Goal: Task Accomplishment & Management: Manage account settings

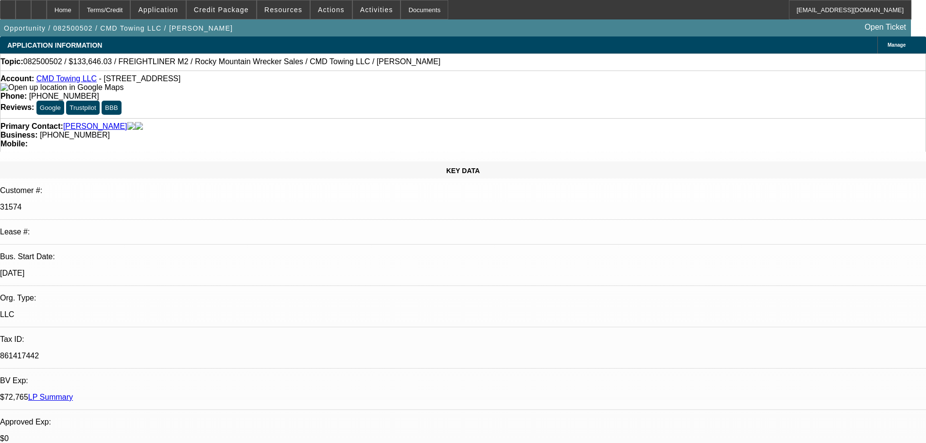
select select "0"
select select "6"
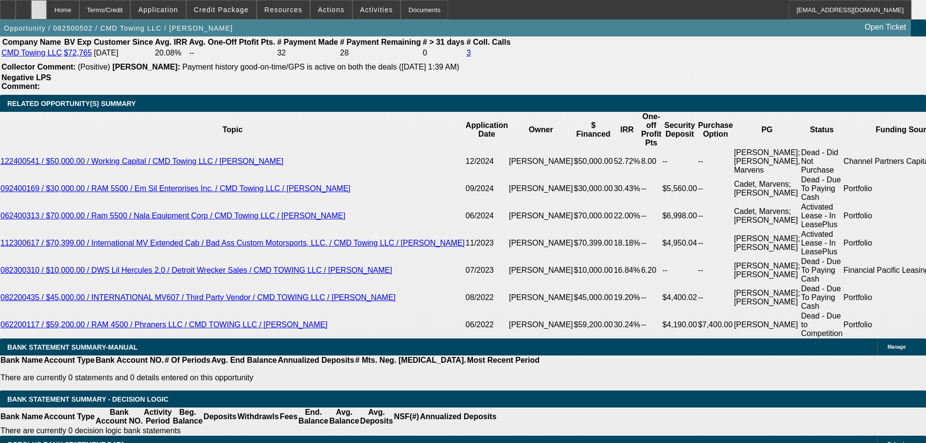
click at [39, 6] on icon at bounding box center [39, 6] width 0 height 0
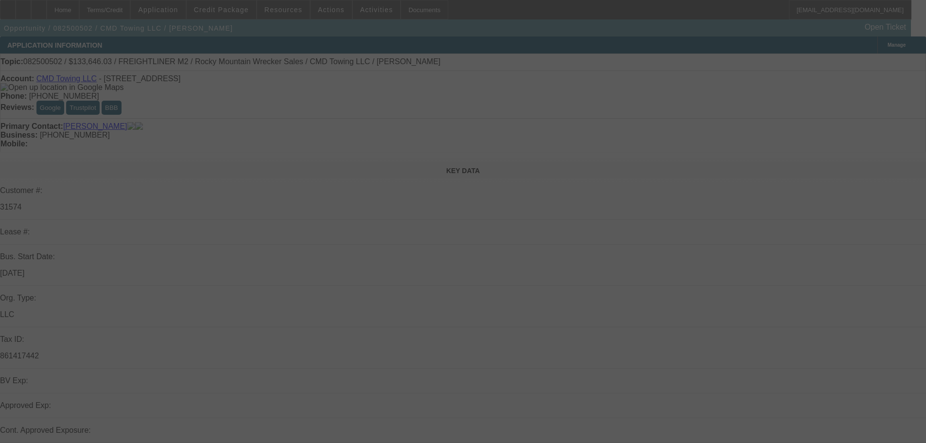
select select "0"
select select "6"
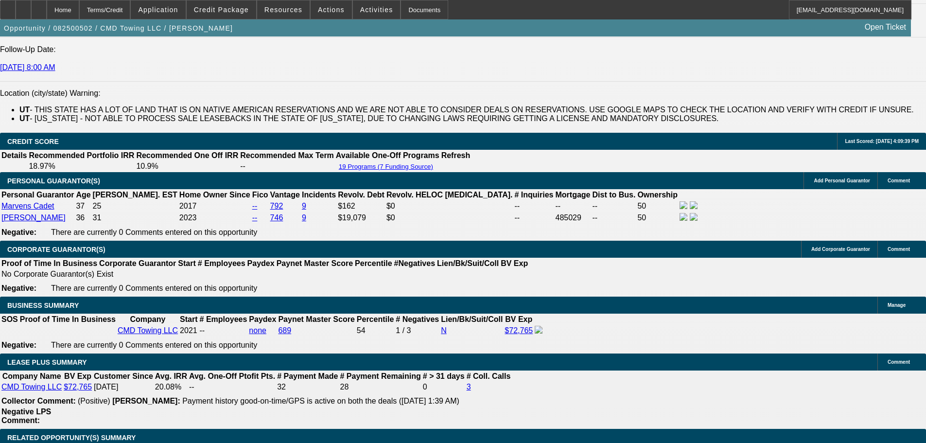
drag, startPoint x: 437, startPoint y: 297, endPoint x: 437, endPoint y: 355, distance: 58.4
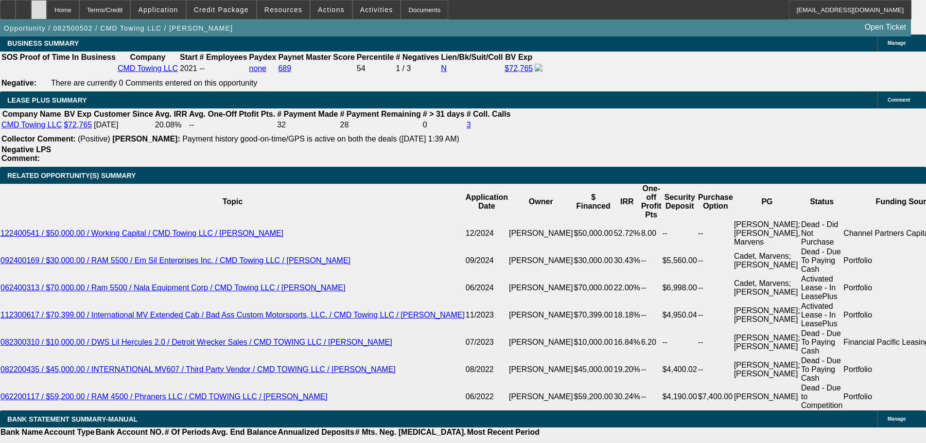
click at [47, 18] on div at bounding box center [39, 9] width 16 height 19
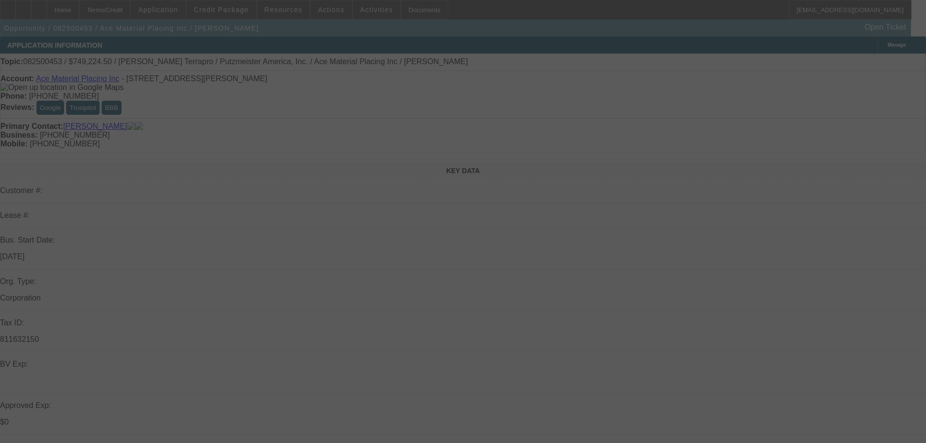
select select "0"
select select "6"
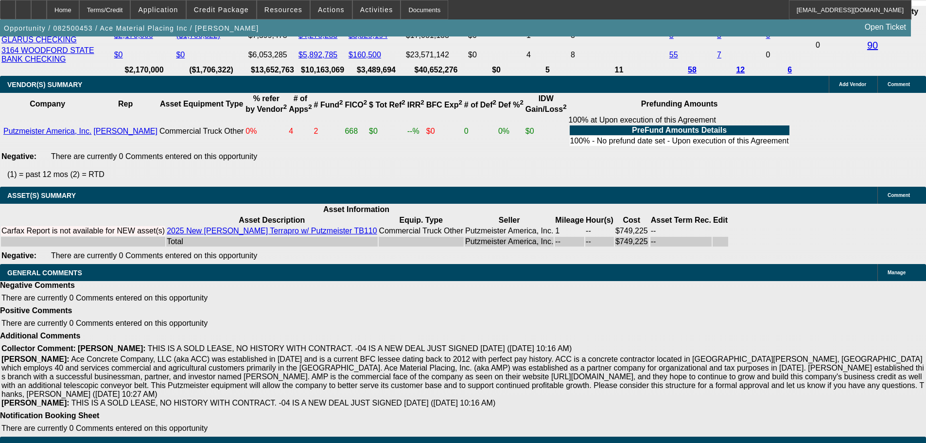
drag, startPoint x: 404, startPoint y: 283, endPoint x: 412, endPoint y: 370, distance: 87.0
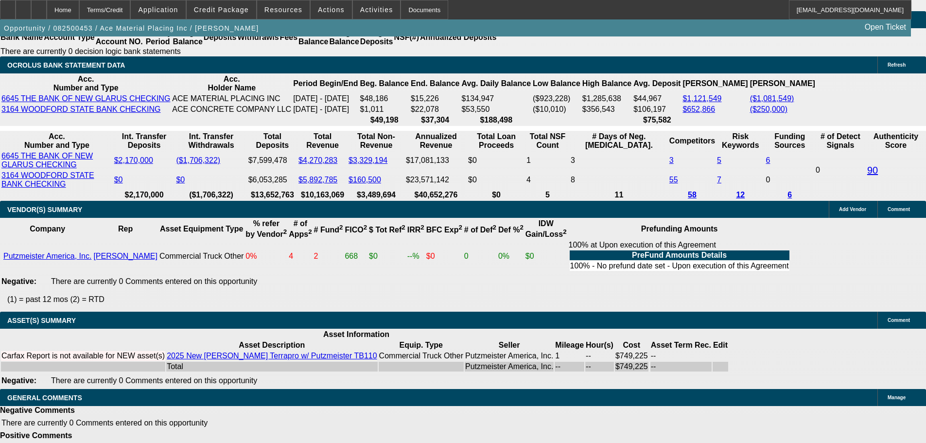
drag, startPoint x: 411, startPoint y: 333, endPoint x: 411, endPoint y: 226, distance: 106.5
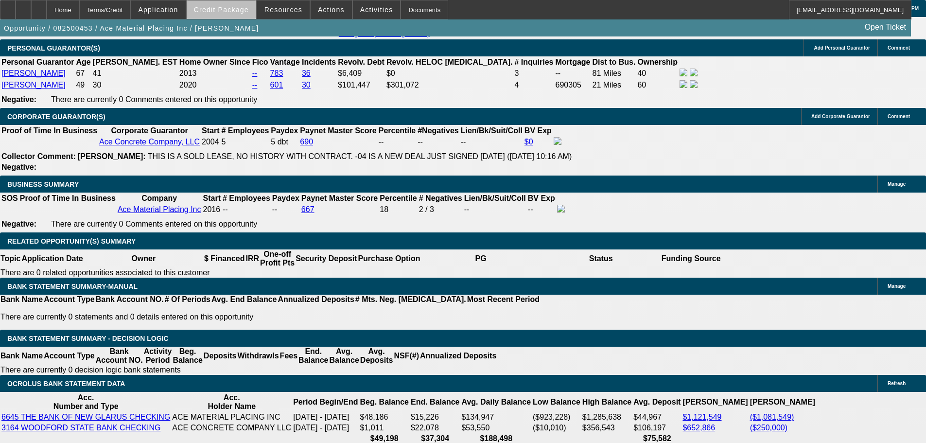
click at [245, 11] on span "Credit Package" at bounding box center [221, 10] width 55 height 8
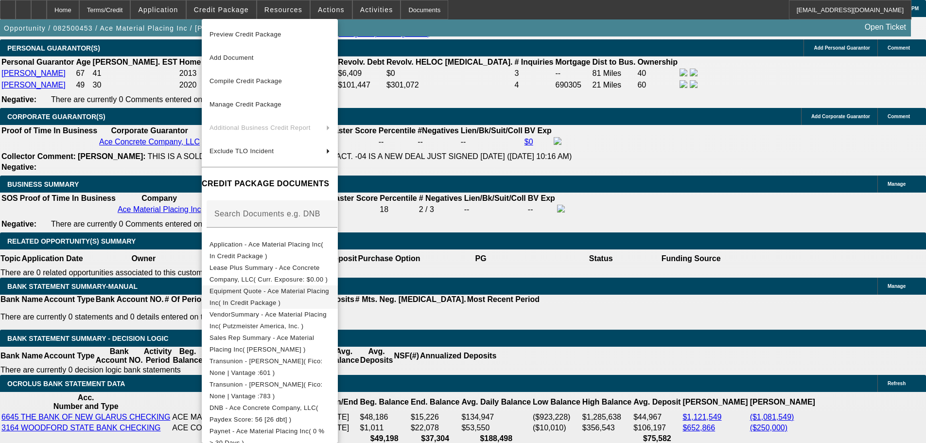
click at [303, 285] on button "Equipment Quote - Ace Material Placing Inc( In Credit Package )" at bounding box center [270, 296] width 136 height 23
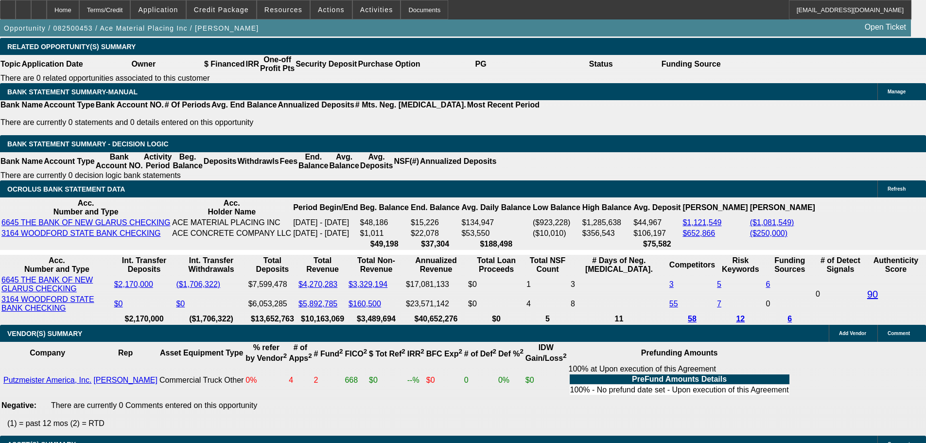
drag, startPoint x: 388, startPoint y: 170, endPoint x: 379, endPoint y: 198, distance: 29.1
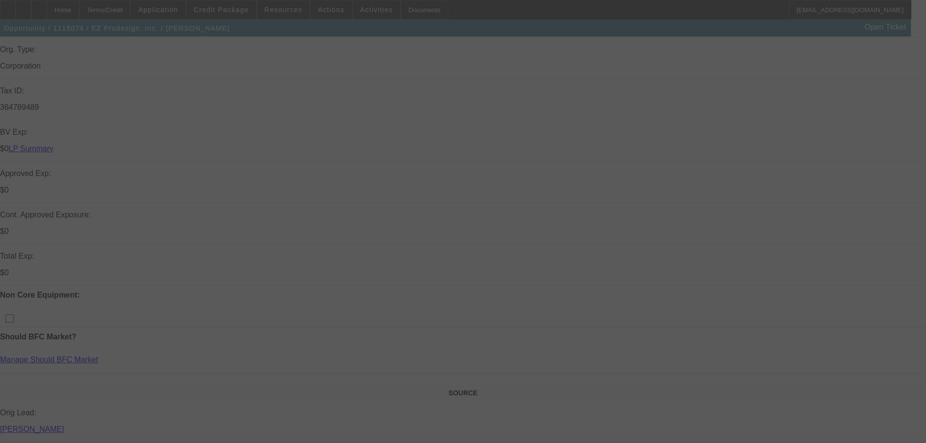
scroll to position [340, 0]
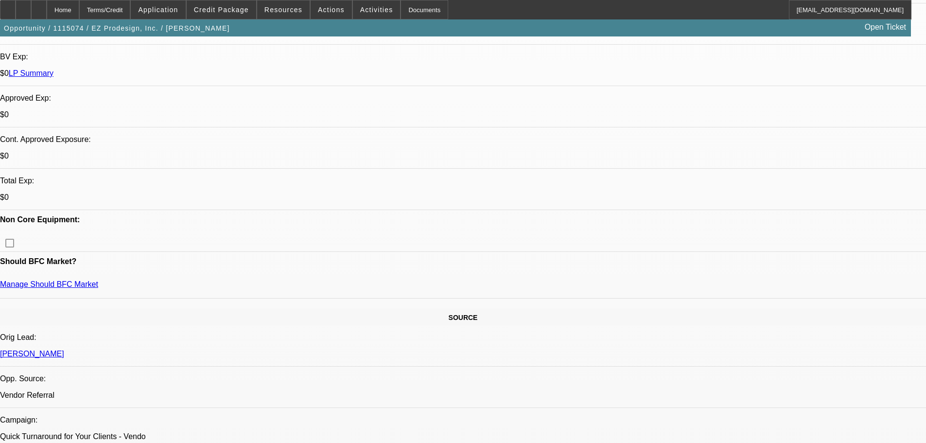
select select "0"
select select "2"
select select "0.1"
select select "4"
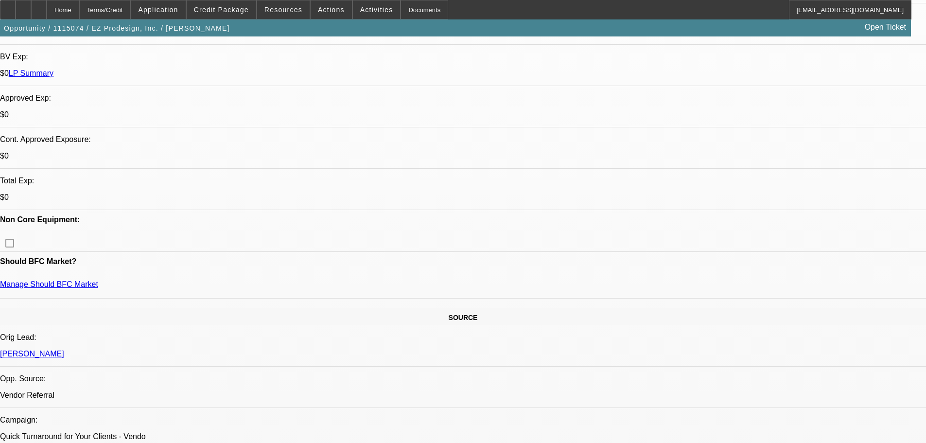
select select "0"
select select "2"
select select "0.1"
select select "4"
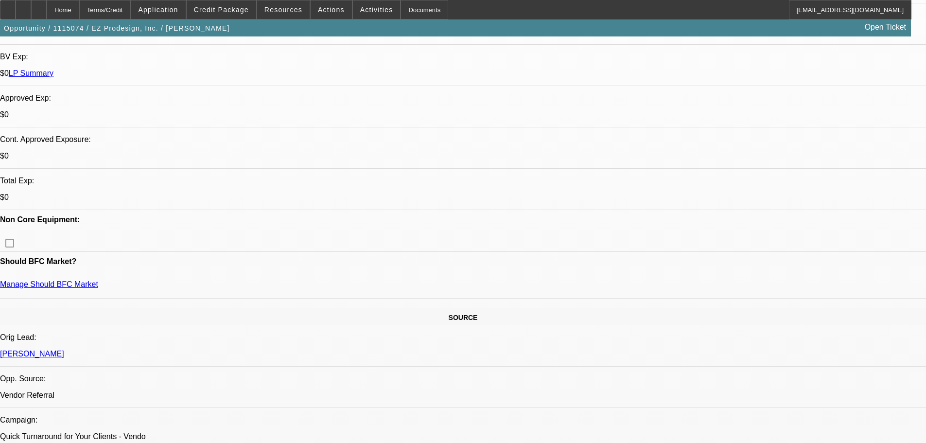
select select "0"
select select "2"
select select "0.1"
select select "4"
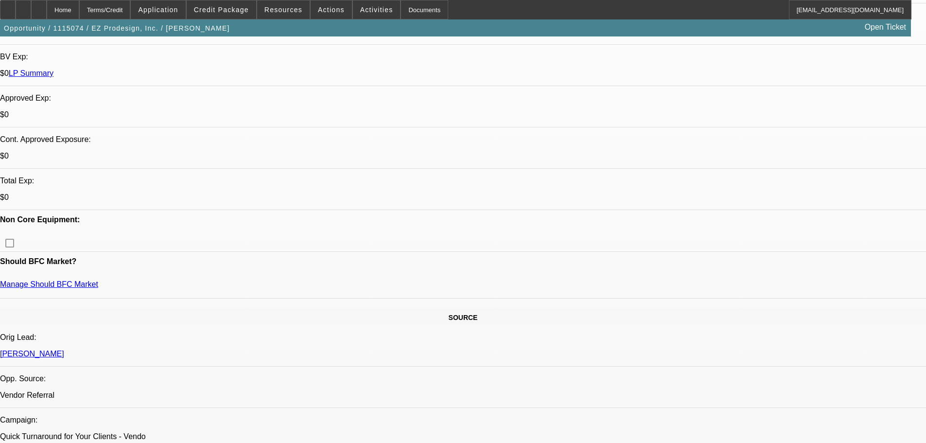
select select "0"
select select "2"
select select "0.1"
select select "4"
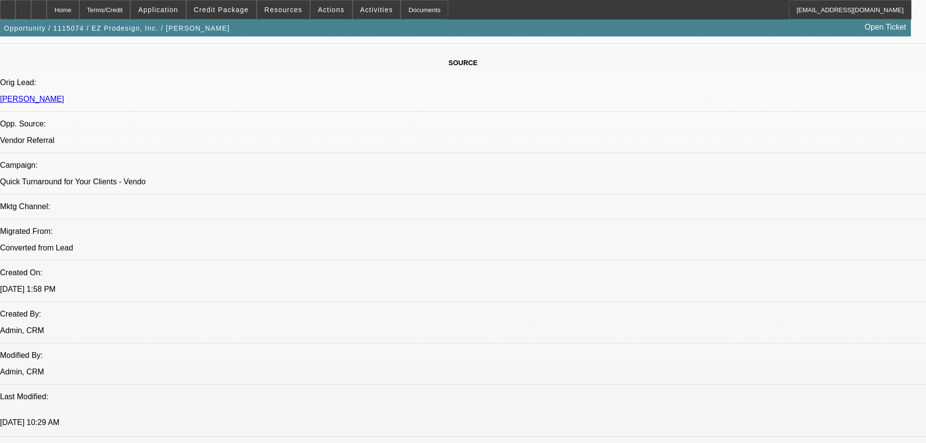
drag, startPoint x: 365, startPoint y: 129, endPoint x: 385, endPoint y: 274, distance: 145.8
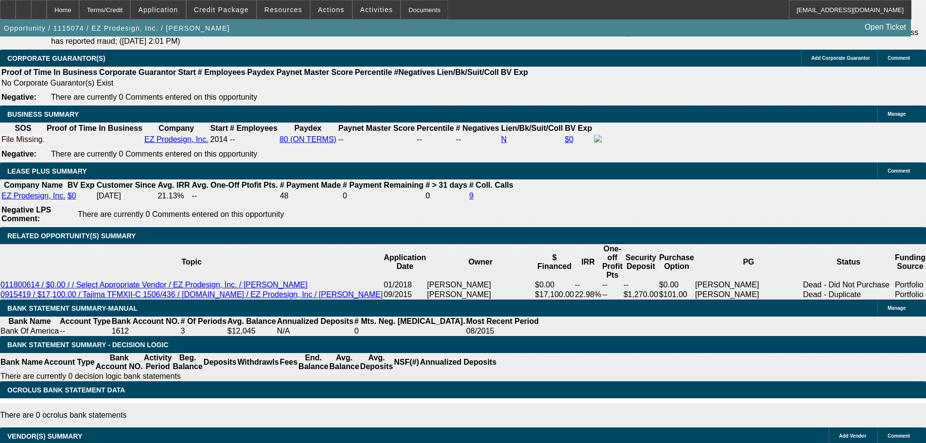
drag, startPoint x: 456, startPoint y: 352, endPoint x: 461, endPoint y: 369, distance: 18.5
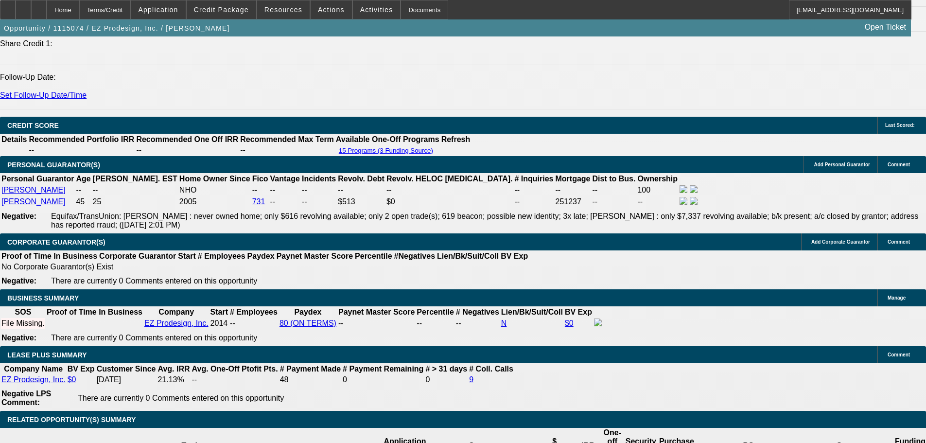
drag, startPoint x: 463, startPoint y: 273, endPoint x: 458, endPoint y: 247, distance: 26.9
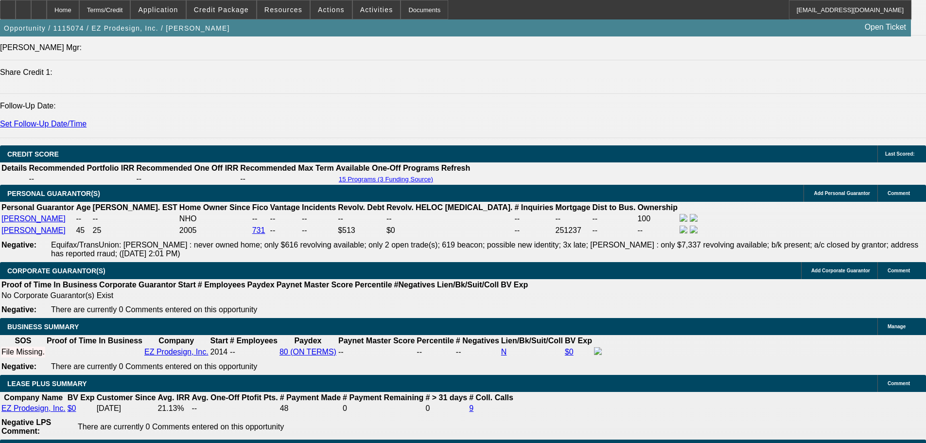
drag, startPoint x: 207, startPoint y: 238, endPoint x: 203, endPoint y: 301, distance: 63.8
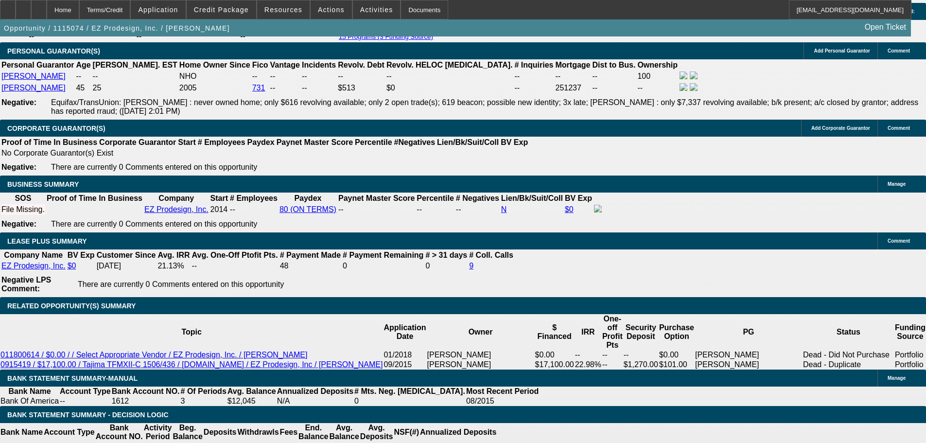
drag, startPoint x: 230, startPoint y: 246, endPoint x: 230, endPoint y: 264, distance: 17.5
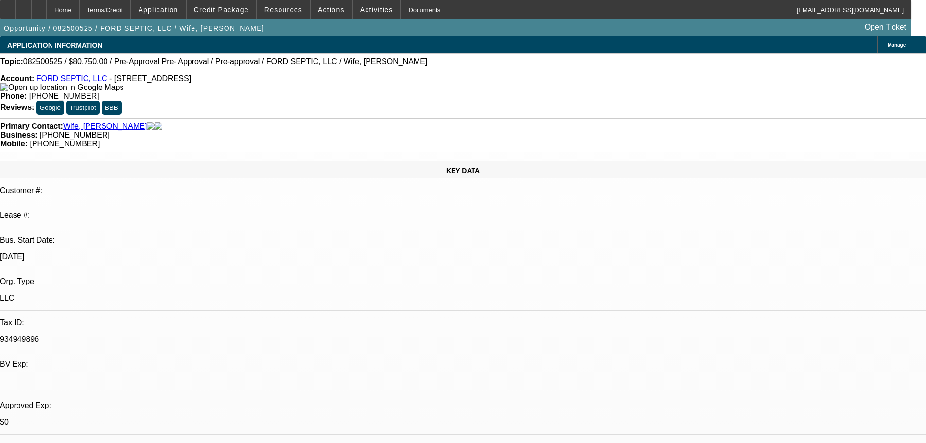
select select "0.15"
select select "2"
select select "0"
select select "6"
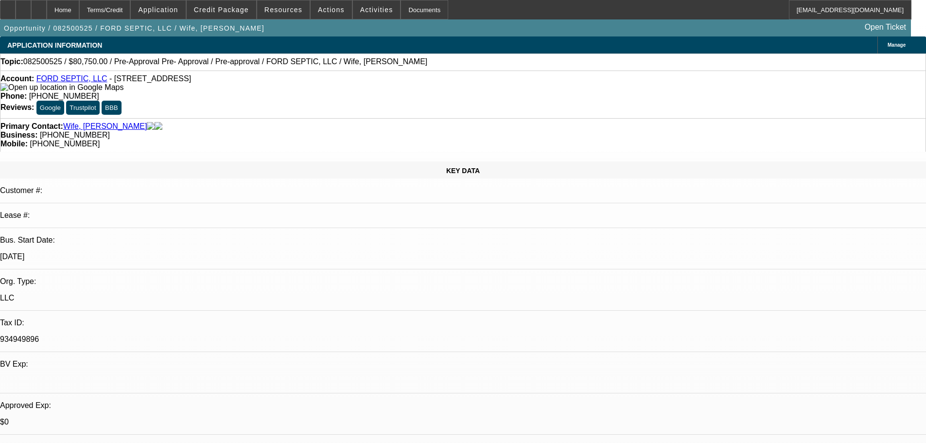
select select "0.15"
select select "2"
select select "0.1"
select select "4"
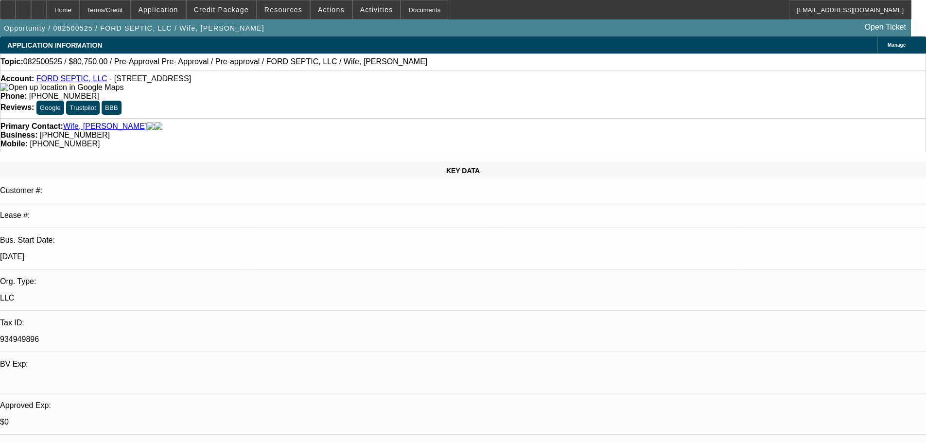
select select "0.15"
select select "2"
select select "0.1"
select select "4"
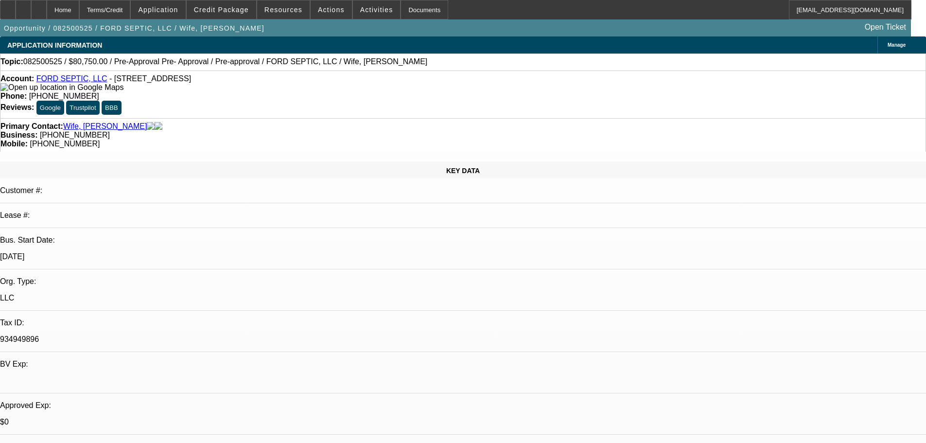
select select "0.15"
select select "2"
select select "0.1"
select select "4"
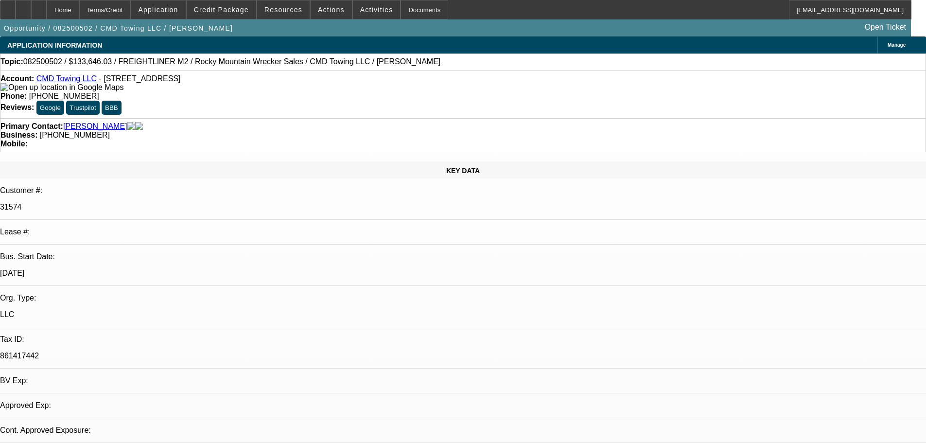
select select "0"
select select "6"
click at [39, 6] on icon at bounding box center [39, 6] width 0 height 0
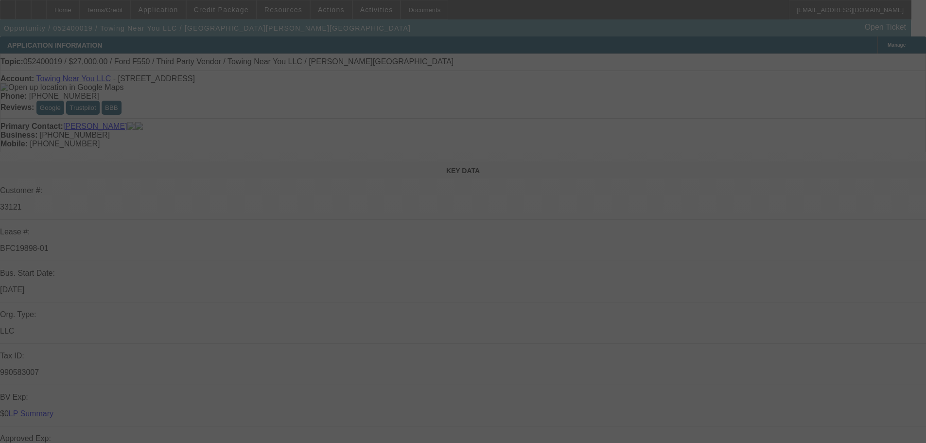
select select "0"
select select "2"
select select "0.15"
select select "16"
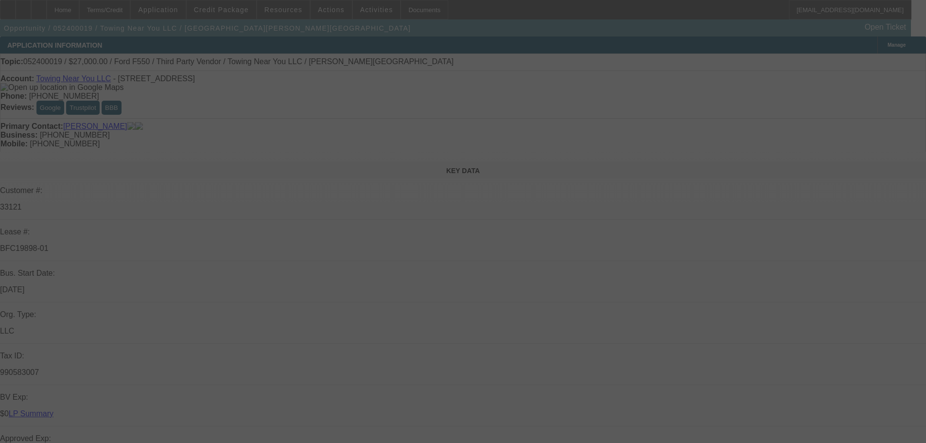
select select "0"
select select "2"
select select "0.15"
select select "16"
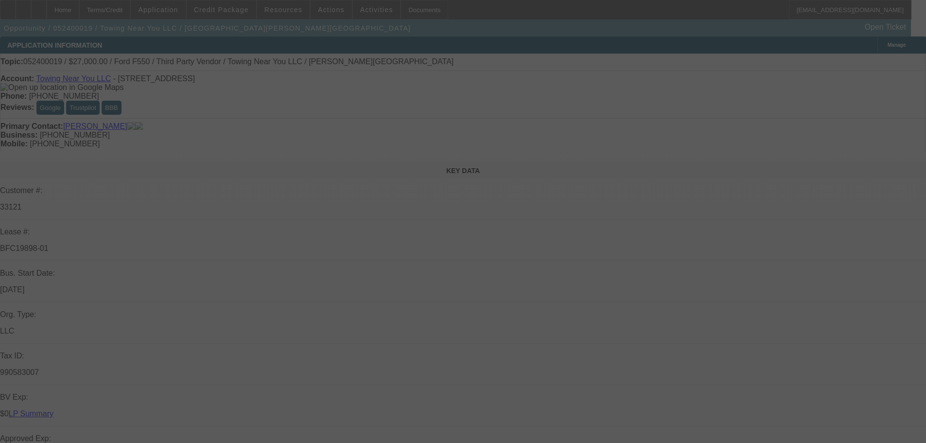
select select "0"
select select "2"
select select "0.15"
select select "16"
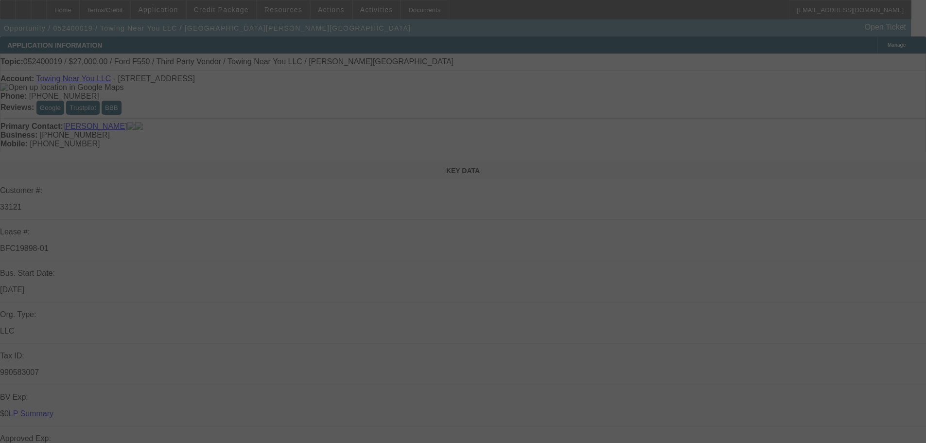
select select "0"
select select "2"
select select "0.15"
select select "16"
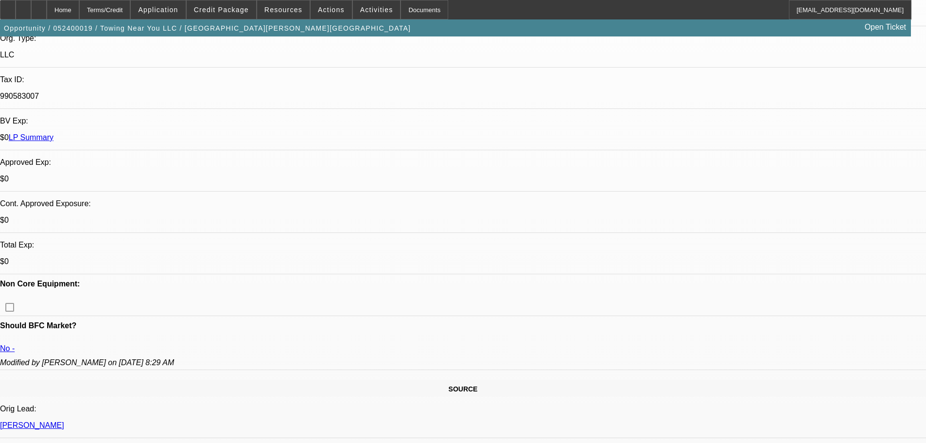
scroll to position [292, 0]
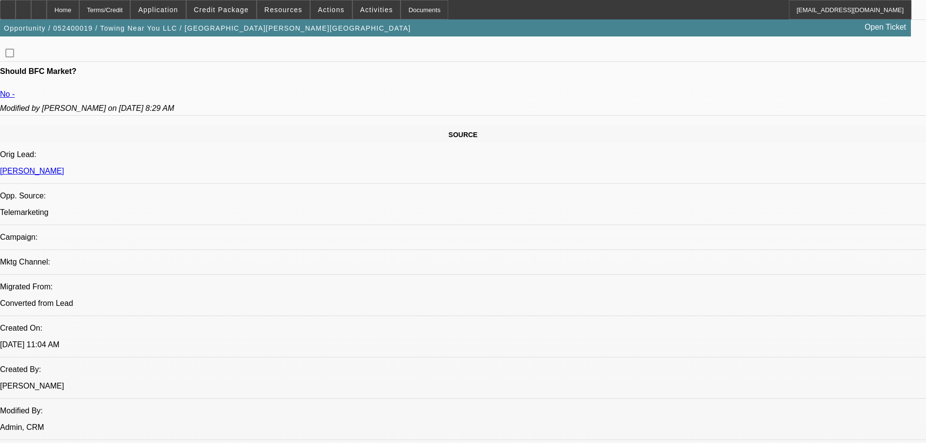
drag, startPoint x: 304, startPoint y: 174, endPoint x: 314, endPoint y: 231, distance: 58.7
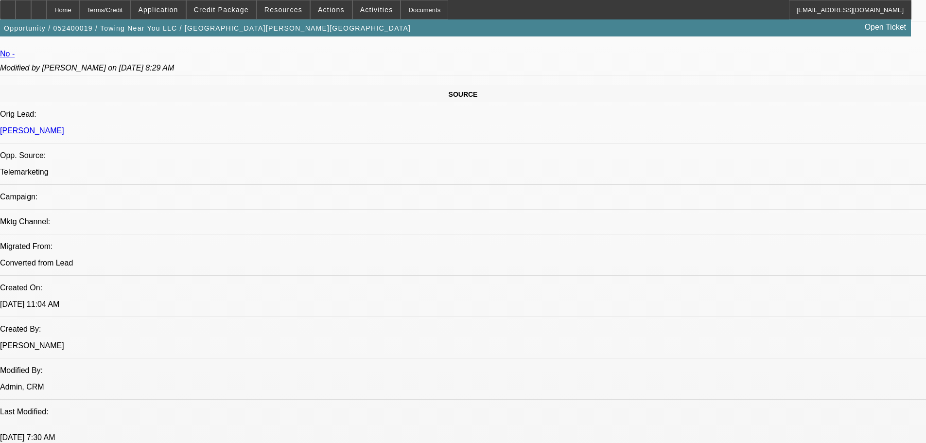
scroll to position [902, 0]
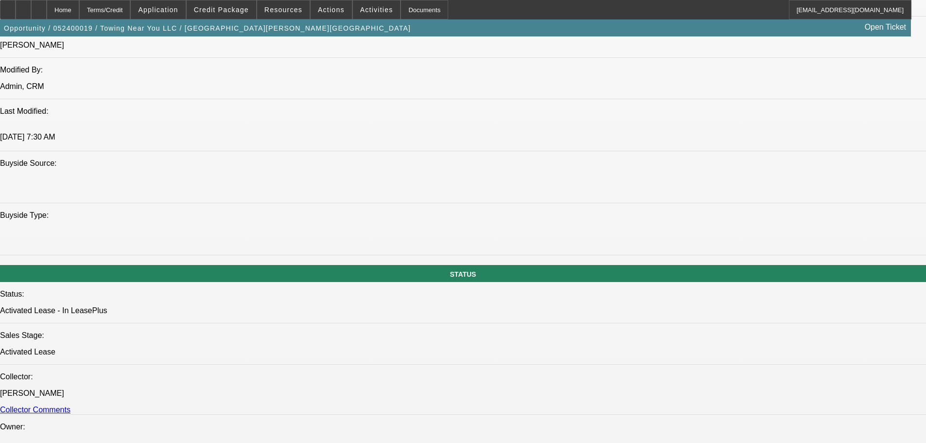
drag, startPoint x: 414, startPoint y: 181, endPoint x: 410, endPoint y: 215, distance: 34.3
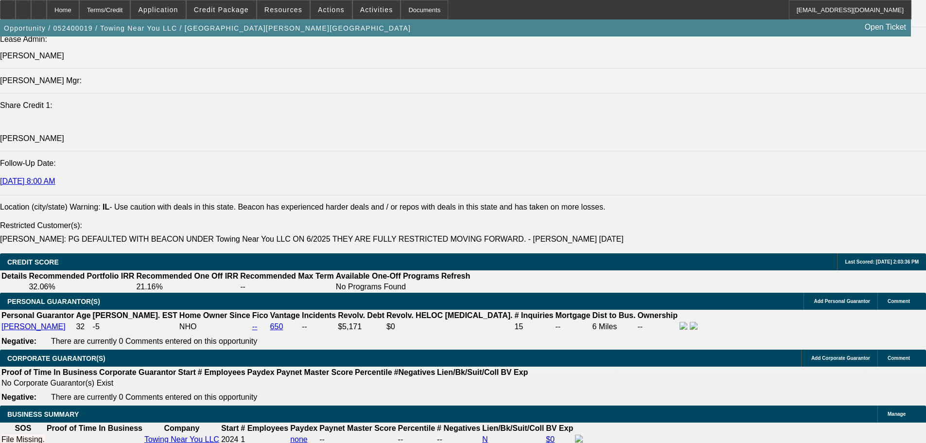
drag, startPoint x: 403, startPoint y: 126, endPoint x: 426, endPoint y: 291, distance: 166.0
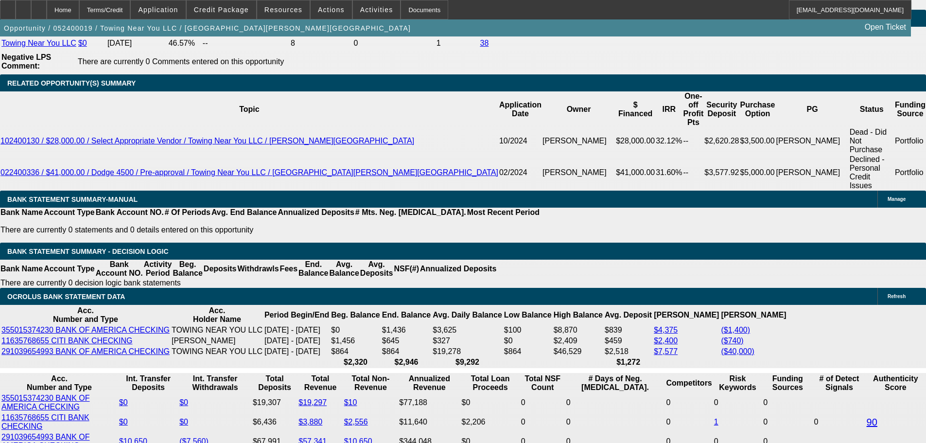
drag, startPoint x: 412, startPoint y: 206, endPoint x: 408, endPoint y: 143, distance: 62.3
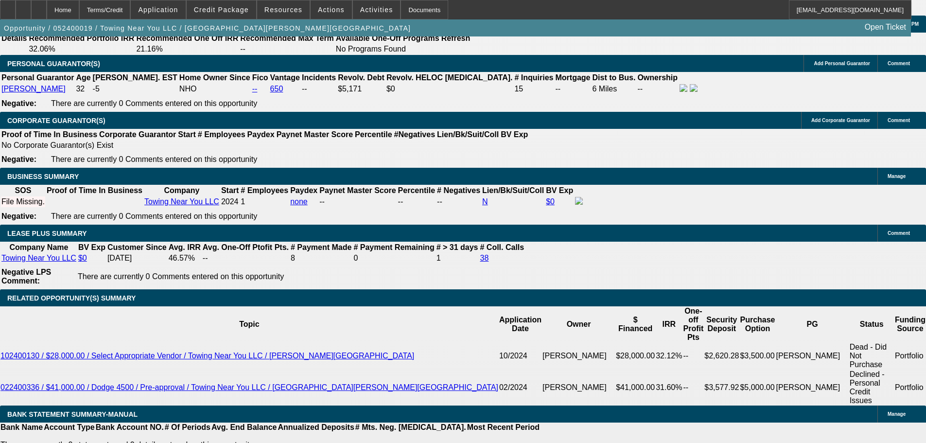
drag, startPoint x: 334, startPoint y: 351, endPoint x: 334, endPoint y: 218, distance: 132.8
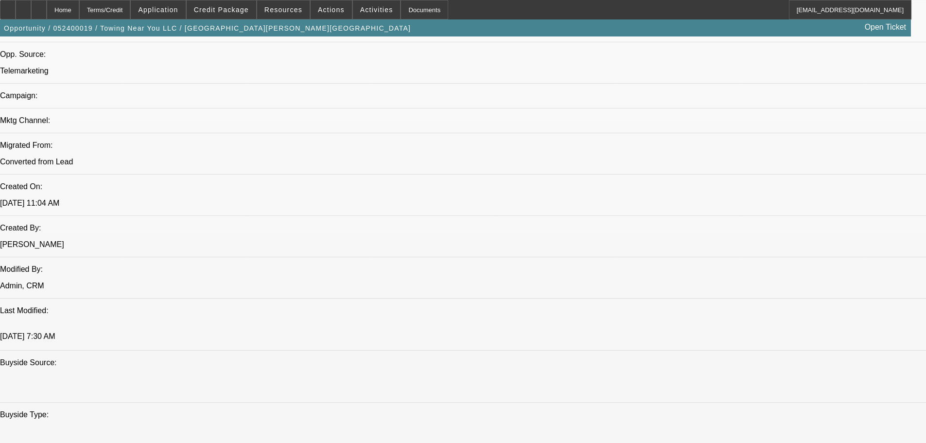
scroll to position [661, 0]
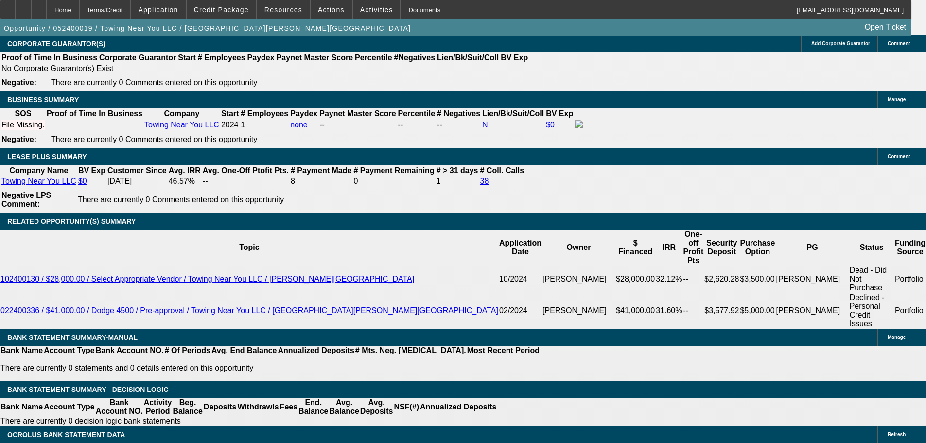
scroll to position [1682, 0]
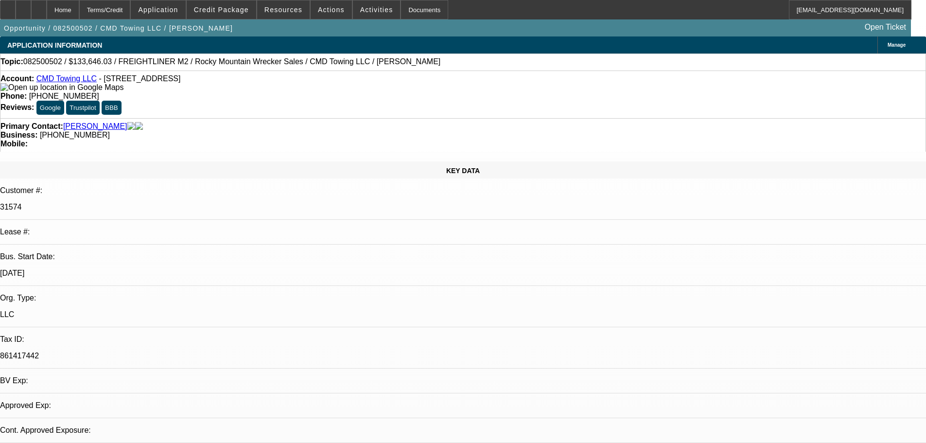
select select "0"
select select "6"
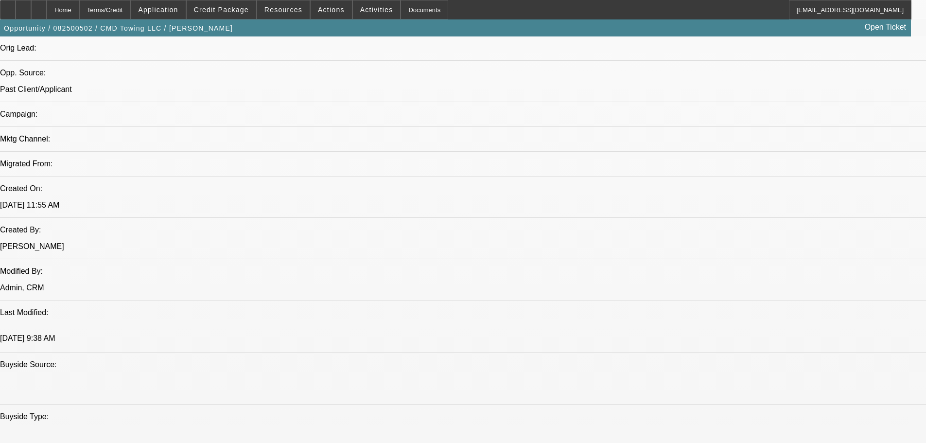
drag, startPoint x: 276, startPoint y: 116, endPoint x: 298, endPoint y: 283, distance: 168.3
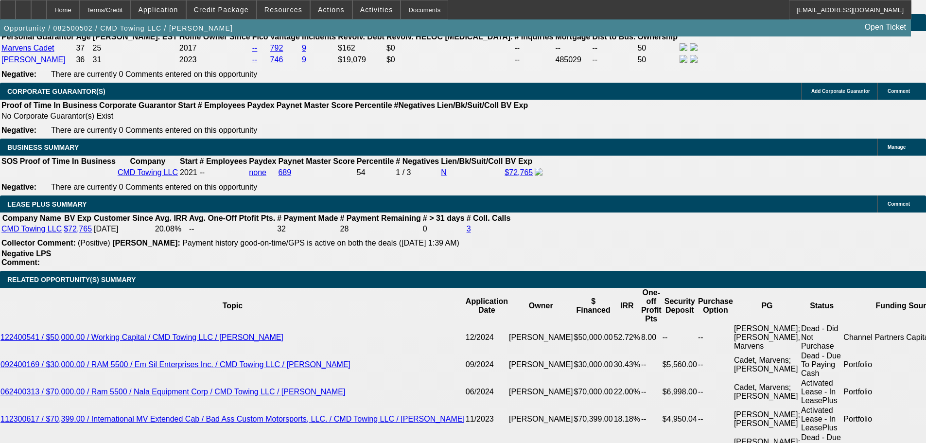
drag, startPoint x: 395, startPoint y: 279, endPoint x: 416, endPoint y: 373, distance: 97.2
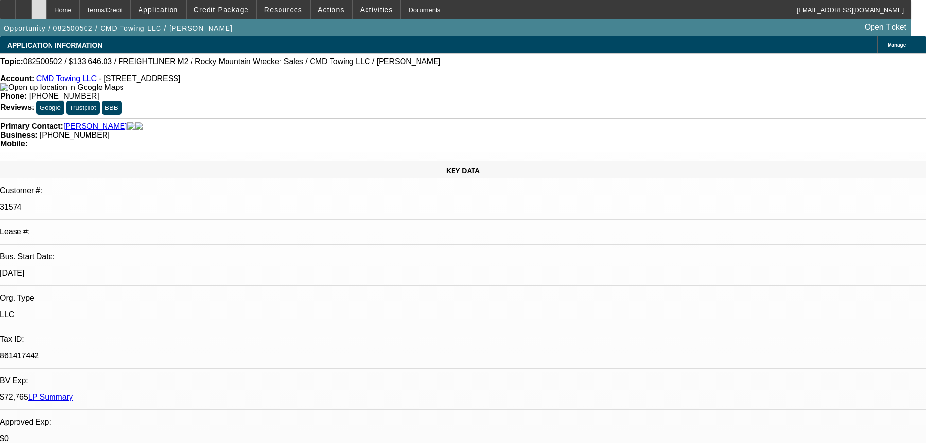
click at [39, 6] on icon at bounding box center [39, 6] width 0 height 0
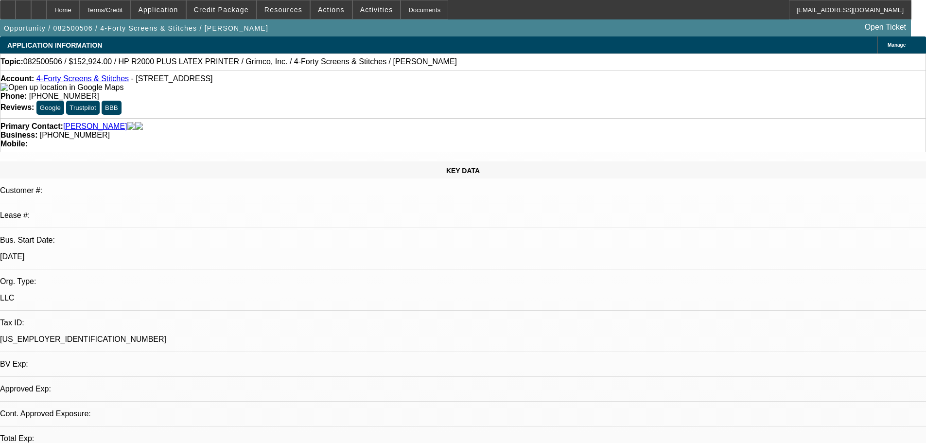
select select "0"
select select "0.1"
select select "4"
click at [232, 12] on span "Credit Package" at bounding box center [221, 10] width 55 height 8
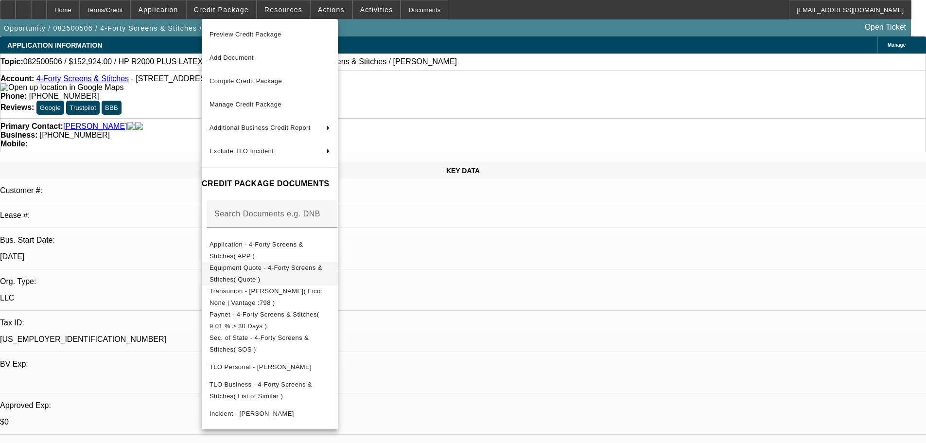
click at [338, 264] on button "Equipment Quote - 4-Forty Screens & Stitches( Quote )" at bounding box center [270, 273] width 136 height 23
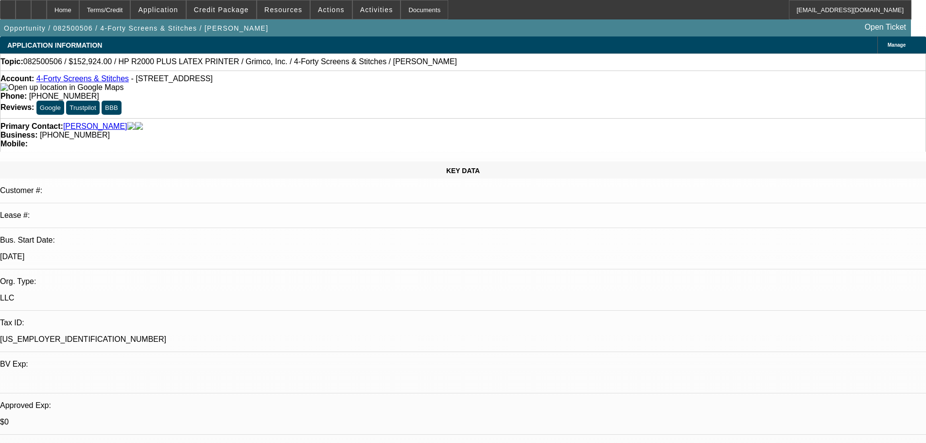
drag, startPoint x: 307, startPoint y: 195, endPoint x: 282, endPoint y: 6, distance: 189.9
click at [250, 14] on span at bounding box center [222, 9] width 70 height 23
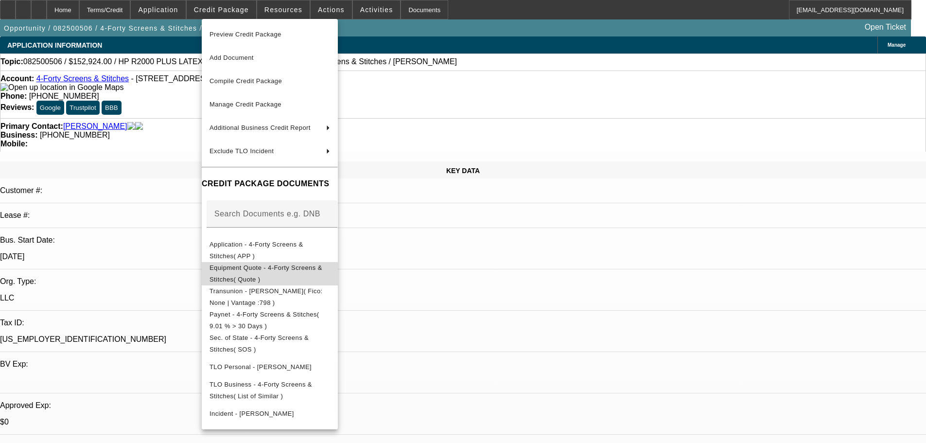
click at [322, 270] on span "Equipment Quote - 4-Forty Screens & Stitches( Quote )" at bounding box center [266, 273] width 113 height 19
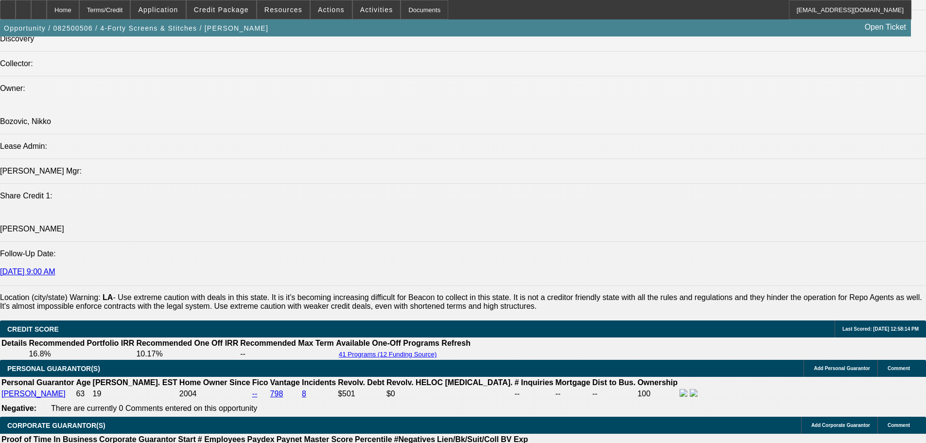
scroll to position [1167, 0]
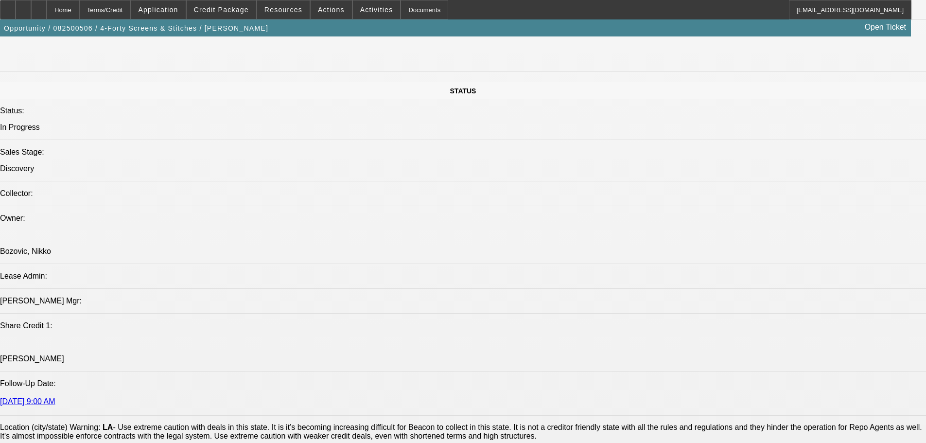
drag, startPoint x: 349, startPoint y: 330, endPoint x: 364, endPoint y: 225, distance: 106.0
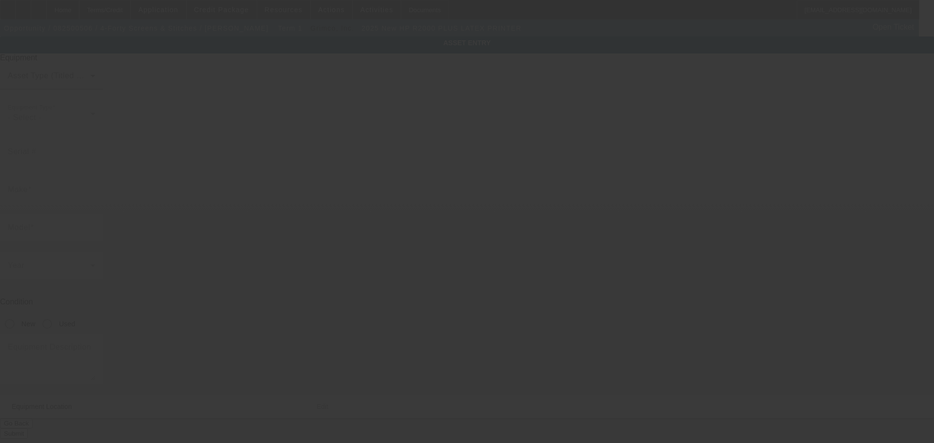
type input "SG15H1S001"
type input "HP"
type input "R2000 PLUS LATEX PRINTER"
radio input "true"
type textarea "Includes Inks, installation, training, warranty"
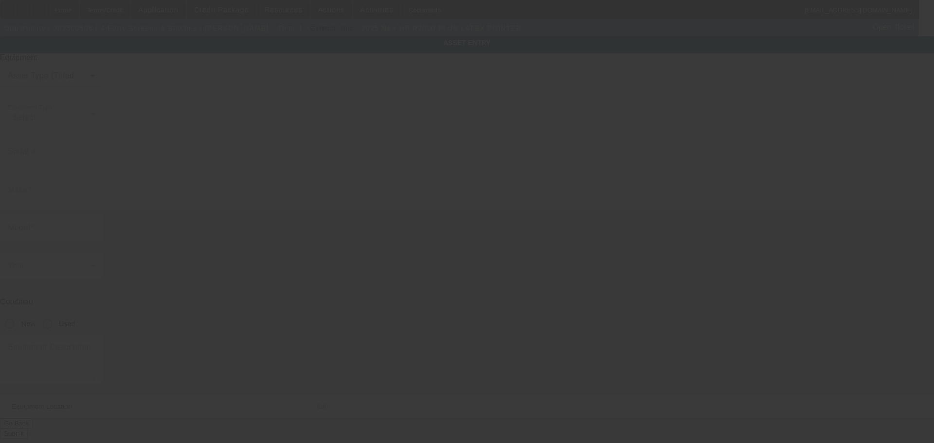
type input "167 Highway 1207"
type input "Deville"
type input "71328"
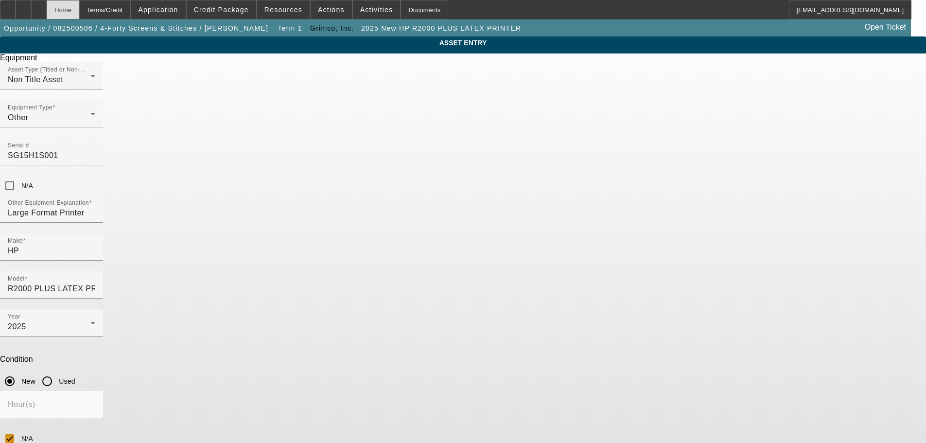
click at [79, 5] on div "Home" at bounding box center [63, 9] width 33 height 19
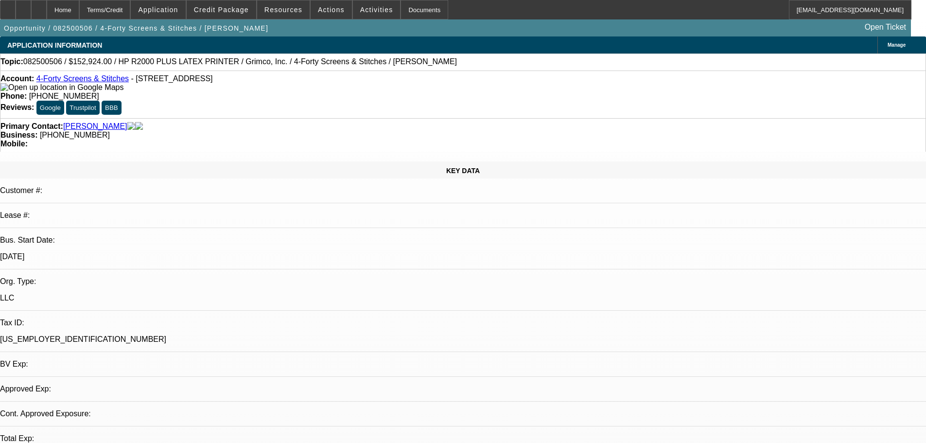
select select "0"
select select "0.1"
select select "4"
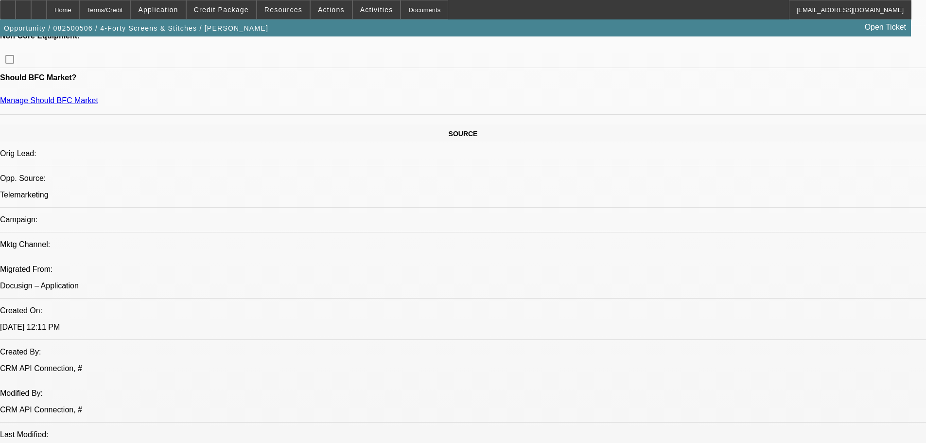
drag, startPoint x: 530, startPoint y: 257, endPoint x: 802, endPoint y: 80, distance: 325.2
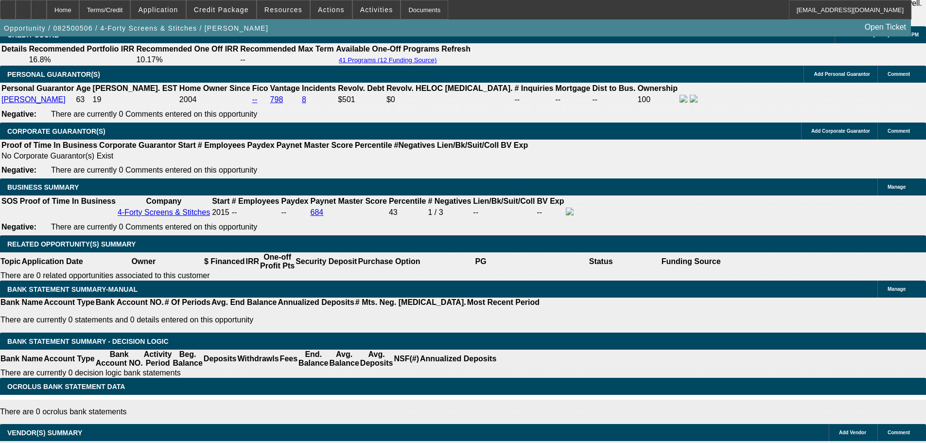
scroll to position [1418, 0]
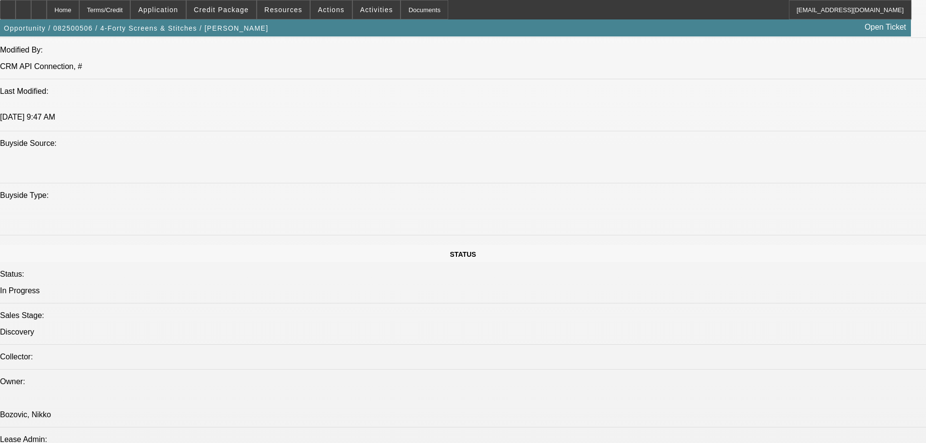
scroll to position [640, 0]
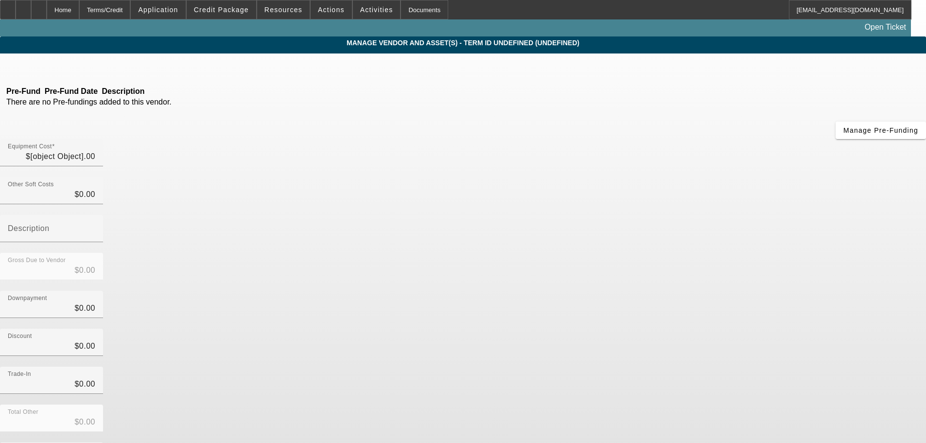
type input "$152,924.00"
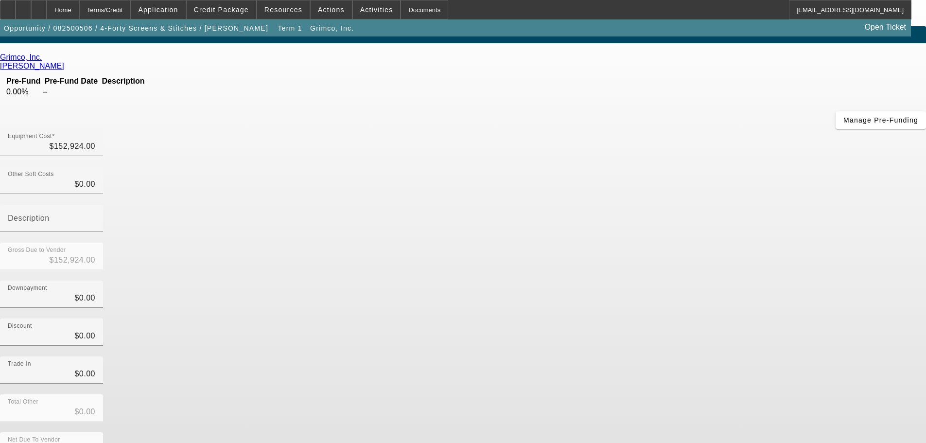
scroll to position [13, 0]
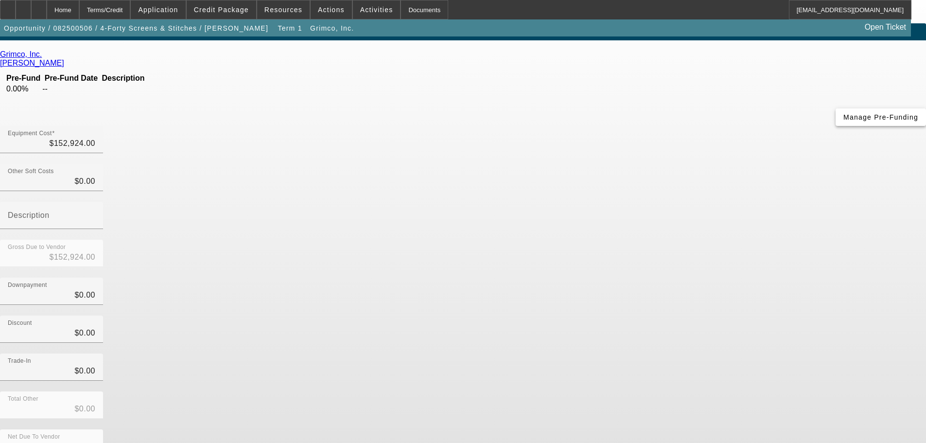
click at [844, 121] on span "Manage Pre-Funding" at bounding box center [881, 117] width 75 height 8
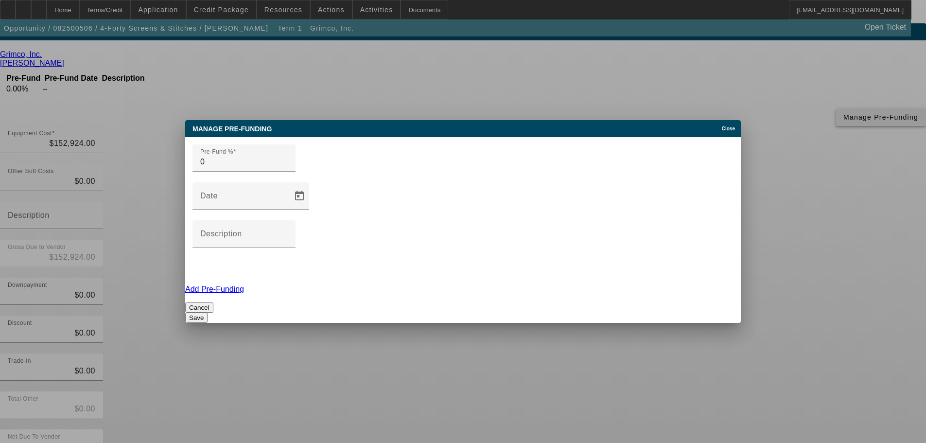
scroll to position [0, 0]
click at [211, 172] on div "Pre-Fund % 0" at bounding box center [244, 157] width 103 height 27
click at [213, 168] on input "0" at bounding box center [244, 162] width 88 height 12
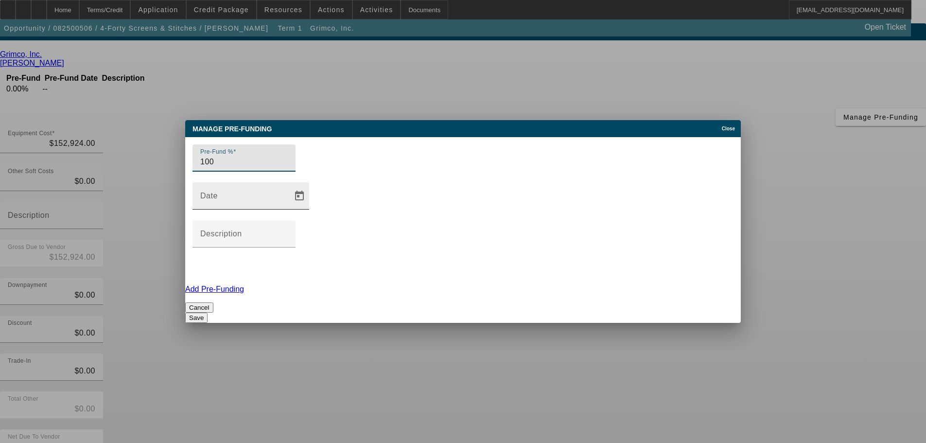
type input "100"
click at [288, 200] on div "Date" at bounding box center [244, 195] width 88 height 27
click at [309, 206] on div at bounding box center [298, 195] width 21 height 19
click at [311, 207] on span "Open calendar" at bounding box center [299, 195] width 23 height 23
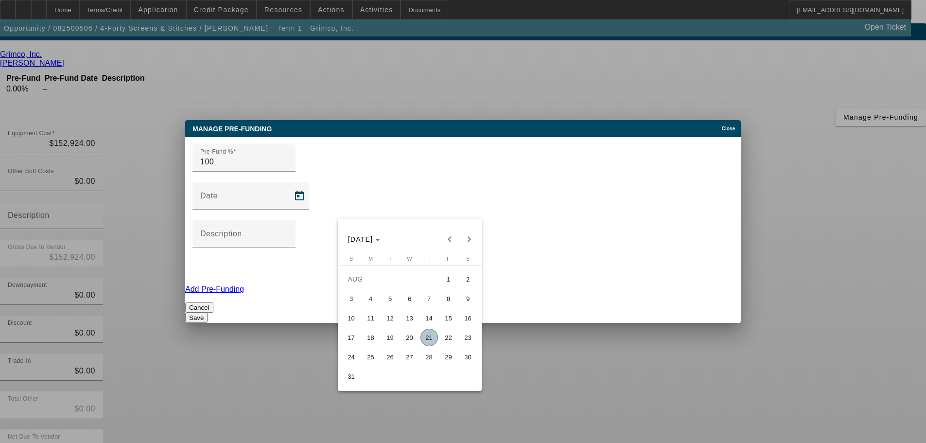
click at [523, 213] on div at bounding box center [463, 221] width 926 height 443
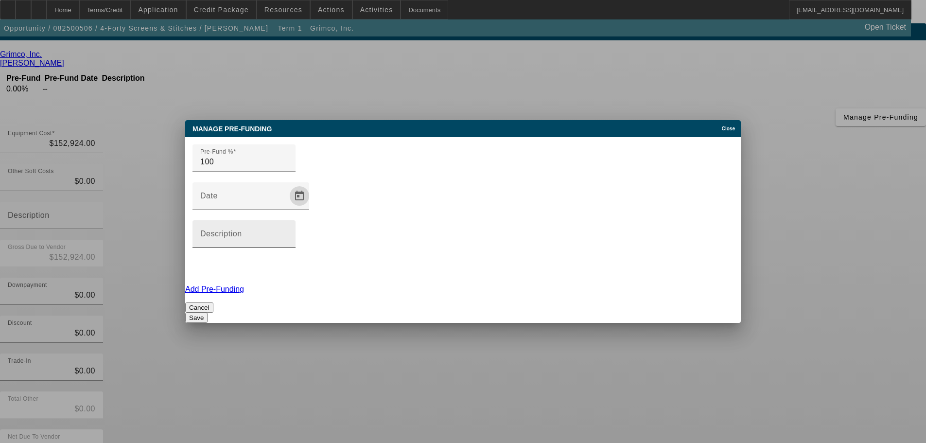
click at [288, 232] on input "Description" at bounding box center [244, 238] width 88 height 12
type input "100 prefunding"
click at [208, 313] on button "Save" at bounding box center [196, 318] width 22 height 10
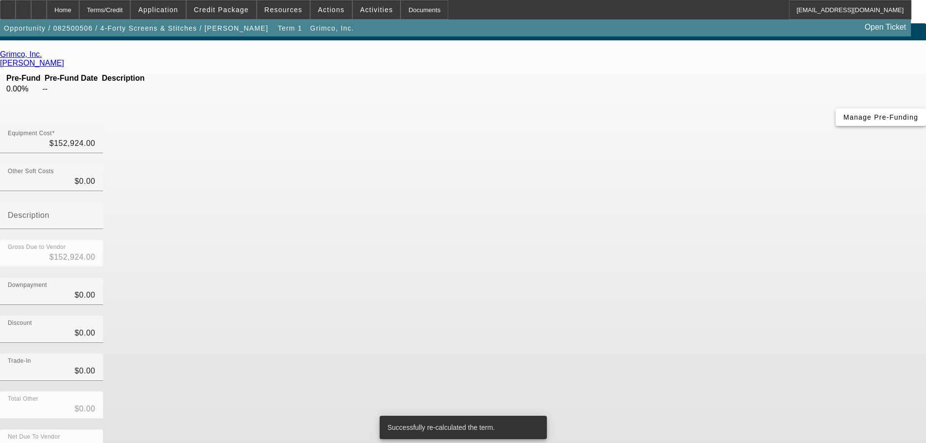
scroll to position [13, 0]
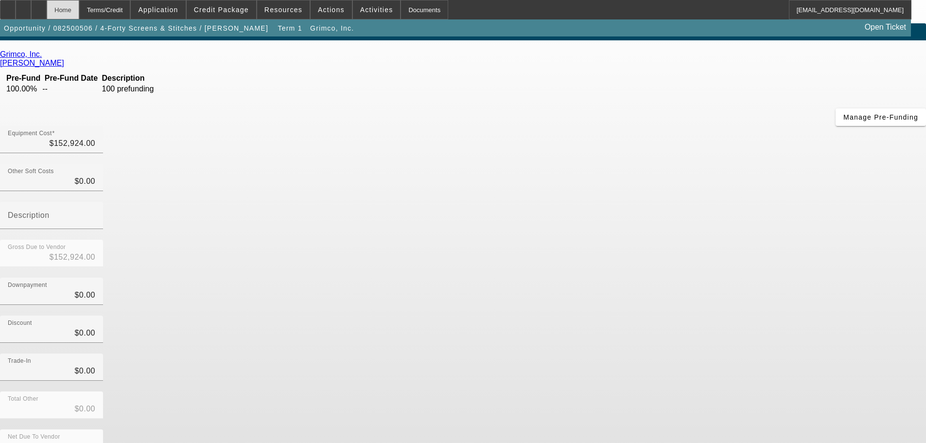
click at [79, 12] on div "Home" at bounding box center [63, 9] width 33 height 19
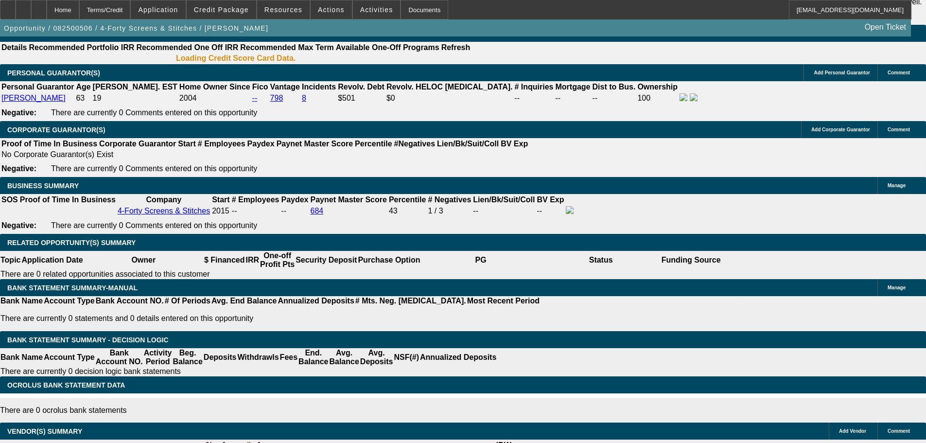
select select "0"
select select "0.1"
select select "4"
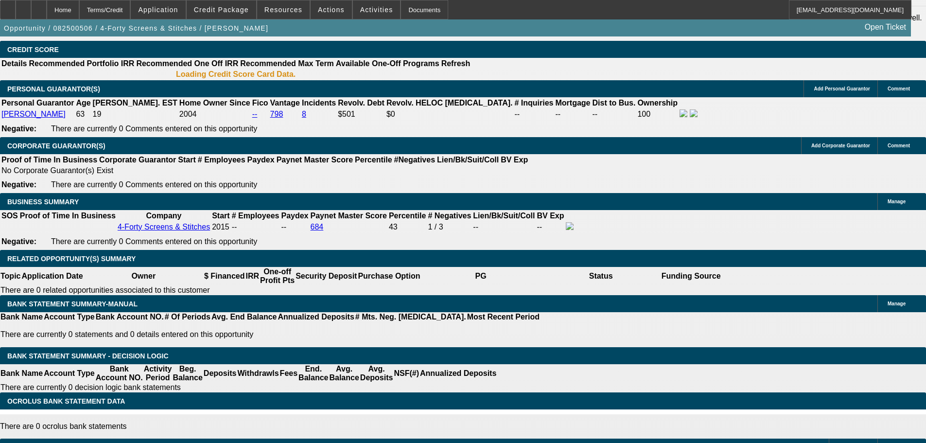
scroll to position [1225, 0]
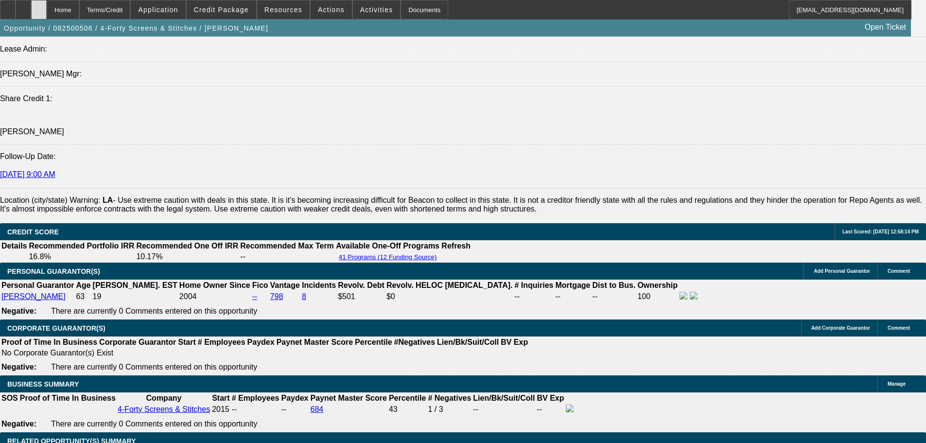
click at [47, 14] on div at bounding box center [39, 9] width 16 height 19
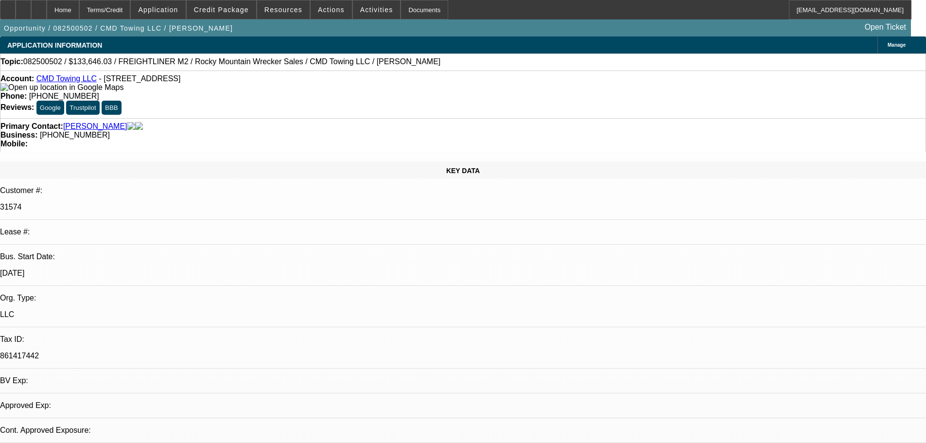
select select "0"
select select "6"
click at [47, 14] on div at bounding box center [39, 9] width 16 height 19
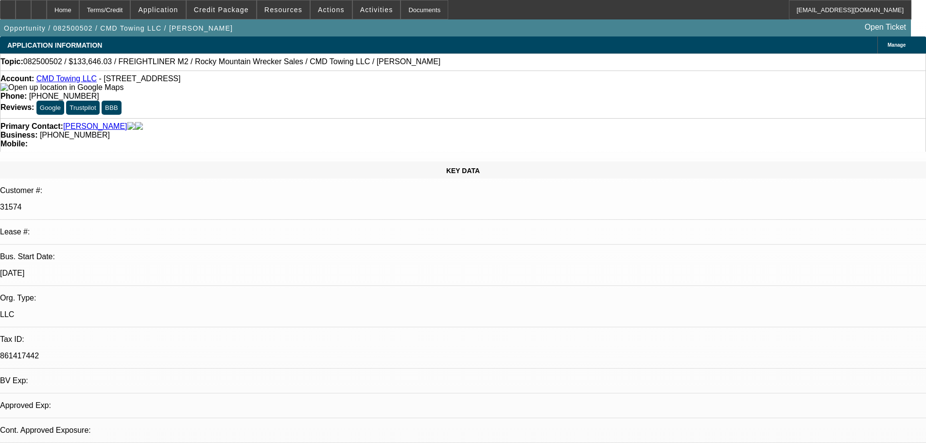
select select "0"
select select "6"
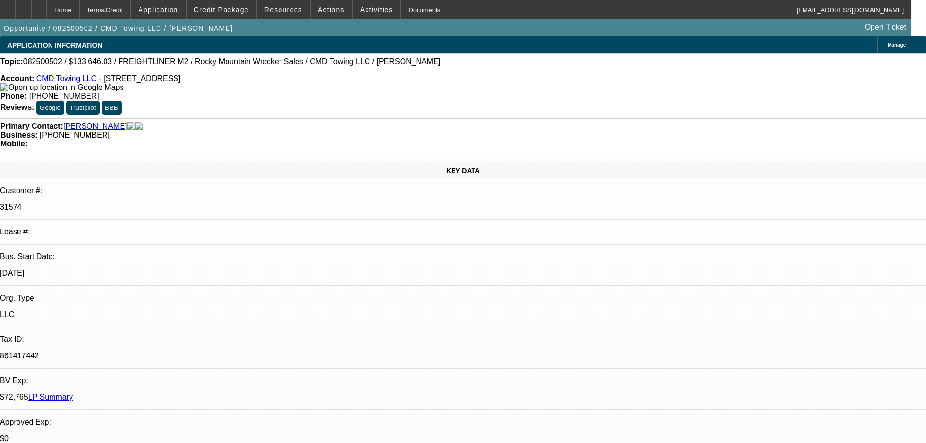
click at [39, 6] on icon at bounding box center [39, 6] width 0 height 0
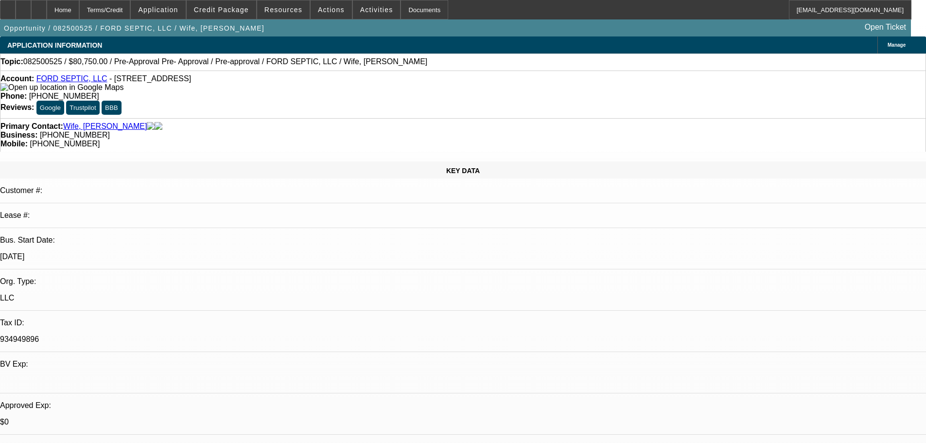
select select "0.15"
select select "2"
select select "0"
select select "6"
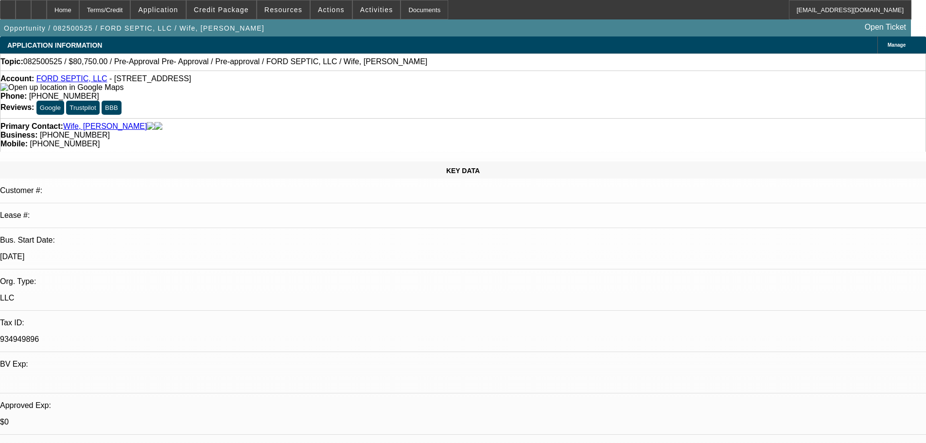
select select "0.15"
select select "2"
select select "0.1"
select select "4"
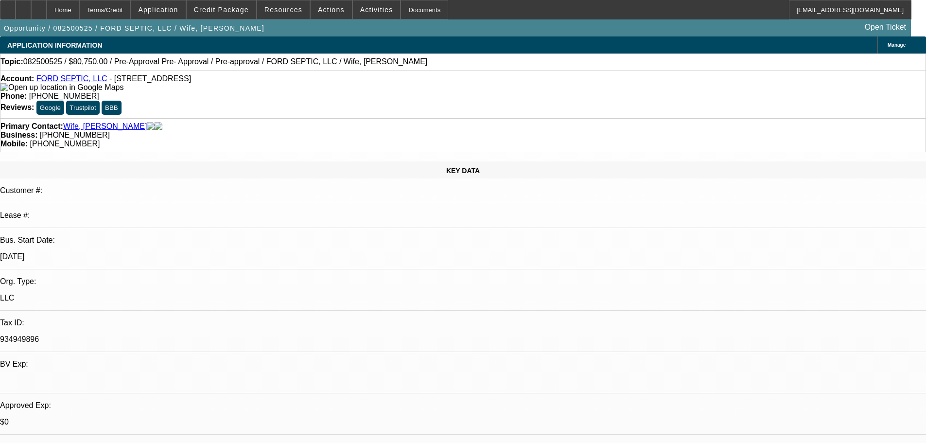
select select "0.15"
select select "2"
select select "0.1"
select select "4"
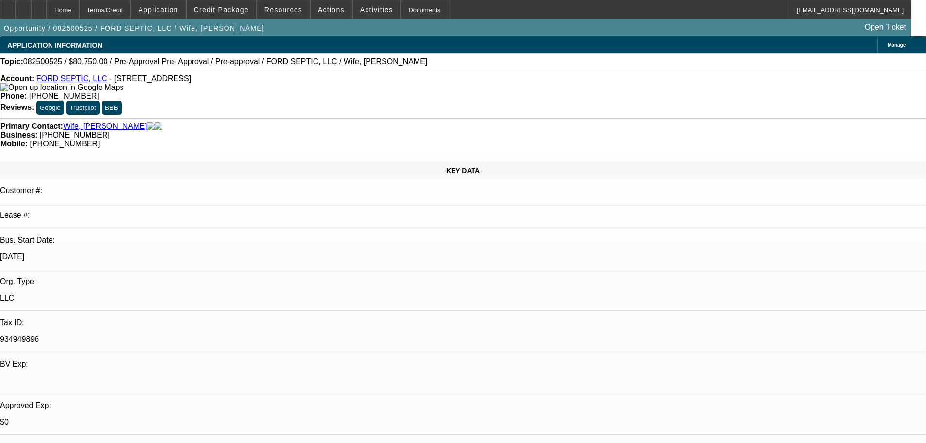
select select "0.15"
select select "2"
select select "0.1"
select select "4"
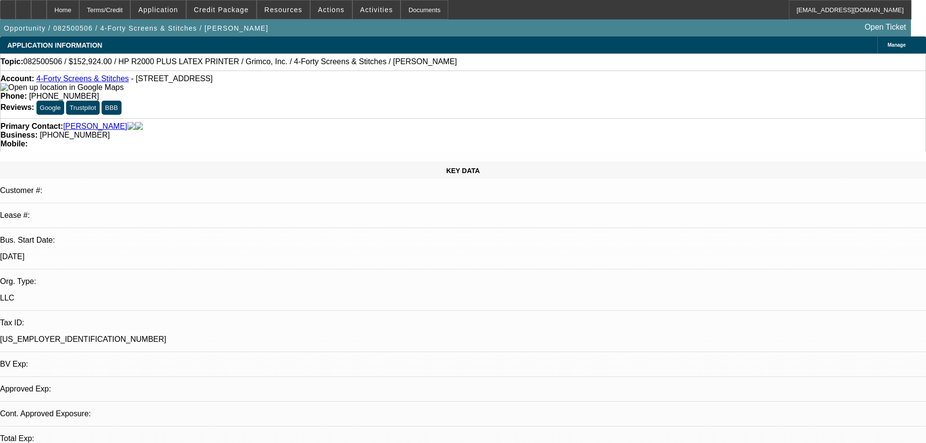
select select "0"
select select "0.1"
select select "4"
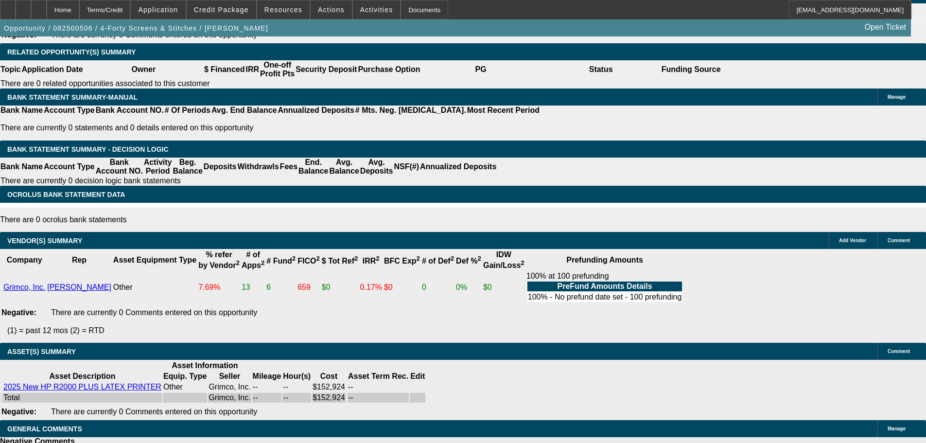
drag, startPoint x: 405, startPoint y: 247, endPoint x: 432, endPoint y: 384, distance: 139.8
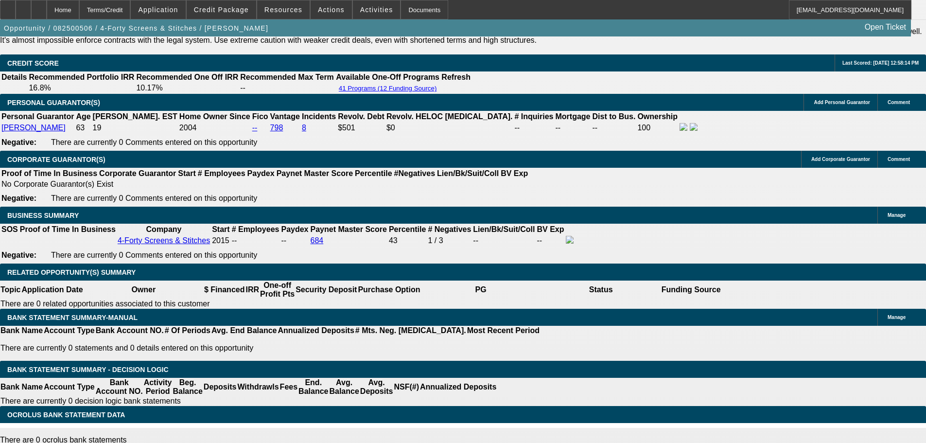
drag, startPoint x: 567, startPoint y: 390, endPoint x: 542, endPoint y: 245, distance: 147.7
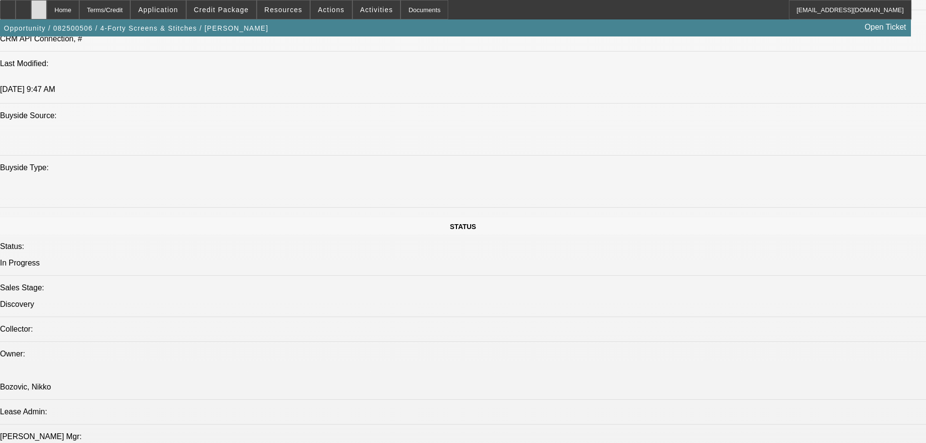
click at [47, 18] on div at bounding box center [39, 9] width 16 height 19
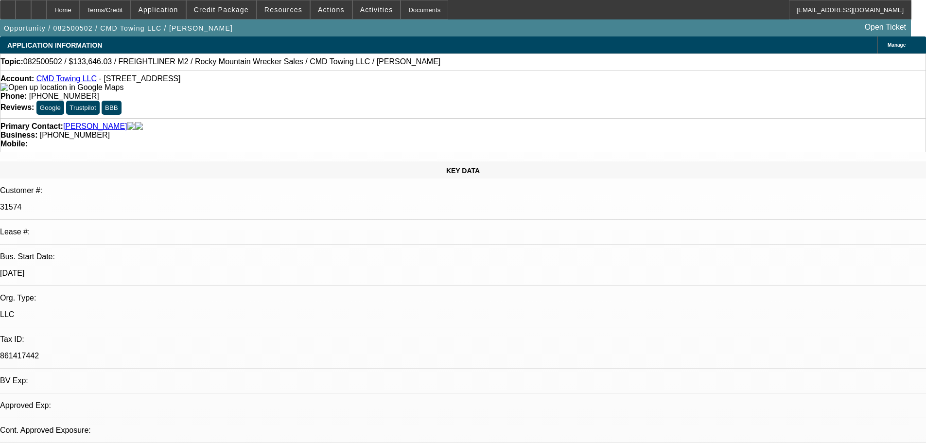
select select "0"
select select "6"
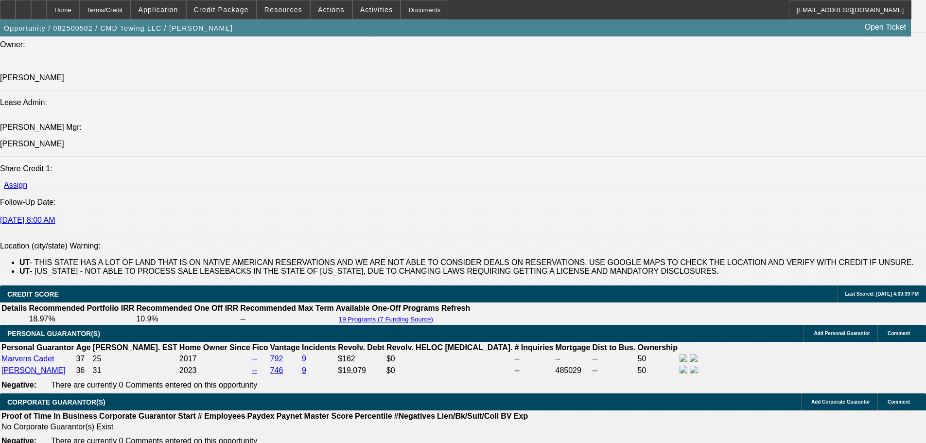
drag, startPoint x: 368, startPoint y: 217, endPoint x: 345, endPoint y: 413, distance: 197.3
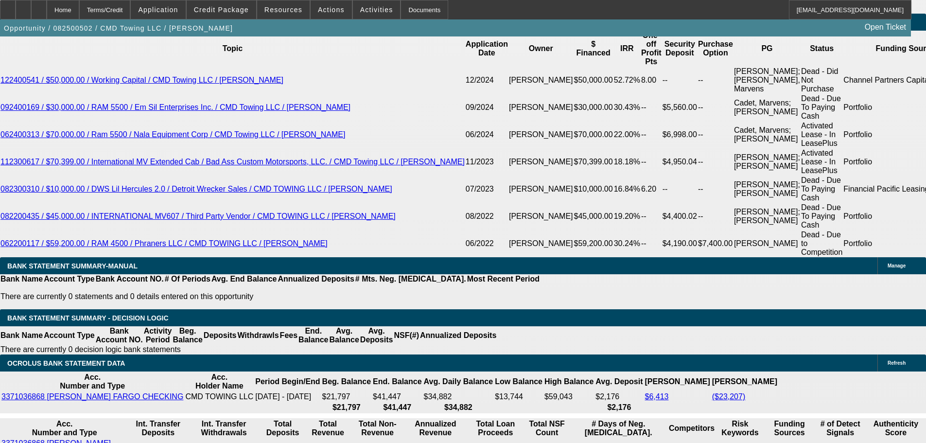
drag, startPoint x: 788, startPoint y: 129, endPoint x: 788, endPoint y: 120, distance: 9.2
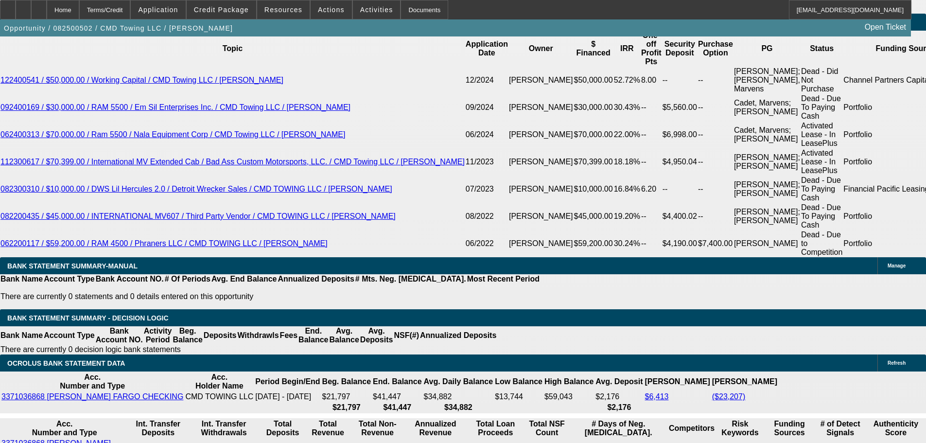
click at [71, 12] on div "Home" at bounding box center [63, 9] width 33 height 19
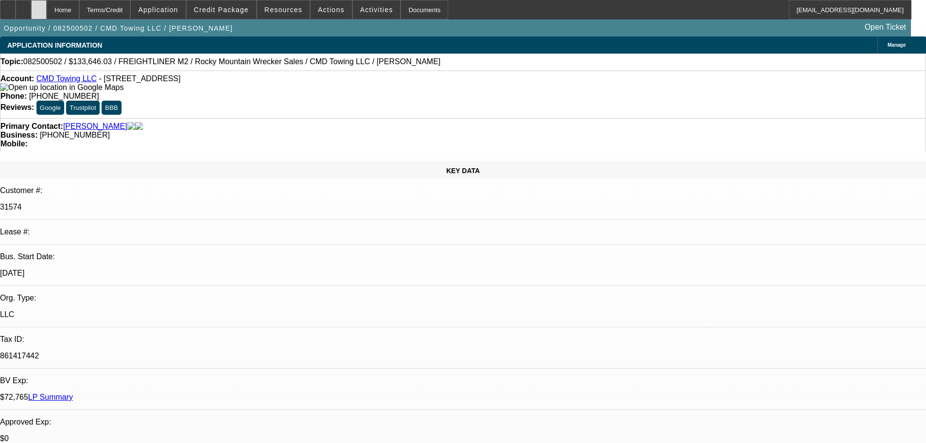
click at [47, 14] on div at bounding box center [39, 9] width 16 height 19
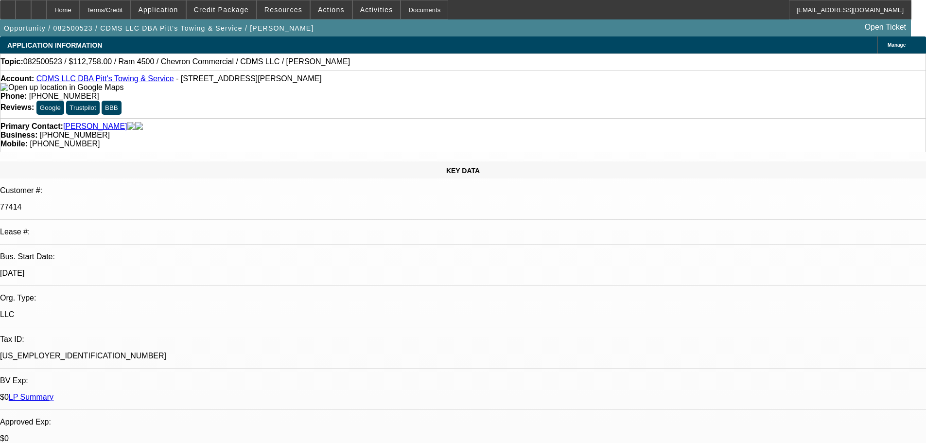
select select "0"
select select "6"
select select "0"
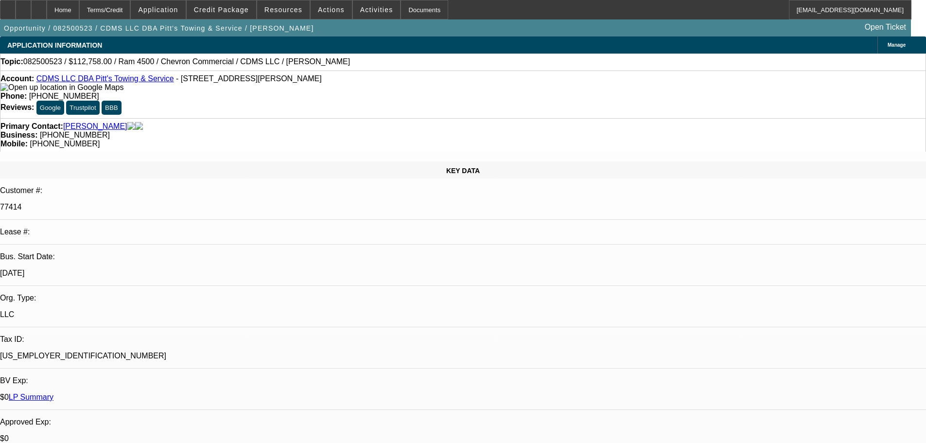
select select "0"
select select "2"
select select "0"
select select "6"
select select "0"
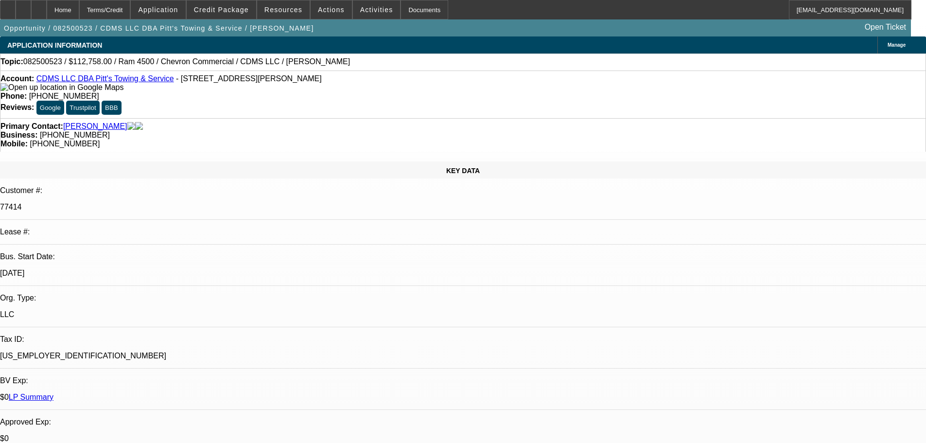
select select "0"
select select "2"
select select "0"
select select "6"
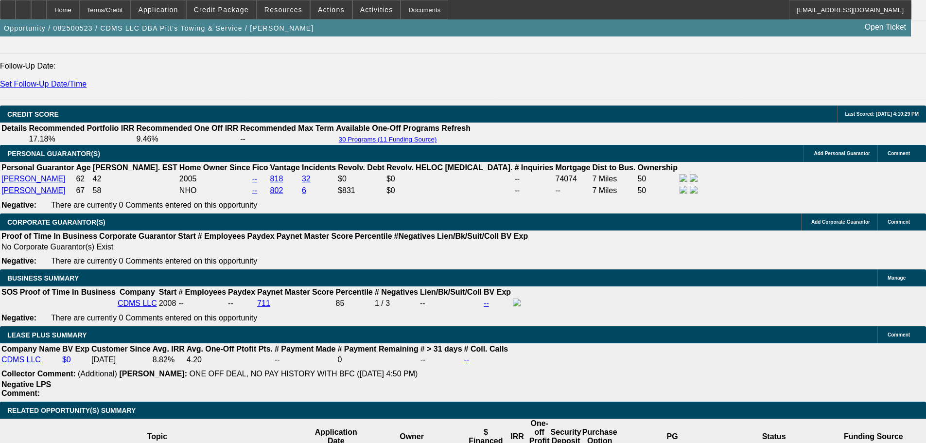
scroll to position [1313, 0]
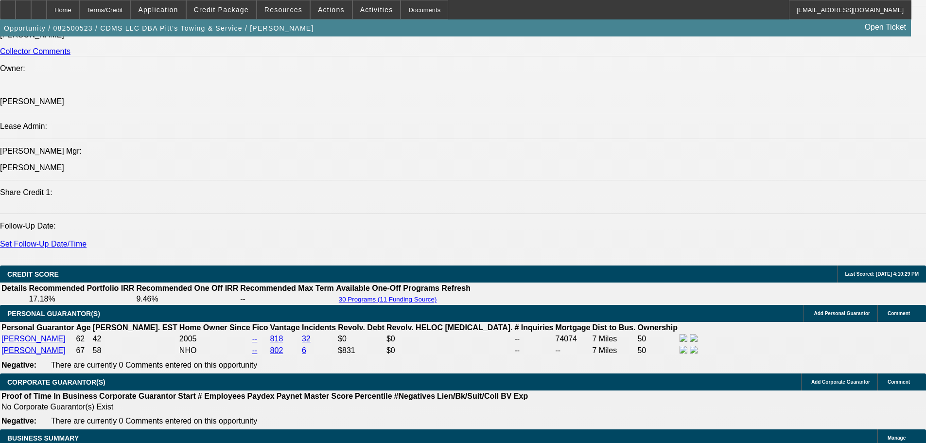
drag, startPoint x: 549, startPoint y: 222, endPoint x: 549, endPoint y: 212, distance: 9.7
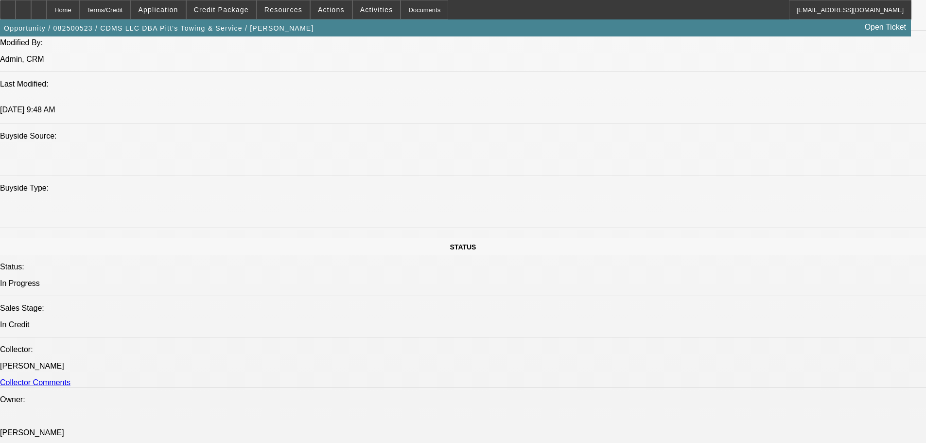
drag, startPoint x: 543, startPoint y: 231, endPoint x: 539, endPoint y: 164, distance: 66.7
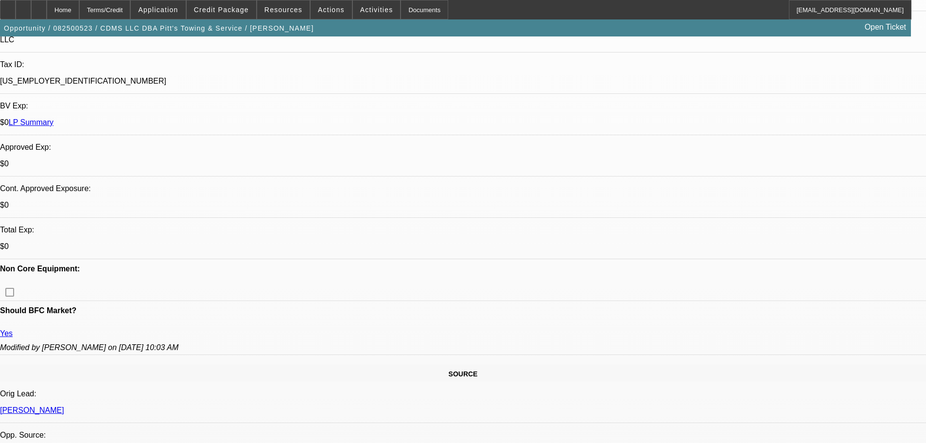
scroll to position [243, 0]
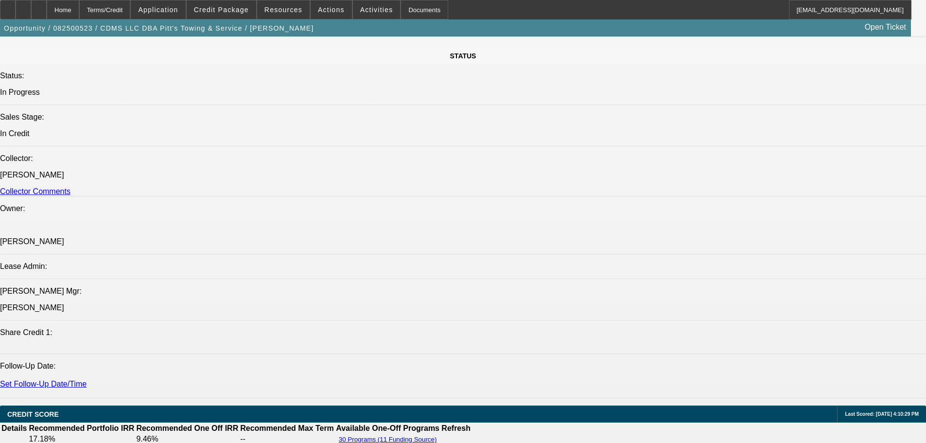
drag, startPoint x: 477, startPoint y: 309, endPoint x: 476, endPoint y: 387, distance: 78.3
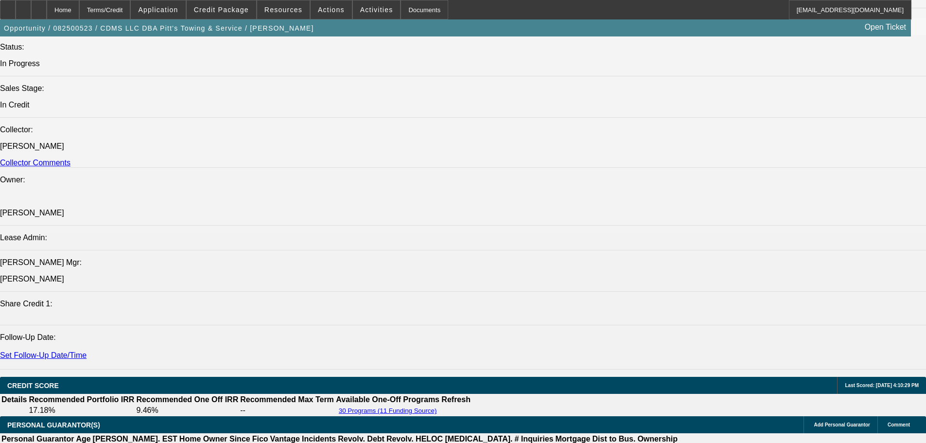
scroll to position [97, 0]
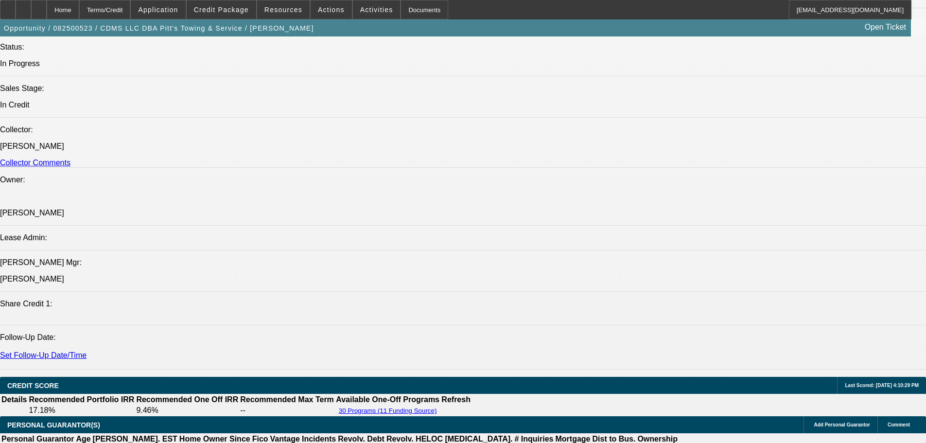
scroll to position [0, 0]
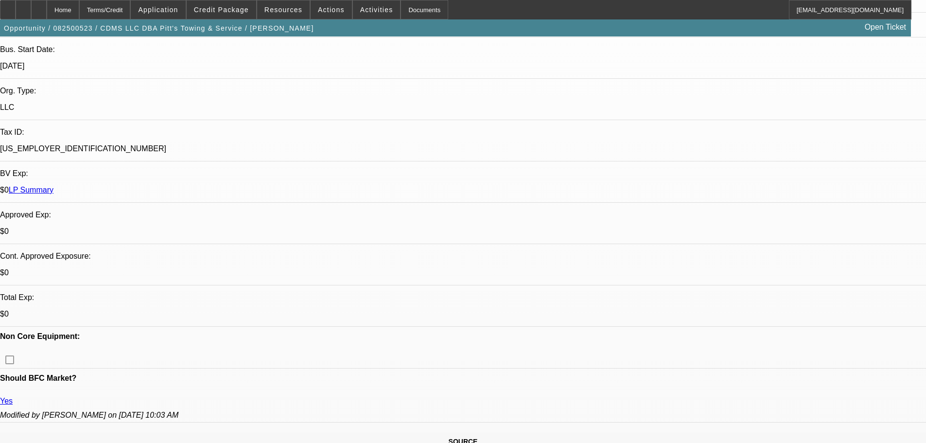
scroll to position [129, 0]
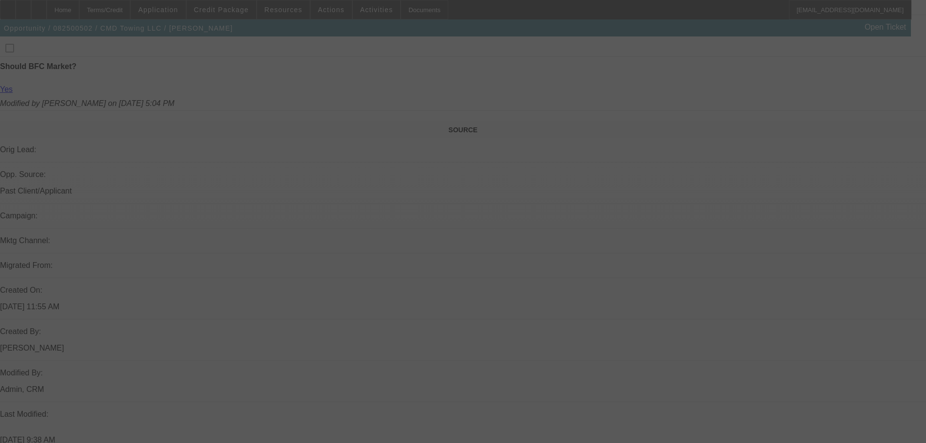
scroll to position [307, 0]
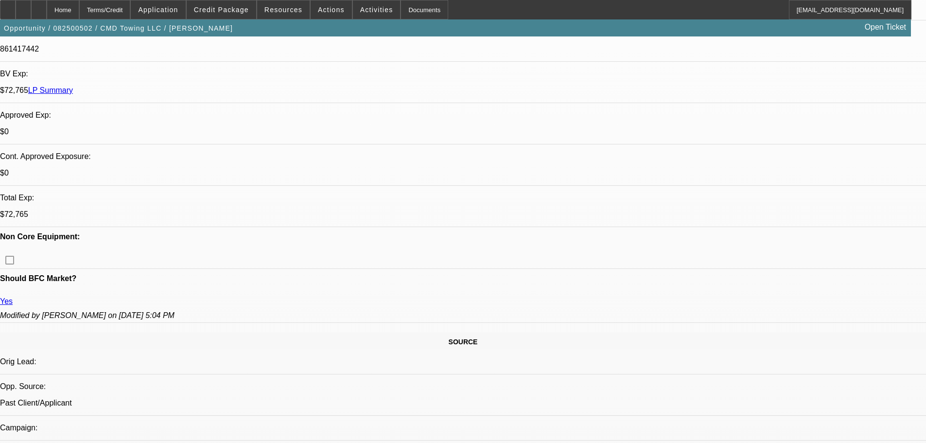
select select "0"
select select "6"
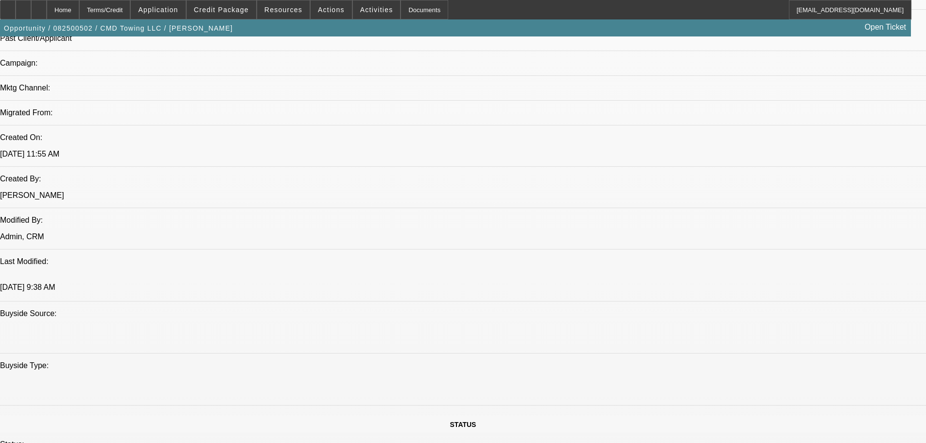
drag, startPoint x: 547, startPoint y: 317, endPoint x: 517, endPoint y: 345, distance: 41.3
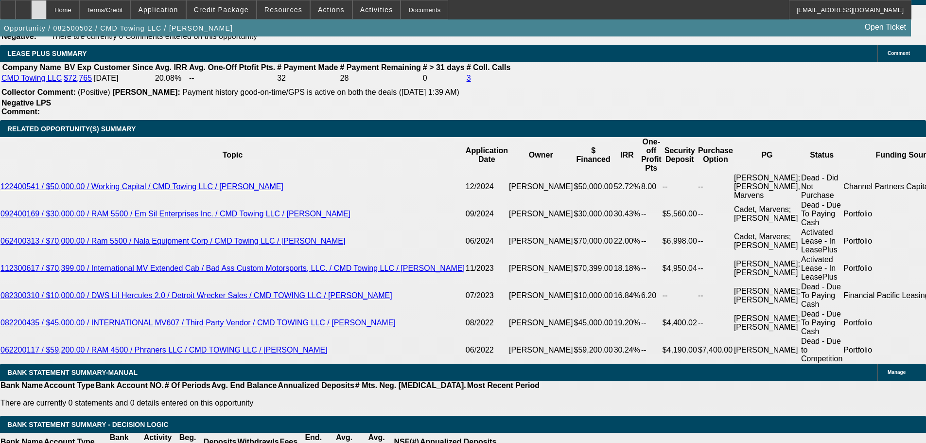
click at [47, 13] on div at bounding box center [39, 9] width 16 height 19
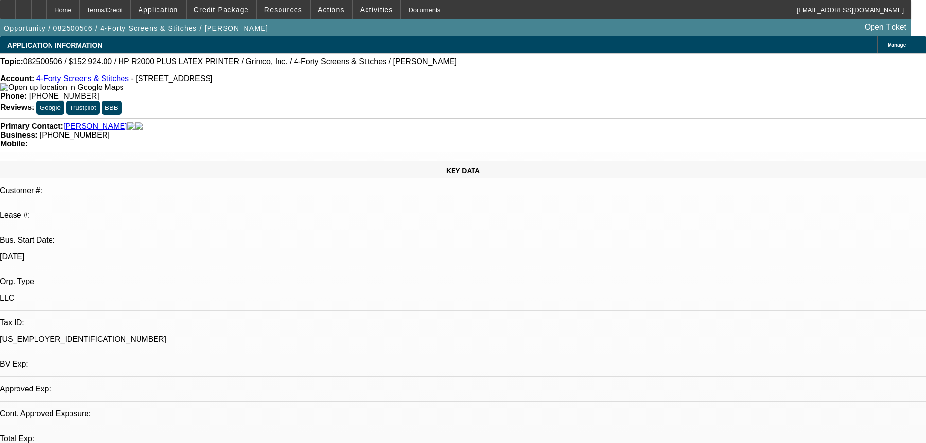
select select "0"
select select "0.1"
select select "4"
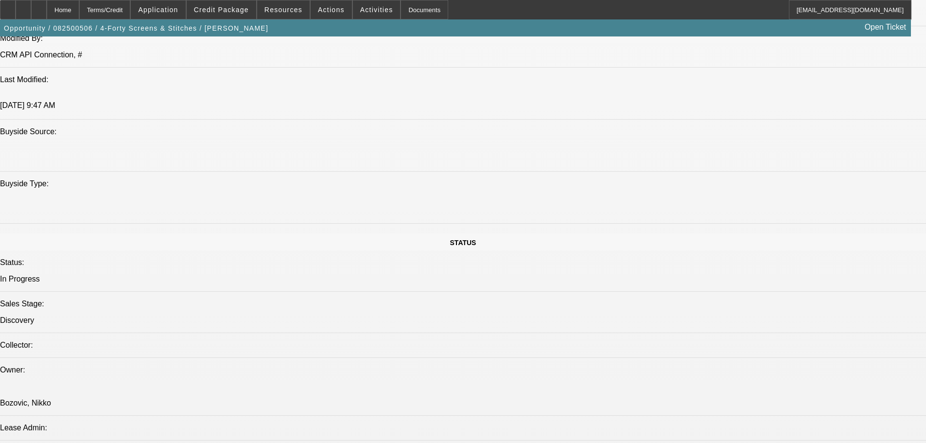
drag, startPoint x: 468, startPoint y: 229, endPoint x: 478, endPoint y: 324, distance: 95.4
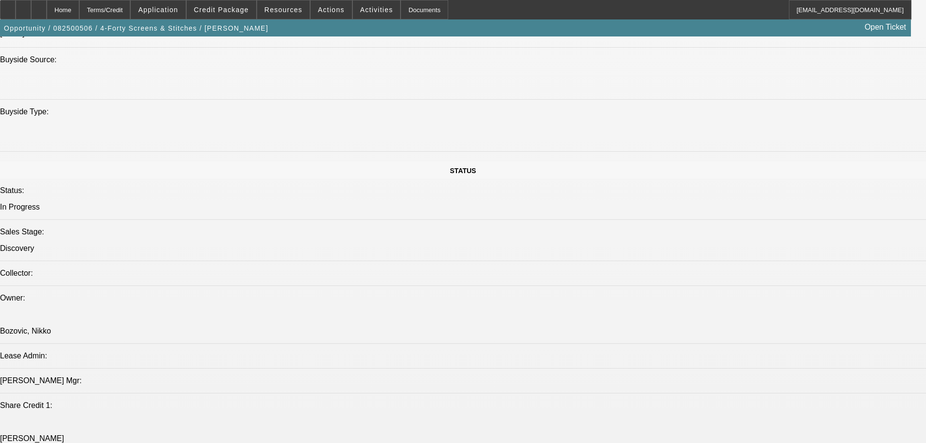
scroll to position [896, 0]
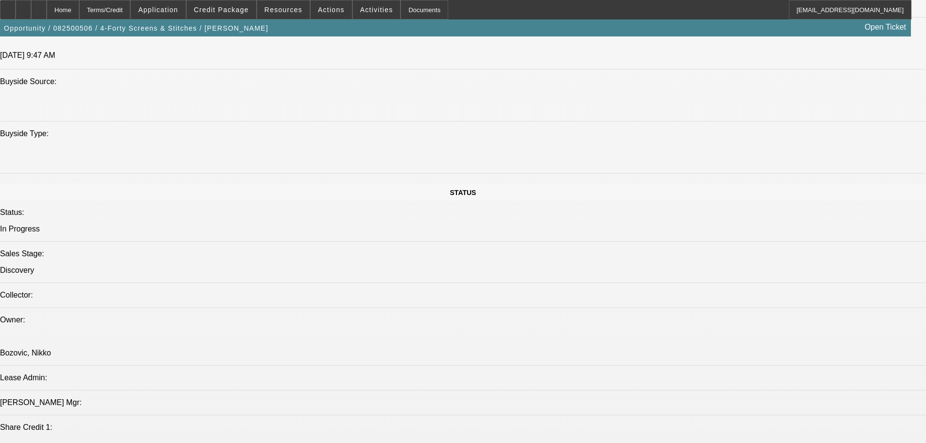
click at [47, 9] on div at bounding box center [39, 9] width 16 height 19
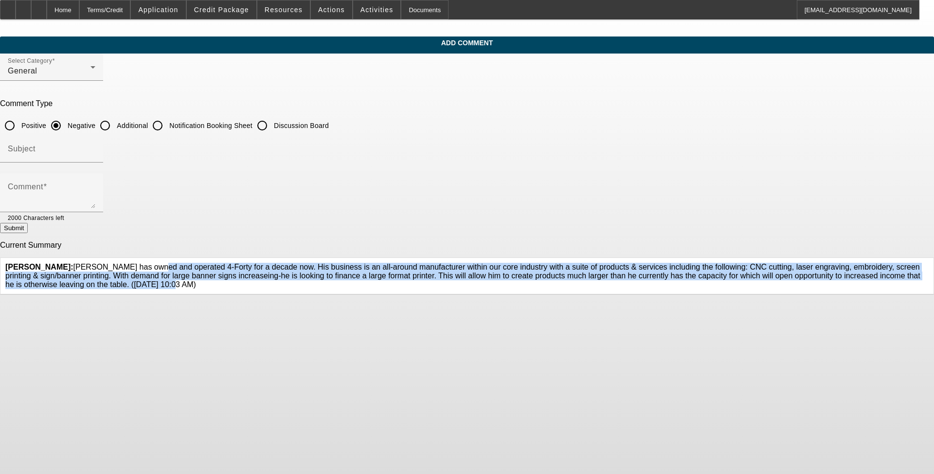
drag, startPoint x: 356, startPoint y: 306, endPoint x: 340, endPoint y: 259, distance: 50.3
click at [340, 263] on span "[PERSON_NAME]: [PERSON_NAME] has owned and operated 4-Forty for a decade now. H…" at bounding box center [462, 276] width 915 height 26
copy span "[PERSON_NAME] has owned and operated 4-Forty for a decade now. His business is …"
click at [115, 126] on input "Additional" at bounding box center [104, 125] width 19 height 19
radio input "true"
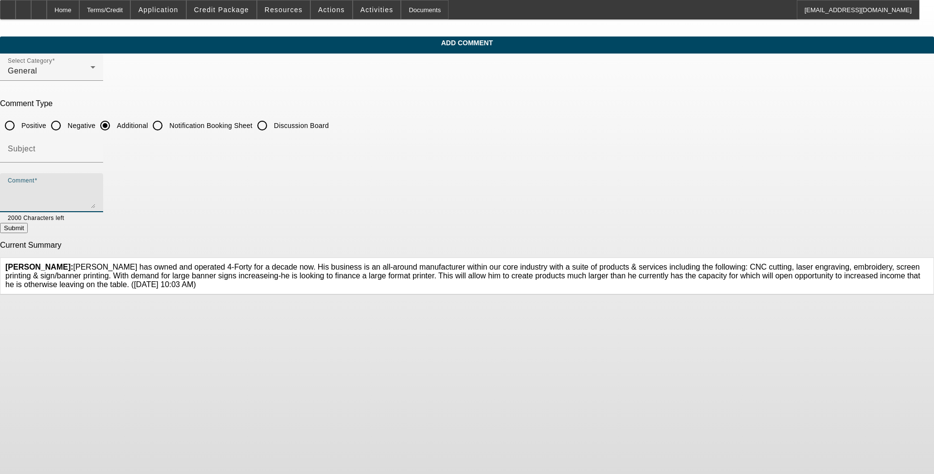
click at [95, 186] on textarea "Comment" at bounding box center [52, 196] width 88 height 23
paste textarea "[PERSON_NAME] has owned and operated 4-Forty for a decade now. His business is …"
click at [389, 263] on icon at bounding box center [928, 263] width 0 height 0
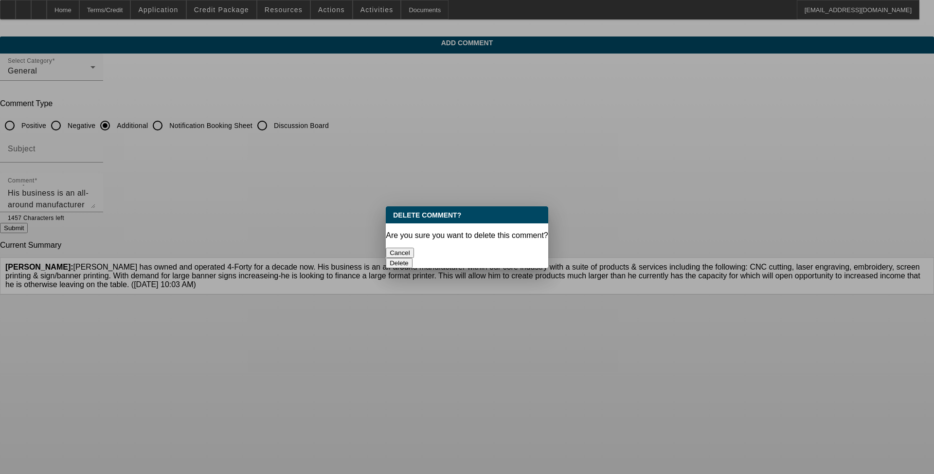
drag, startPoint x: 518, startPoint y: 247, endPoint x: 601, endPoint y: 231, distance: 84.6
click at [389, 258] on button "Delete" at bounding box center [399, 263] width 27 height 10
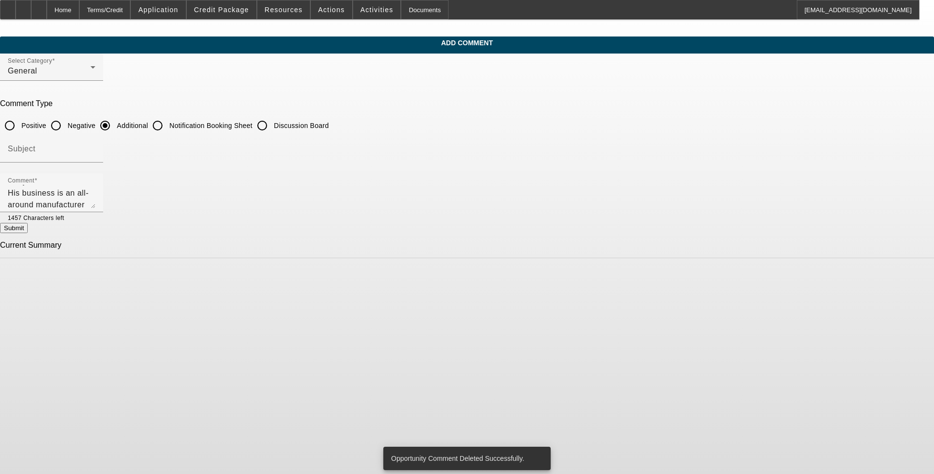
scroll to position [0, 0]
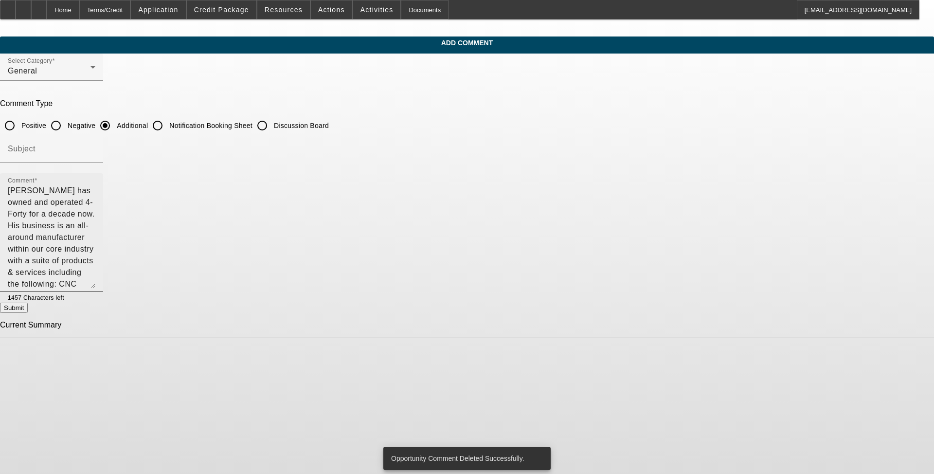
drag, startPoint x: 636, startPoint y: 204, endPoint x: 639, endPoint y: 307, distance: 103.6
click at [95, 288] on textarea "Steve has owned and operated 4-Forty for a decade now. His business is an all-a…" at bounding box center [52, 236] width 88 height 103
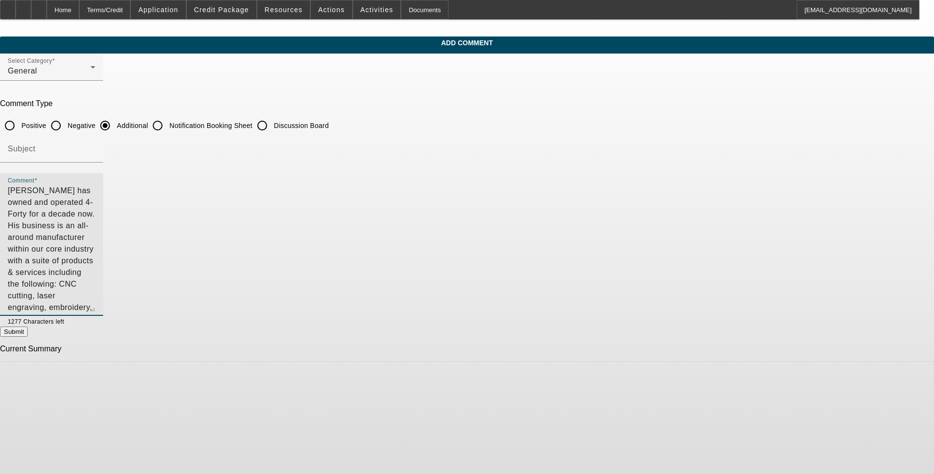
click at [95, 218] on textarea "Steve has owned and operated 4-Forty for a decade now. His business is an all-a…" at bounding box center [52, 248] width 88 height 127
click at [95, 213] on textarea "Steve has owned and operated 4-Forty for a decade now. His business is an all-a…" at bounding box center [52, 248] width 88 height 127
click at [95, 253] on textarea "[PERSON_NAME] has owned and operated 4-Forty for a decade now. His business is …" at bounding box center [52, 248] width 88 height 127
type textarea "[PERSON_NAME] has owned and operated 4-Forty for a decade now. His business is …"
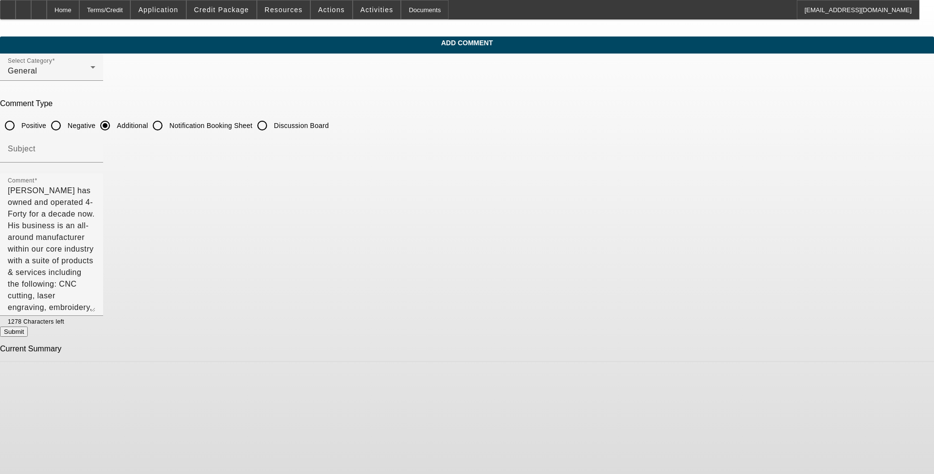
click at [28, 336] on button "Submit" at bounding box center [14, 331] width 28 height 10
radio input "true"
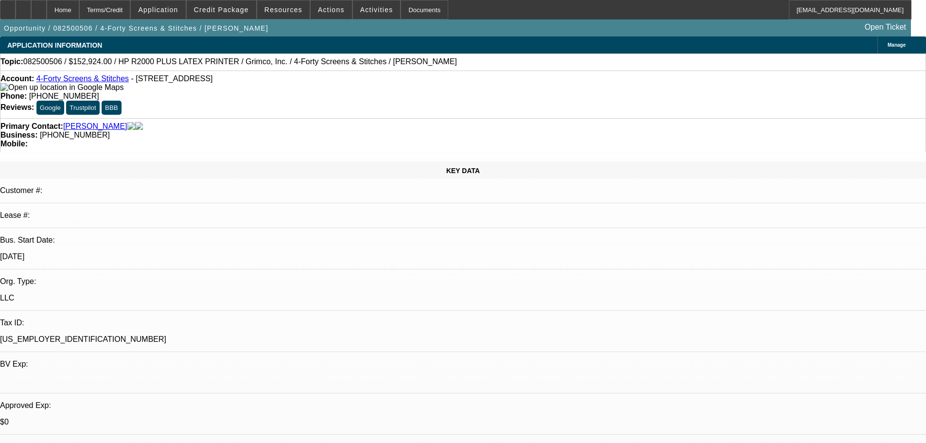
select select "0"
select select "0.1"
select select "4"
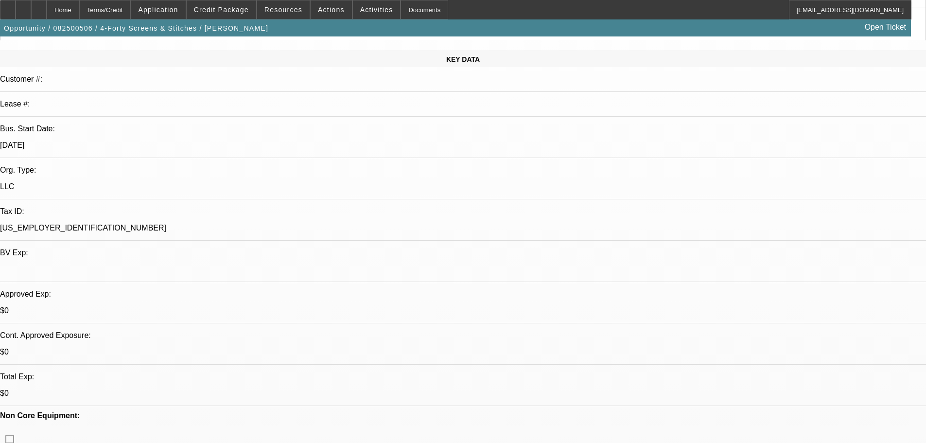
drag, startPoint x: 501, startPoint y: 339, endPoint x: 458, endPoint y: 359, distance: 47.6
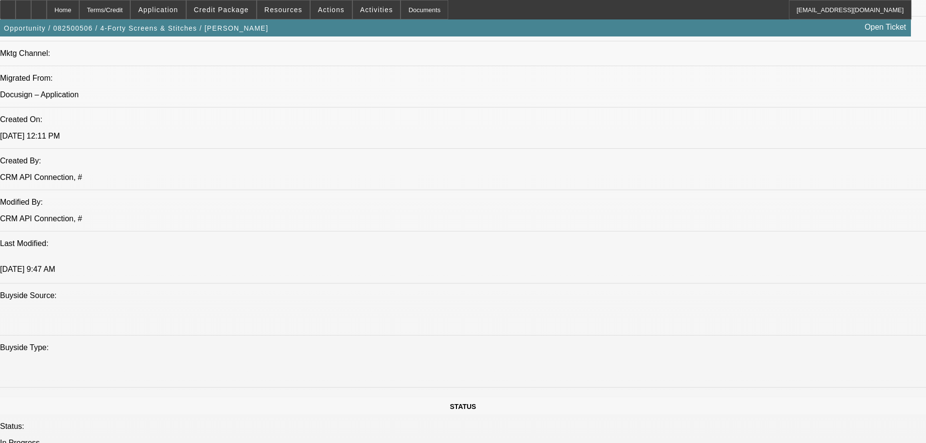
drag, startPoint x: 106, startPoint y: 324, endPoint x: 109, endPoint y: 357, distance: 33.7
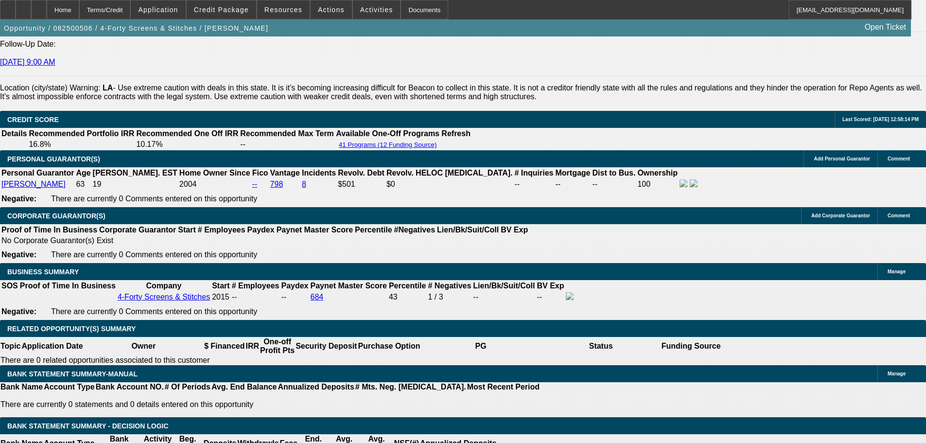
drag, startPoint x: 298, startPoint y: 272, endPoint x: 351, endPoint y: 441, distance: 176.5
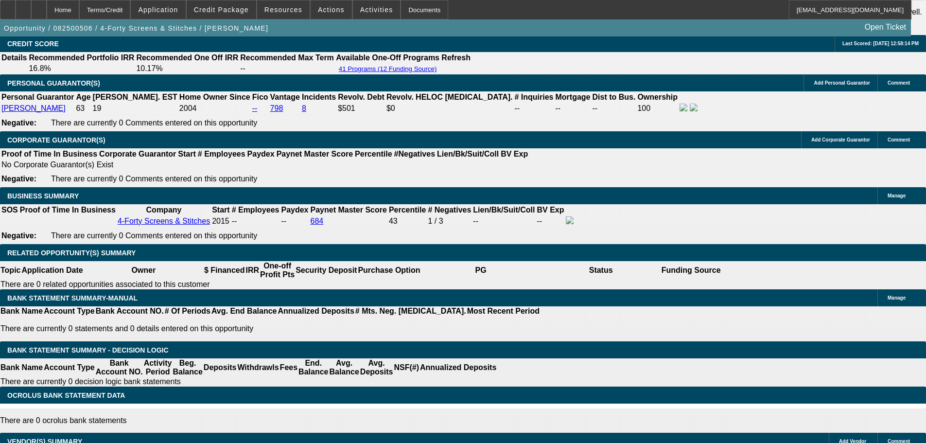
scroll to position [1316, 0]
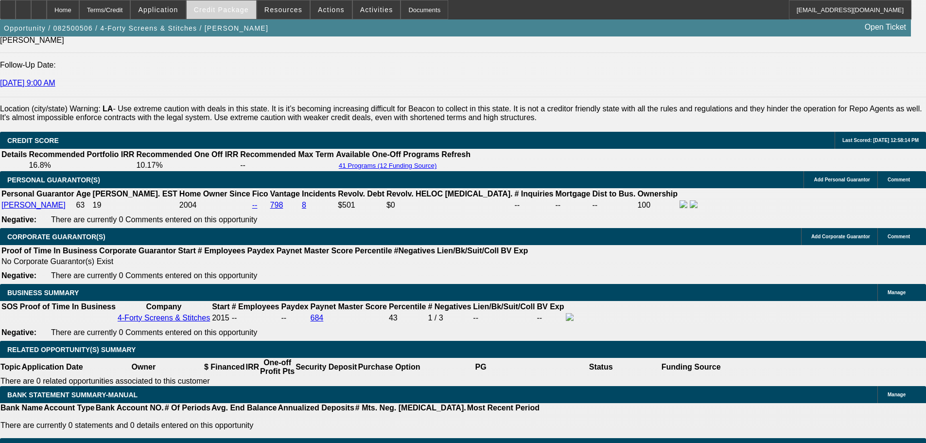
click at [240, 9] on span "Credit Package" at bounding box center [221, 10] width 55 height 8
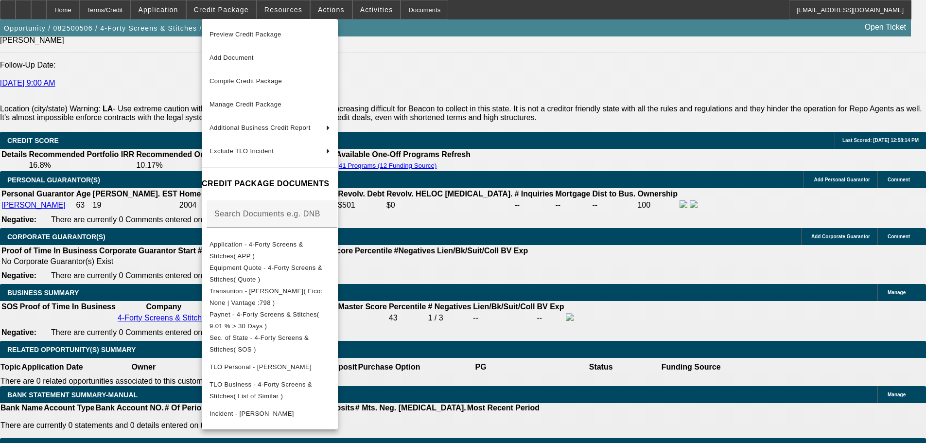
click at [537, 337] on div at bounding box center [463, 221] width 926 height 443
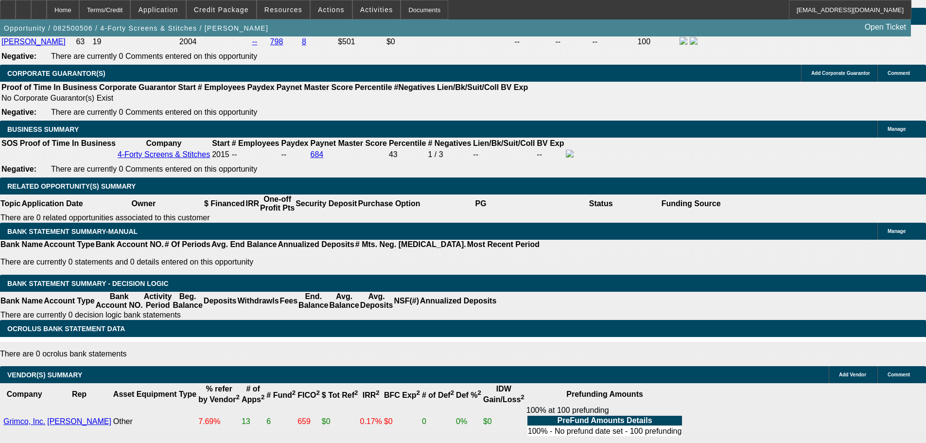
scroll to position [1462, 0]
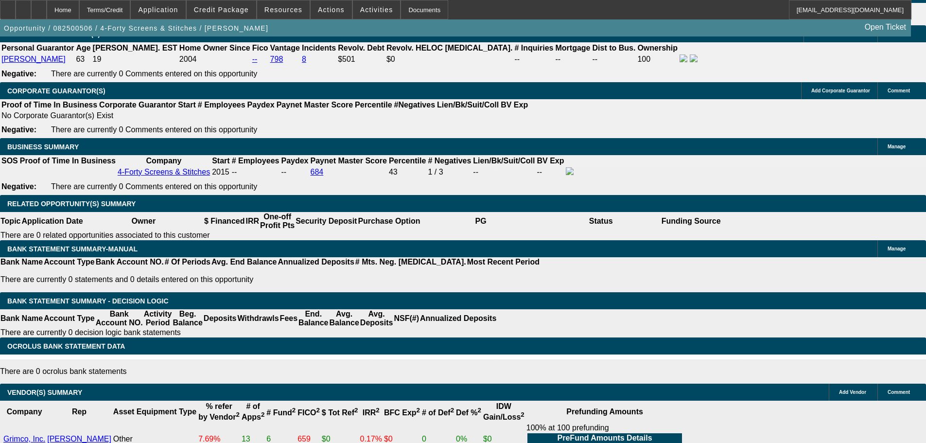
type input "UNKNOWN"
type input "715"
type input "$91,117.22"
type input "71"
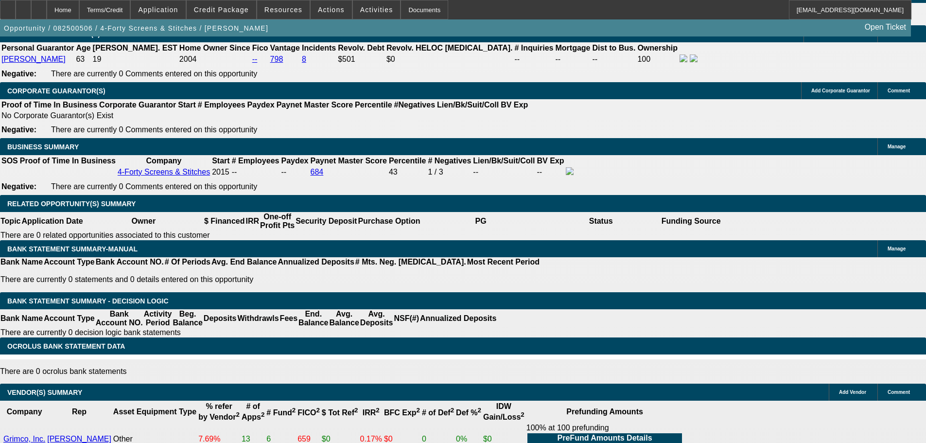
type input "$9,344.98"
type input "7"
type input "$3,028.08"
type input "7.15"
type input "$3,038.91"
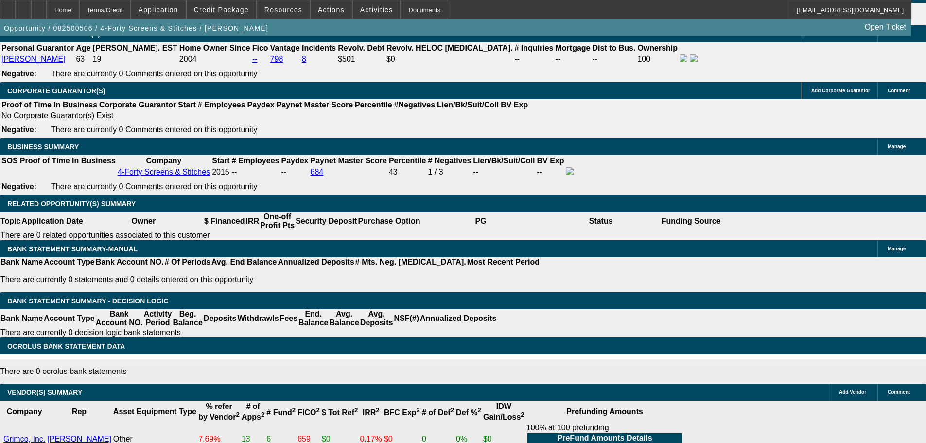
type input "7.1"
type input "$3,035.30"
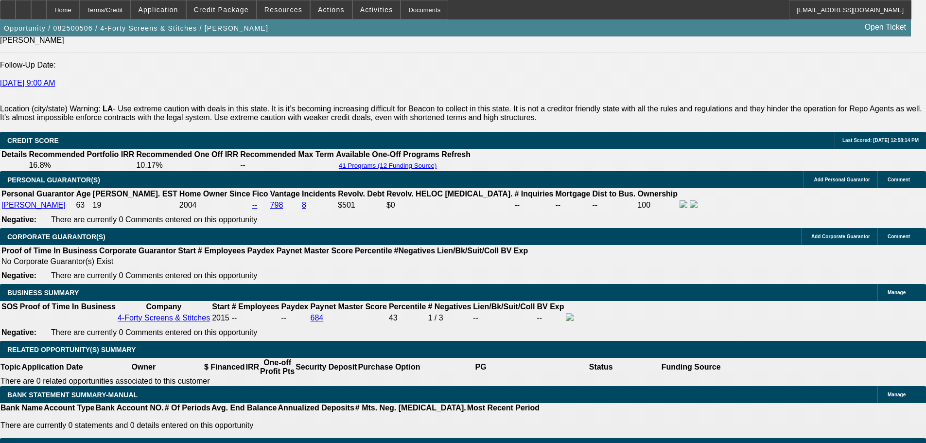
type input "7.1"
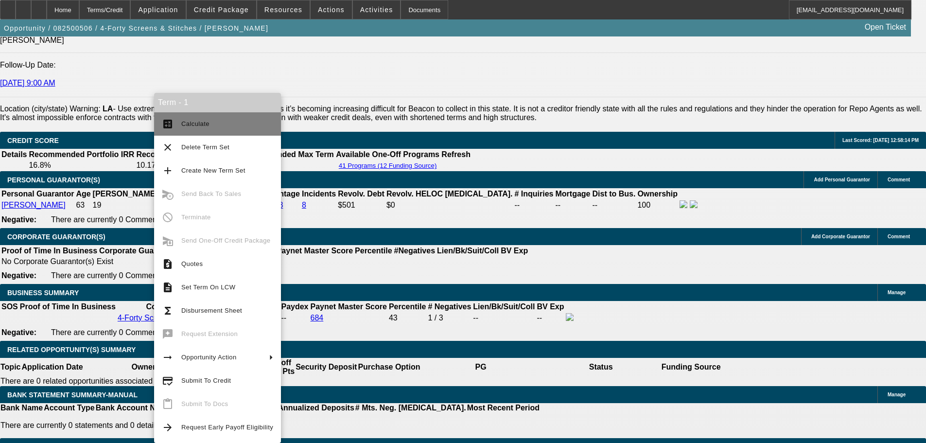
click at [256, 132] on button "calculate Calculate" at bounding box center [217, 123] width 127 height 23
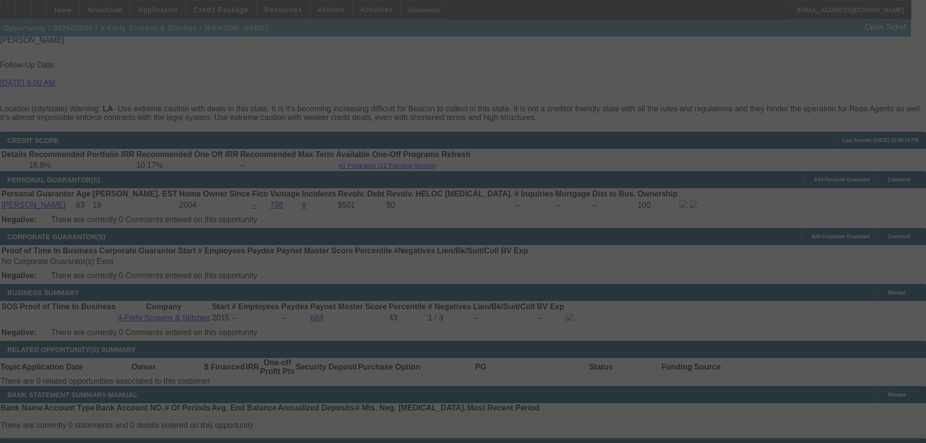
select select "0"
select select "0.1"
select select "4"
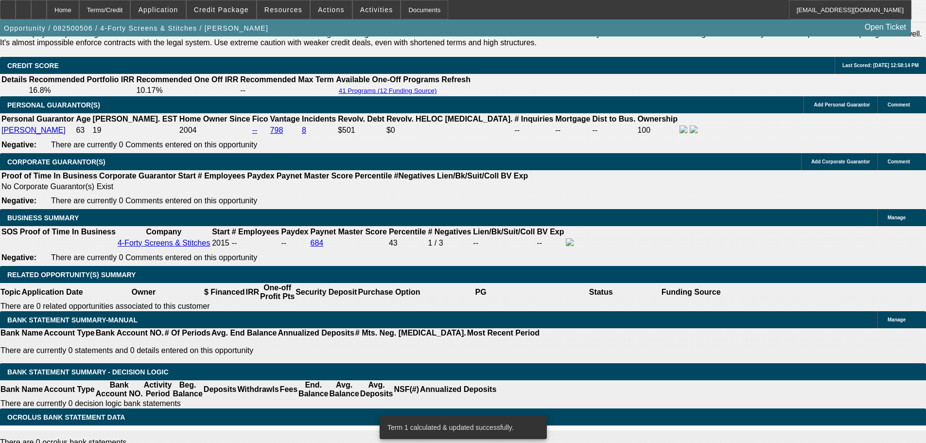
scroll to position [1462, 0]
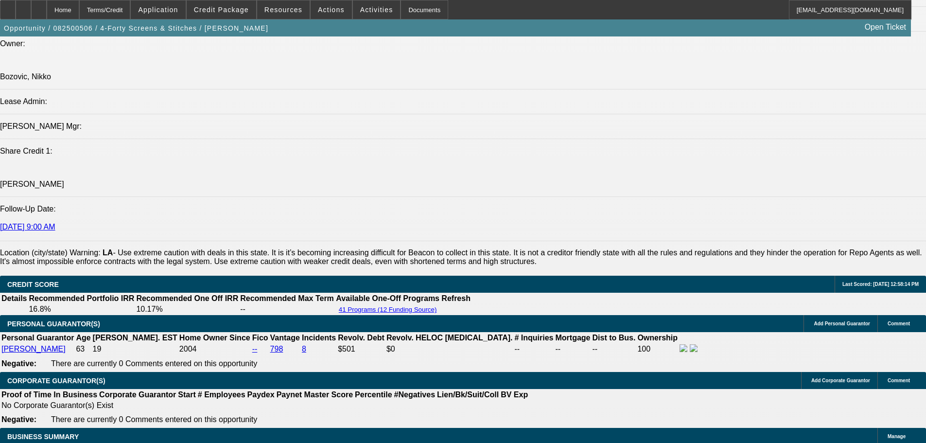
drag, startPoint x: 476, startPoint y: 326, endPoint x: 451, endPoint y: 171, distance: 157.0
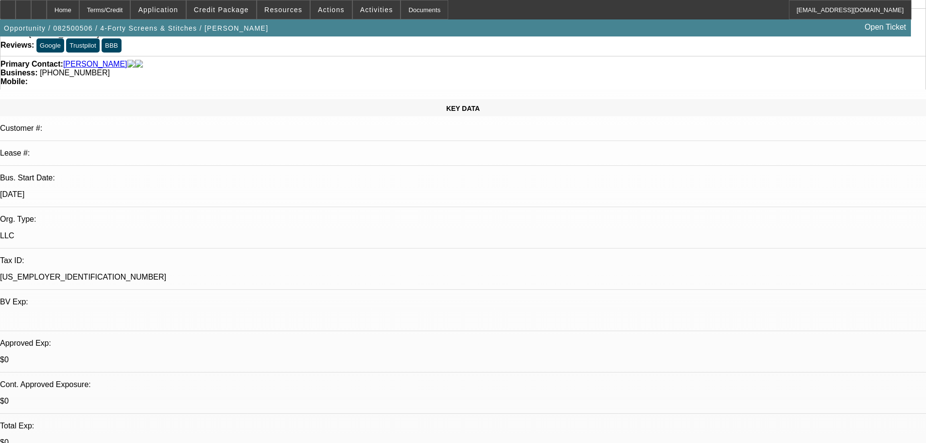
scroll to position [0, 0]
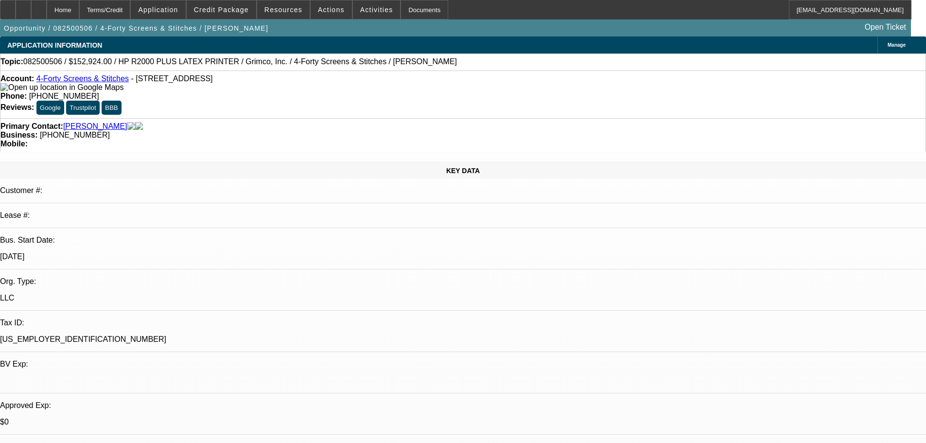
drag, startPoint x: 389, startPoint y: 117, endPoint x: 406, endPoint y: 59, distance: 59.9
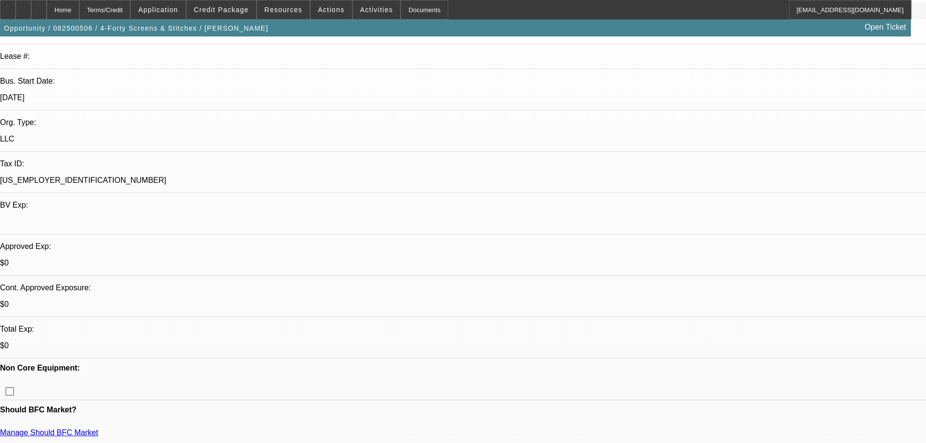
scroll to position [243, 0]
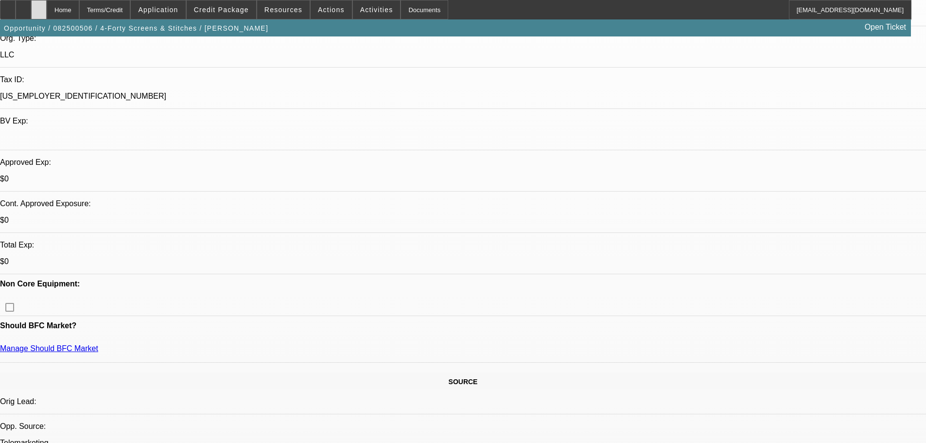
click at [47, 12] on div at bounding box center [39, 9] width 16 height 19
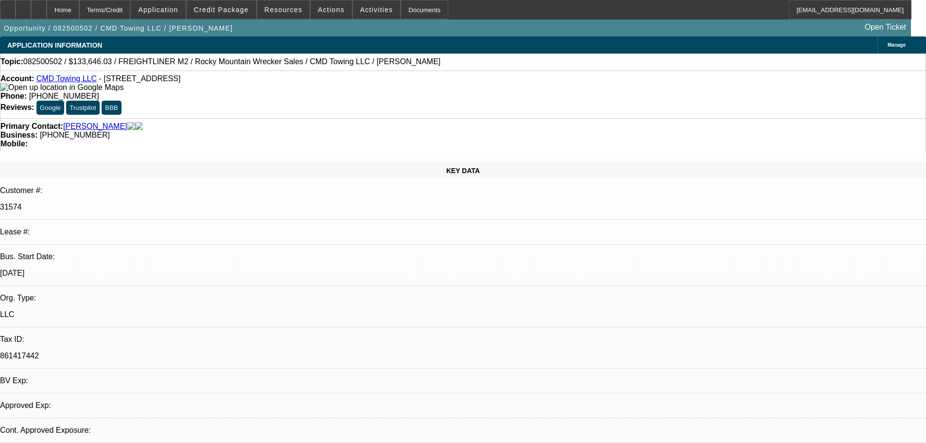
select select "0"
select select "6"
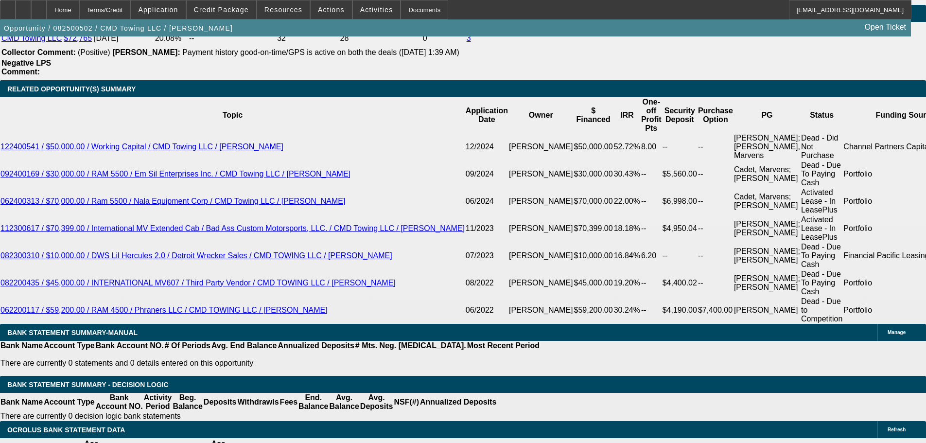
scroll to position [1743, 0]
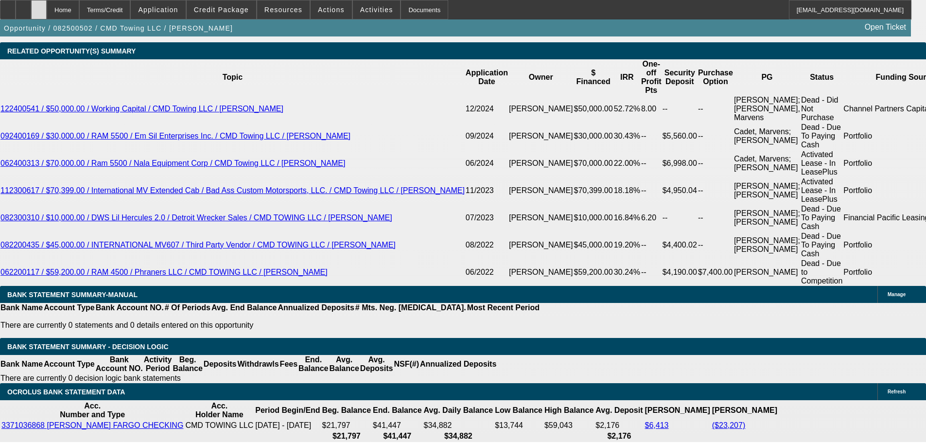
click at [47, 17] on div at bounding box center [39, 9] width 16 height 19
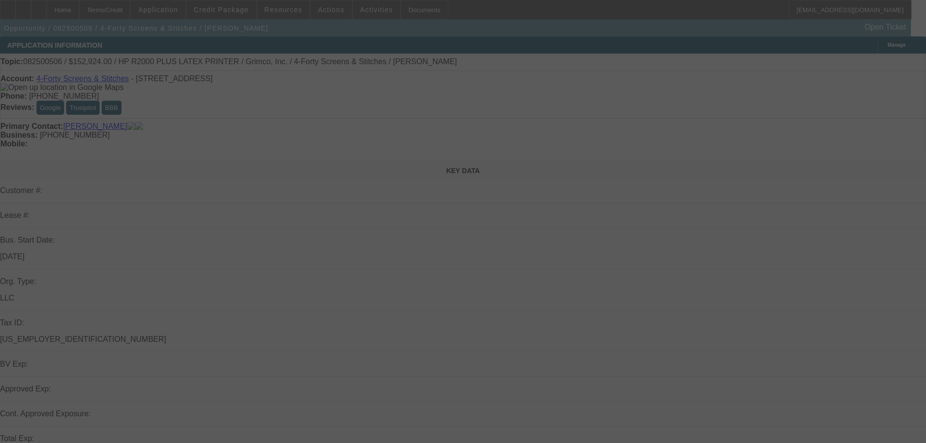
select select "0"
select select "0.1"
select select "4"
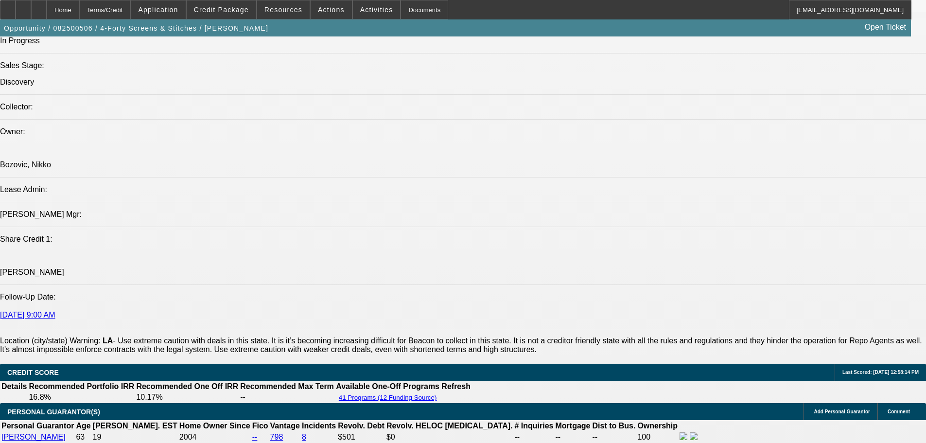
scroll to position [631, 0]
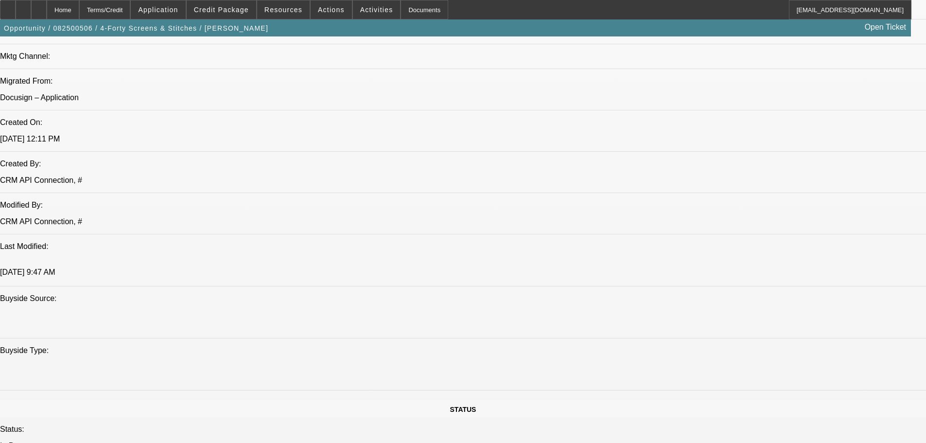
drag, startPoint x: 397, startPoint y: 360, endPoint x: 353, endPoint y: 176, distance: 189.9
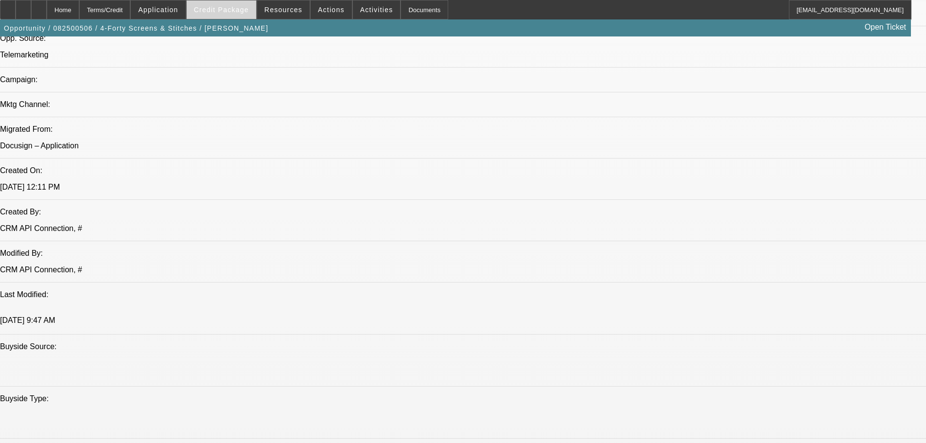
click at [240, 7] on span "Credit Package" at bounding box center [221, 10] width 55 height 8
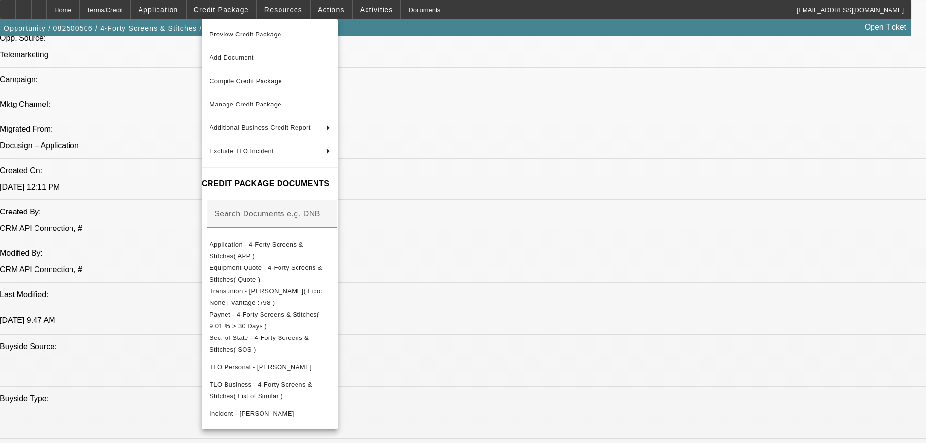
click at [527, 260] on div at bounding box center [463, 221] width 926 height 443
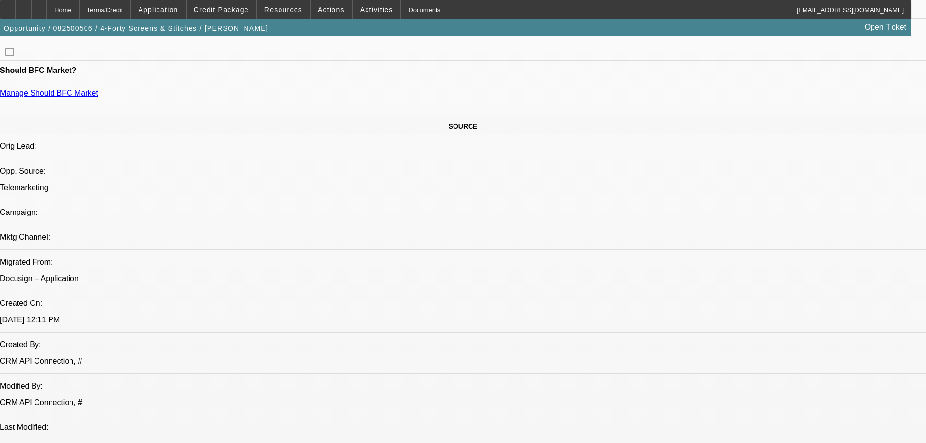
scroll to position [339, 0]
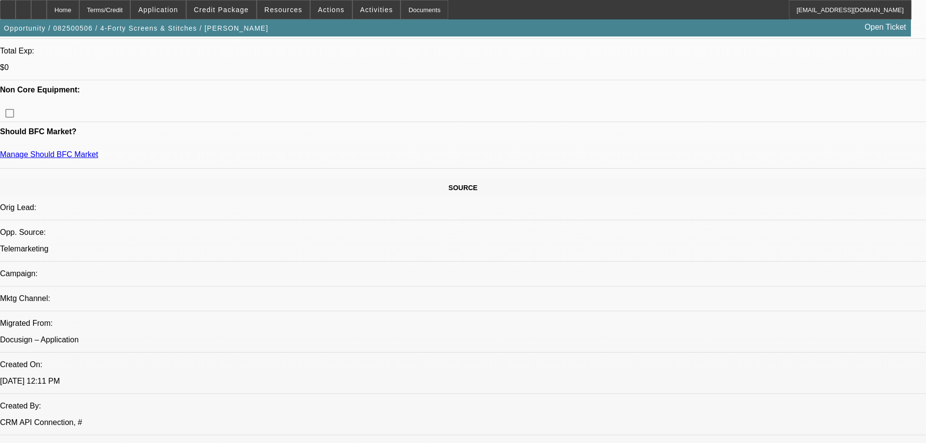
scroll to position [437, 0]
drag, startPoint x: 364, startPoint y: 186, endPoint x: 357, endPoint y: 186, distance: 6.8
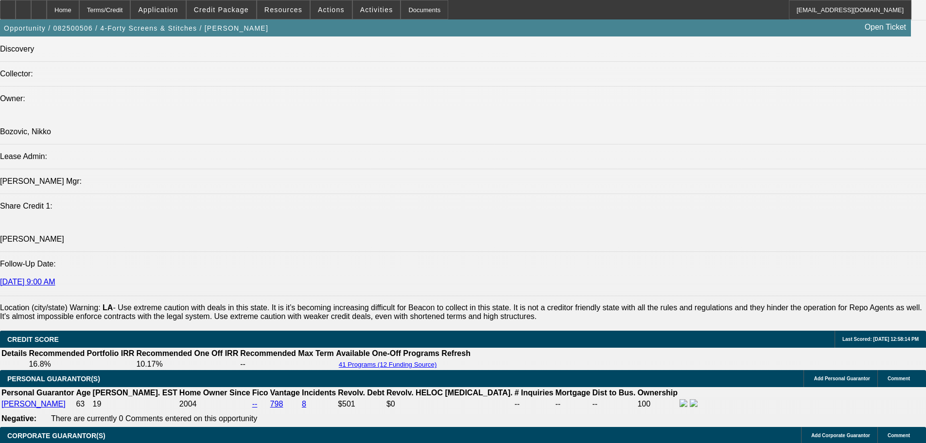
scroll to position [1263, 0]
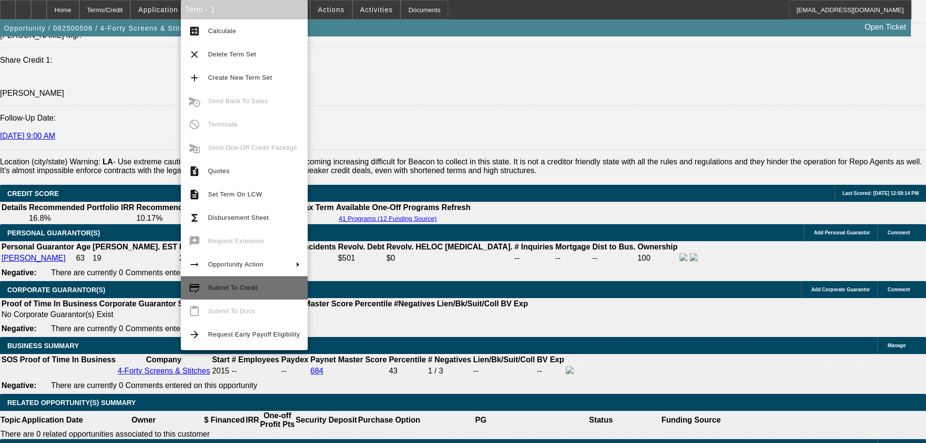
click at [265, 290] on span "Submit To Credit" at bounding box center [254, 288] width 92 height 12
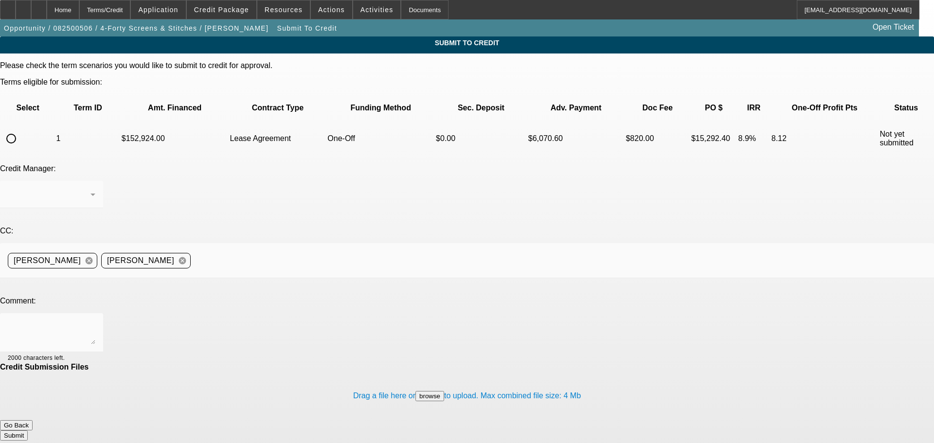
click at [21, 129] on input "radio" at bounding box center [10, 138] width 19 height 19
radio input "true"
click at [79, 12] on div "Home" at bounding box center [63, 9] width 33 height 19
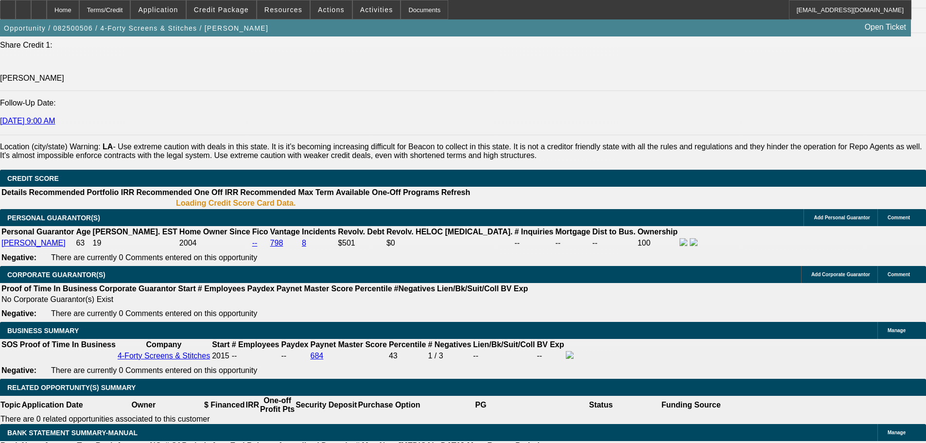
select select "0"
select select "0.1"
select select "4"
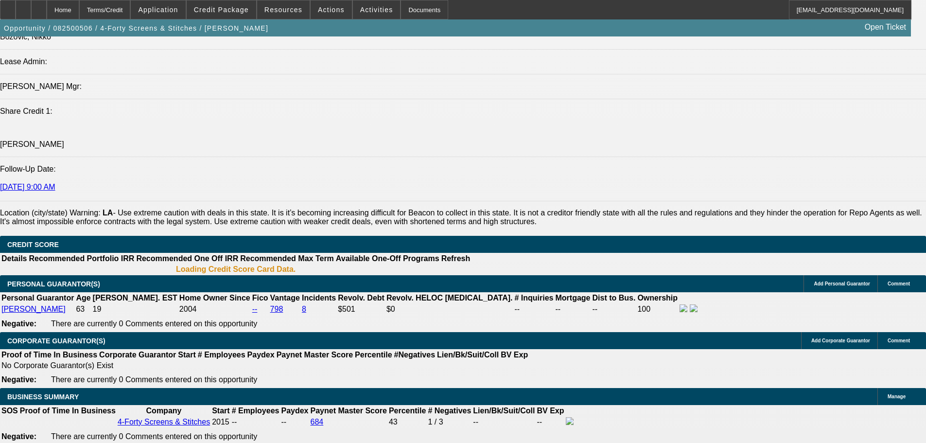
scroll to position [1208, 0]
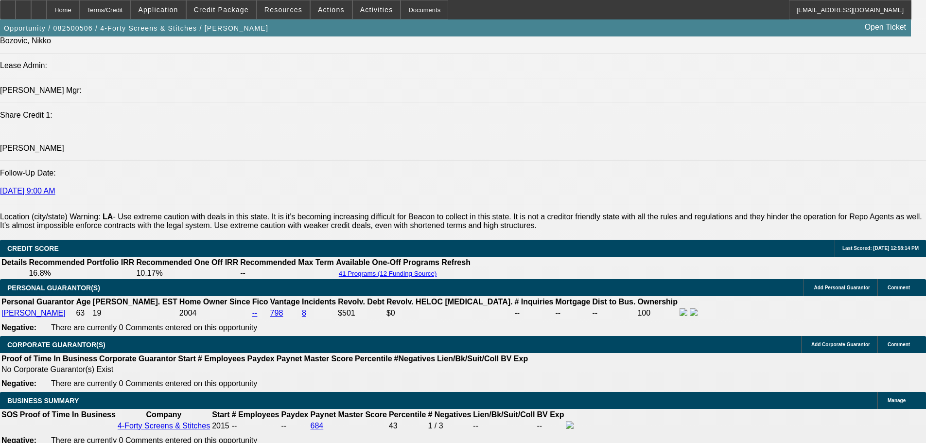
type input "$4,500.00"
type input "UNKNOWN"
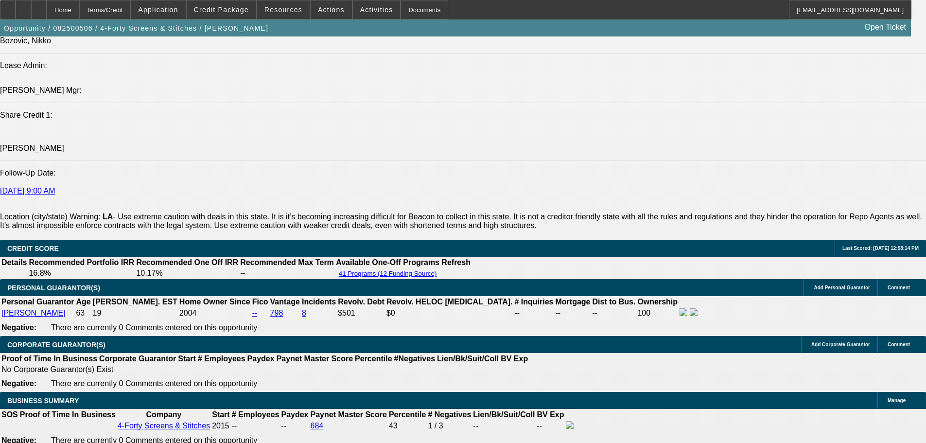
type input "$2,945.98"
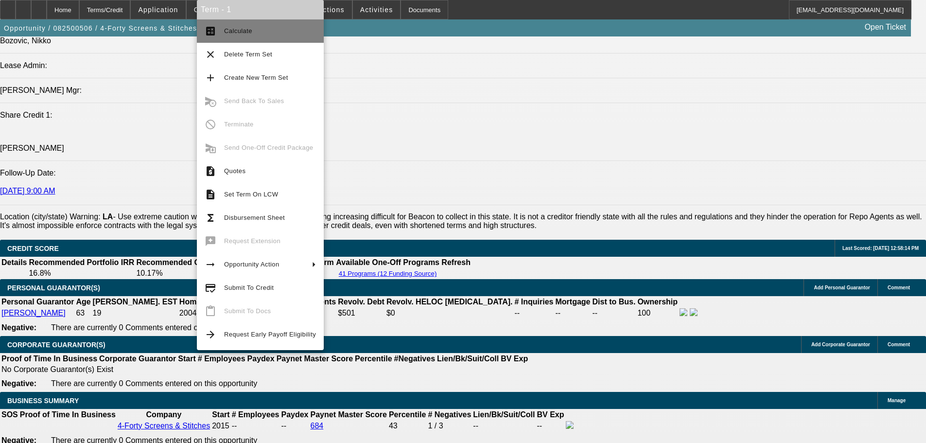
click at [287, 35] on span "Calculate" at bounding box center [270, 31] width 92 height 12
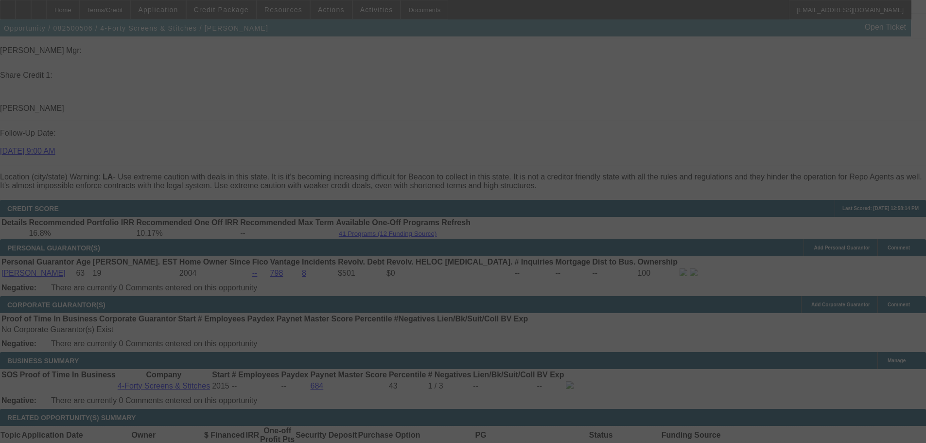
scroll to position [1403, 0]
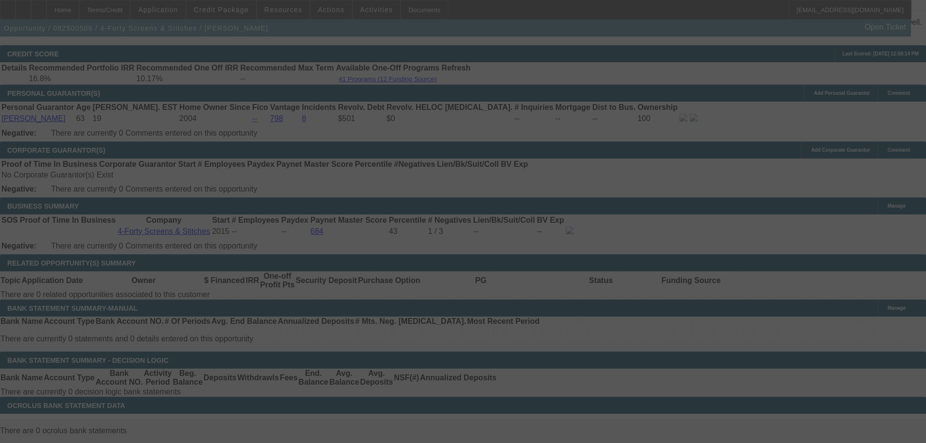
select select "0"
select select "0.1"
select select "4"
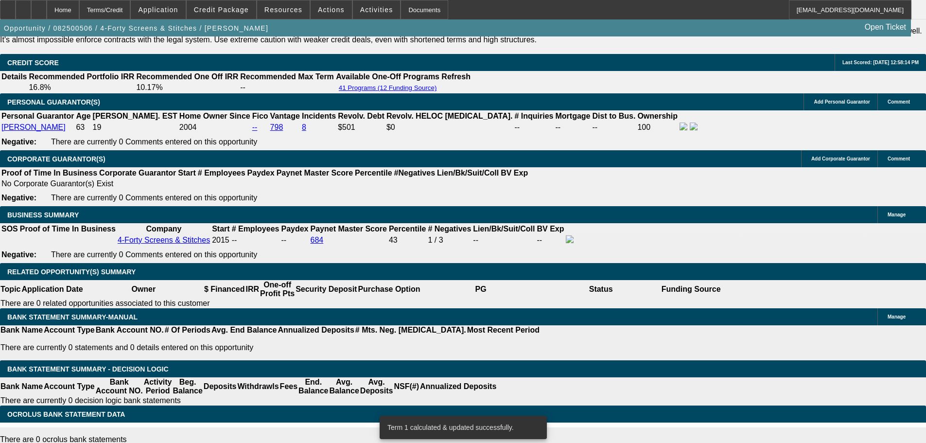
type input "$45,000.00"
type input "UNKNOWN"
type input "$2,142.12"
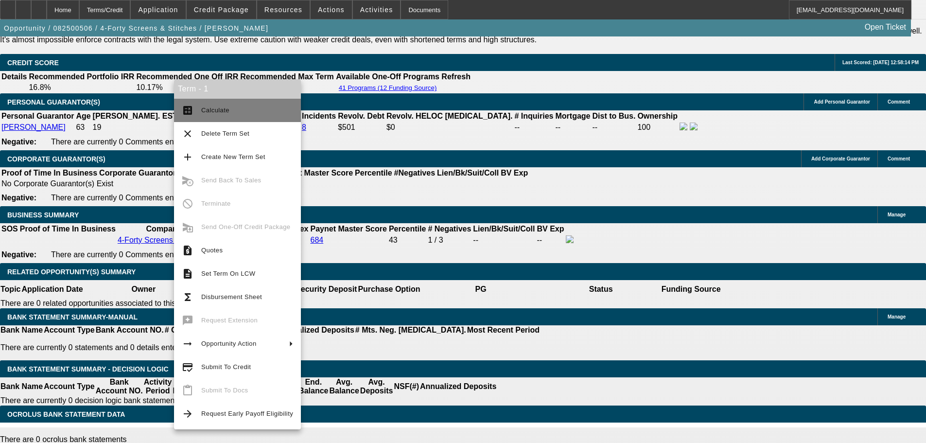
click at [235, 111] on span "Calculate" at bounding box center [247, 111] width 92 height 12
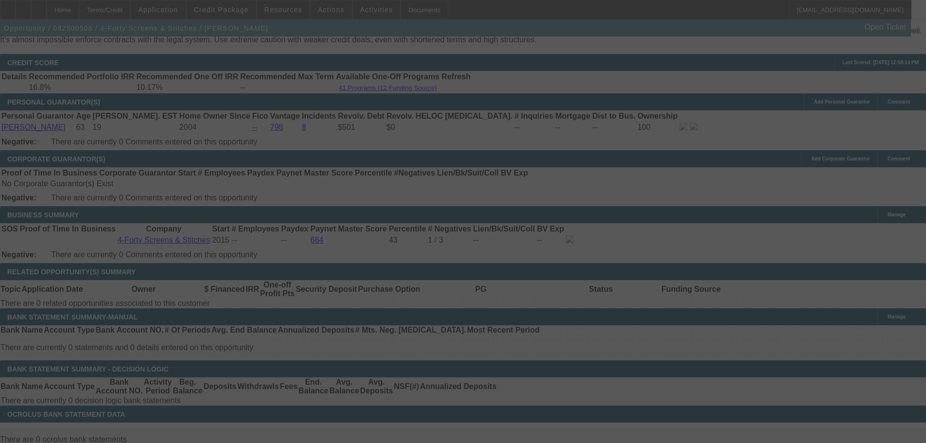
select select "0"
select select "0.1"
select select "4"
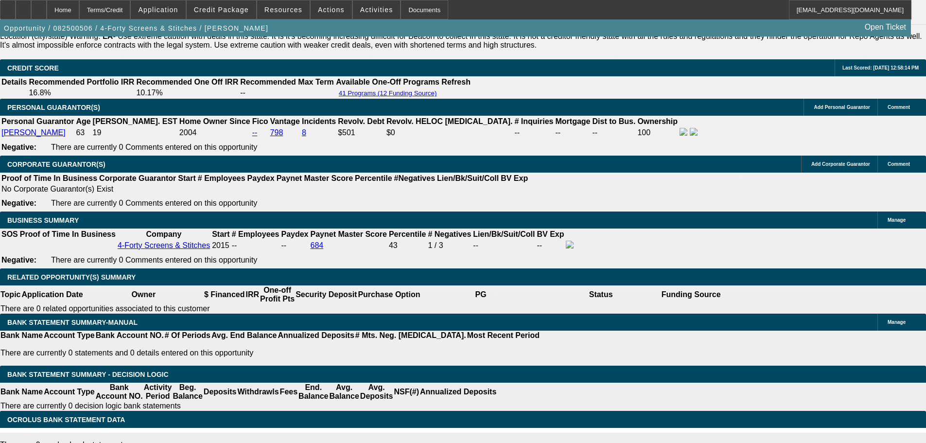
type input "45000"
type input "$0.00"
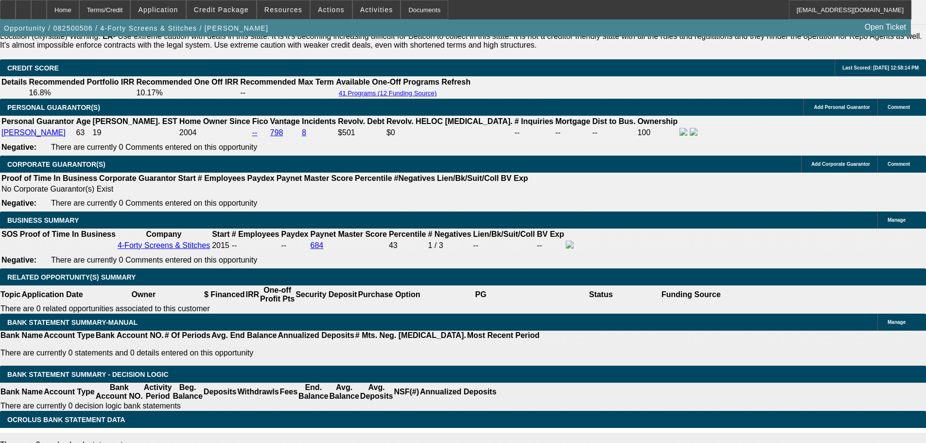
type input "UNKNOWN"
type input "$3,035.30"
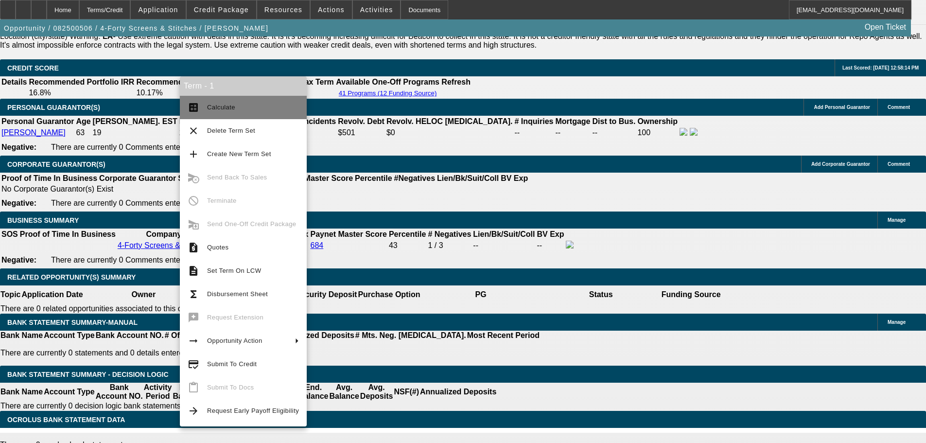
click at [270, 105] on span "Calculate" at bounding box center [253, 108] width 92 height 12
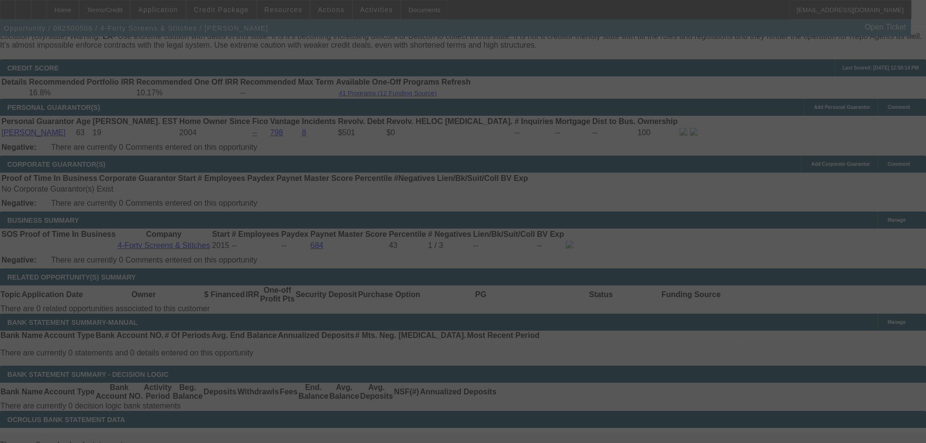
scroll to position [1383, 0]
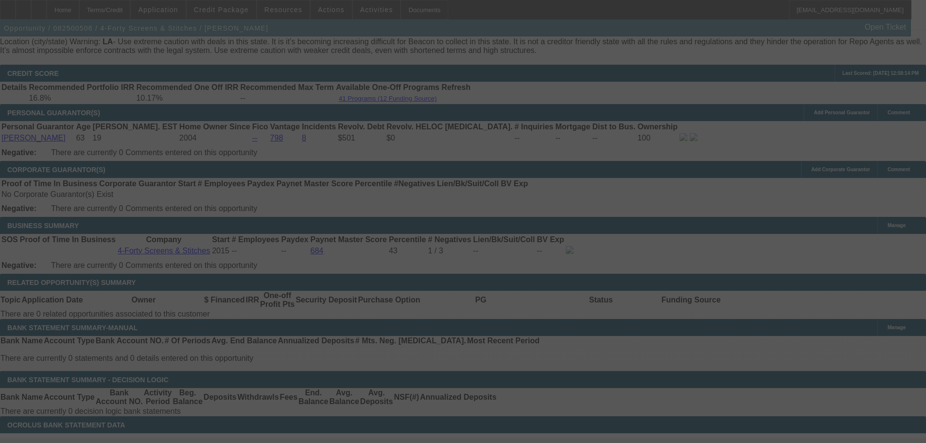
select select "0"
select select "0.1"
select select "4"
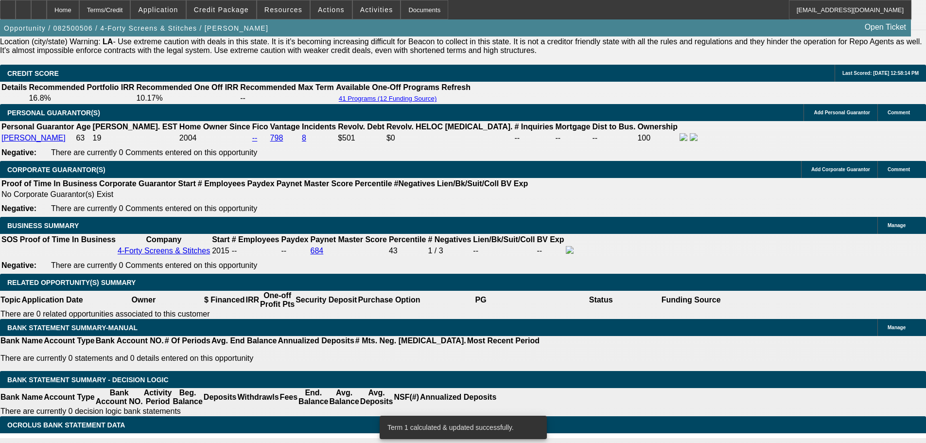
type input "$45,000.00"
type input "UNKNOWN"
type input "$2,142.12"
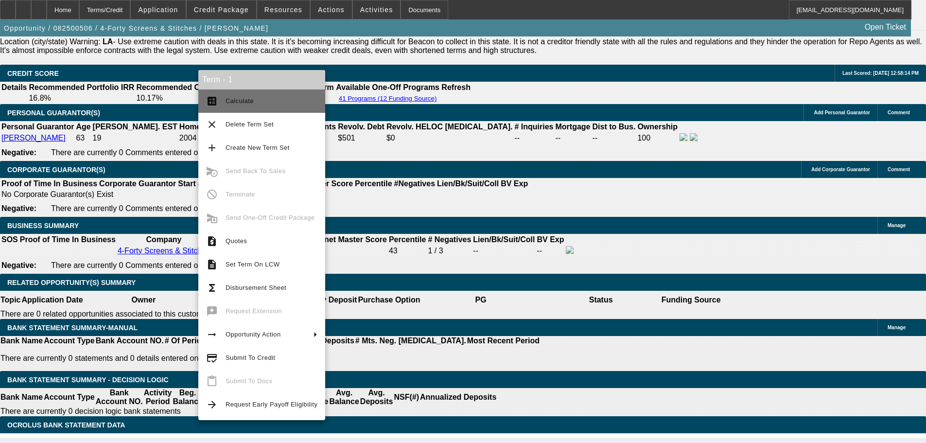
click at [305, 103] on span "Calculate" at bounding box center [272, 101] width 92 height 12
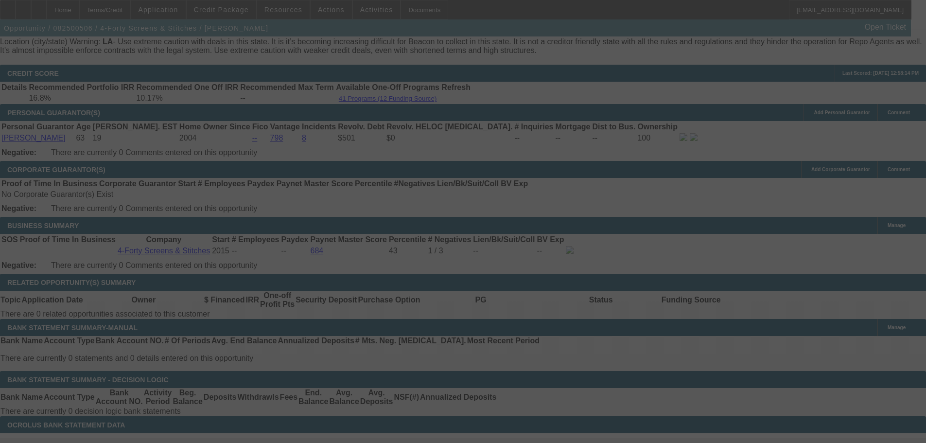
select select "0"
select select "0.1"
select select "4"
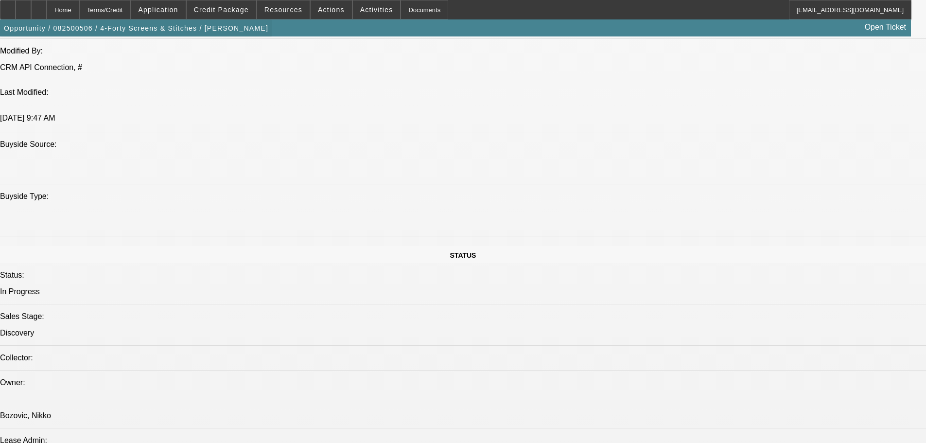
scroll to position [746, 0]
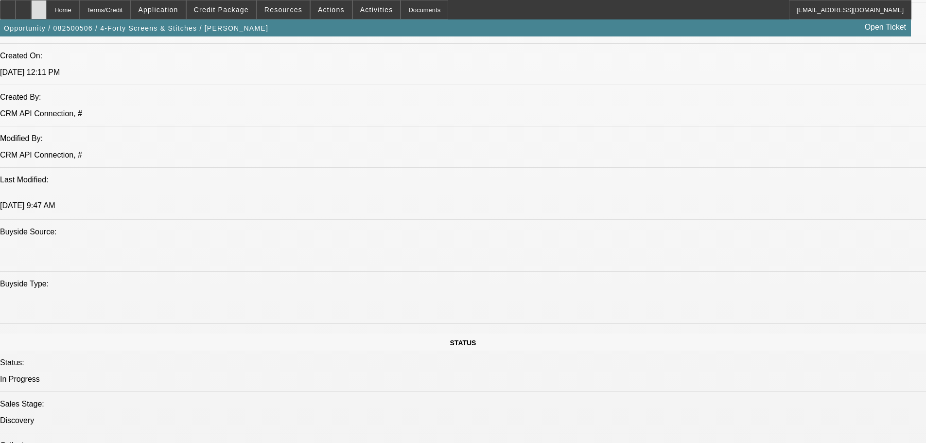
click at [47, 11] on div at bounding box center [39, 9] width 16 height 19
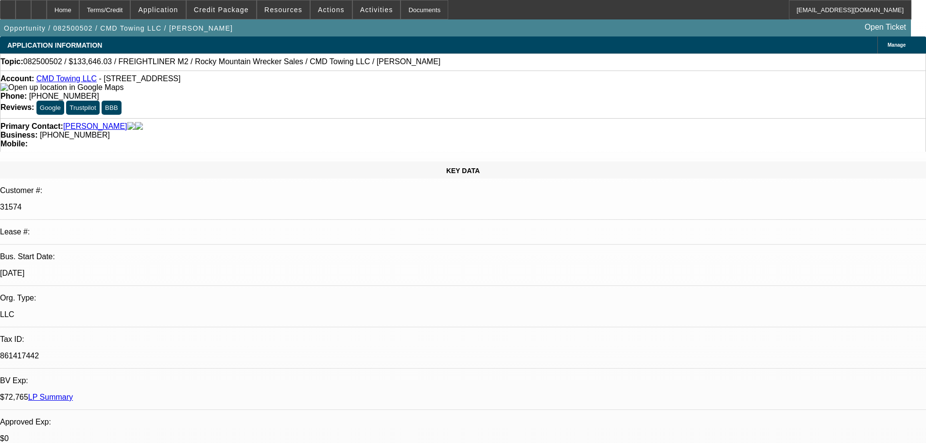
select select "0"
select select "6"
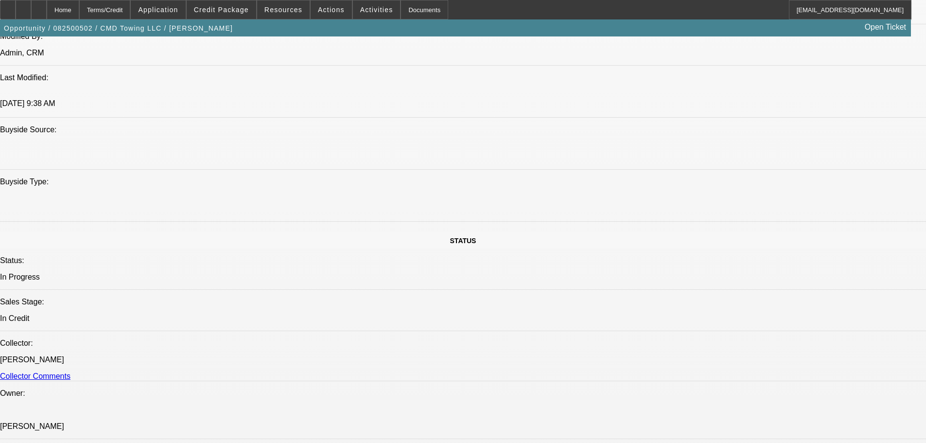
drag, startPoint x: 319, startPoint y: 227, endPoint x: 402, endPoint y: 410, distance: 201.3
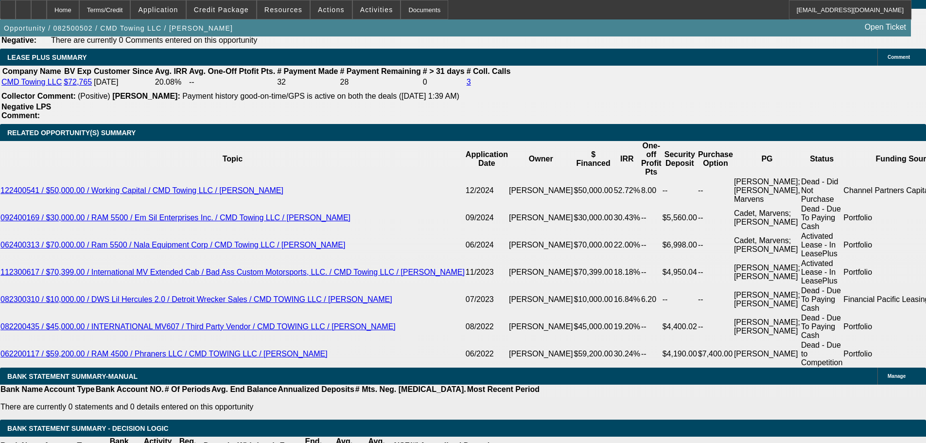
drag, startPoint x: 402, startPoint y: 409, endPoint x: 274, endPoint y: 151, distance: 288.4
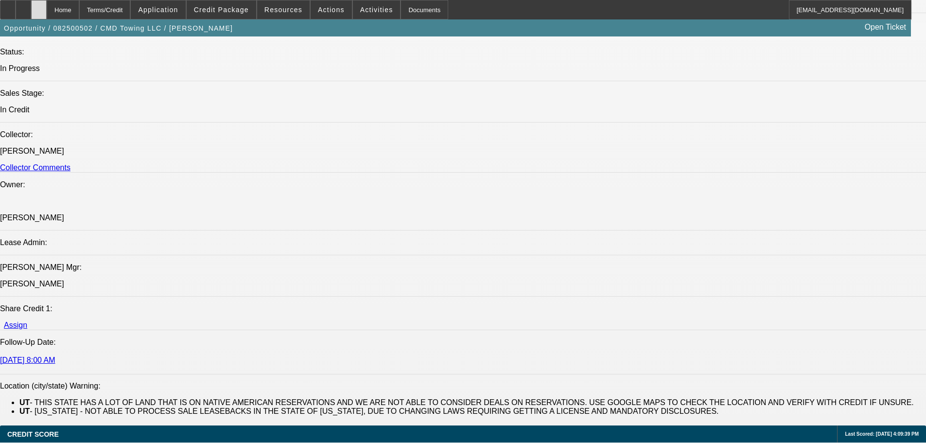
click at [39, 6] on icon at bounding box center [39, 6] width 0 height 0
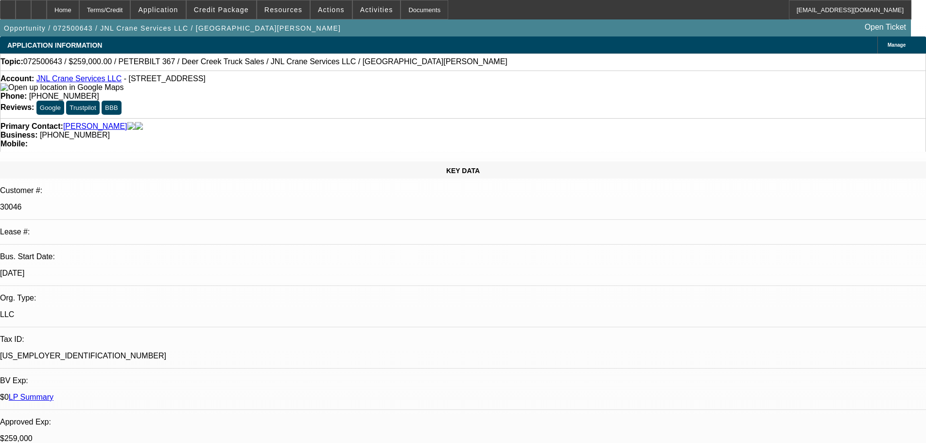
select select "0"
select select "2"
select select "0"
select select "6"
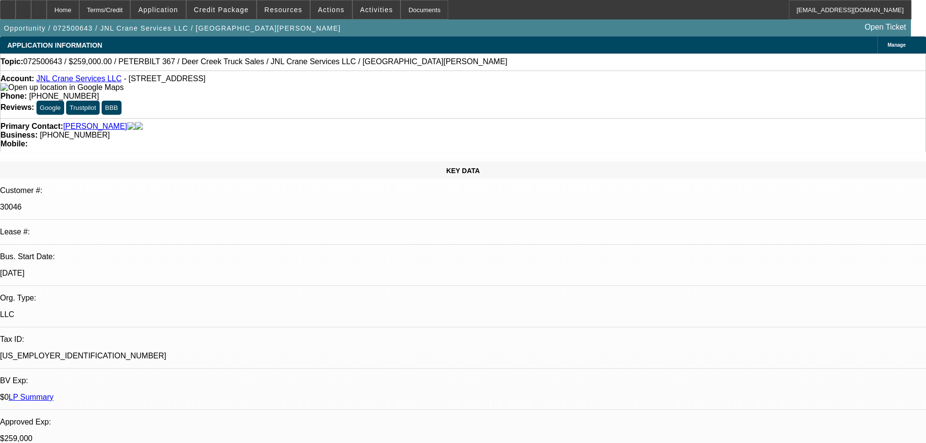
select select "0"
select select "2"
select select "0"
select select "6"
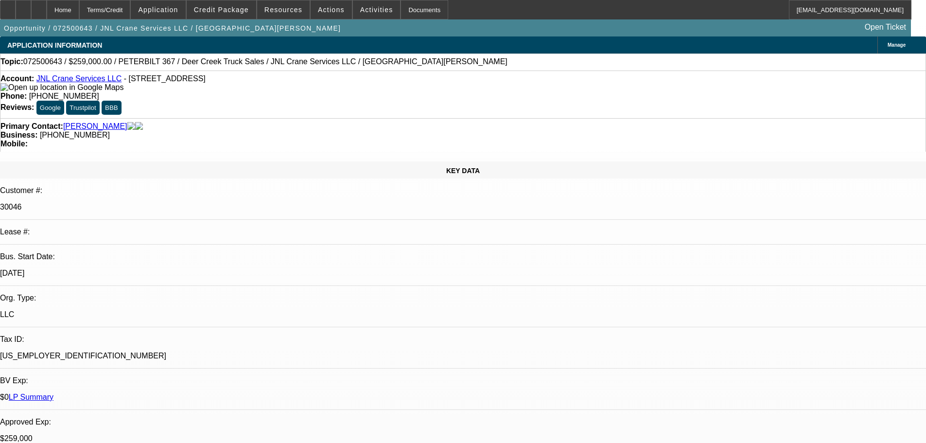
select select "0"
select select "2"
select select "0"
select select "6"
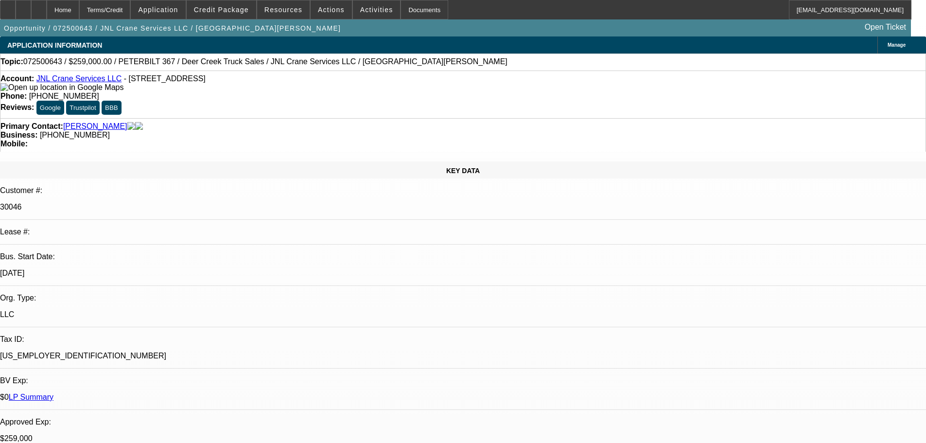
select select "0"
select select "2"
select select "0"
select select "6"
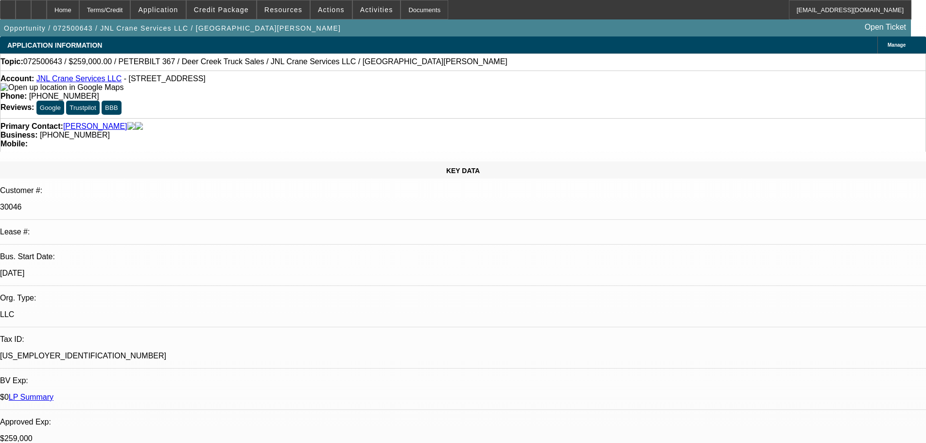
scroll to position [146, 0]
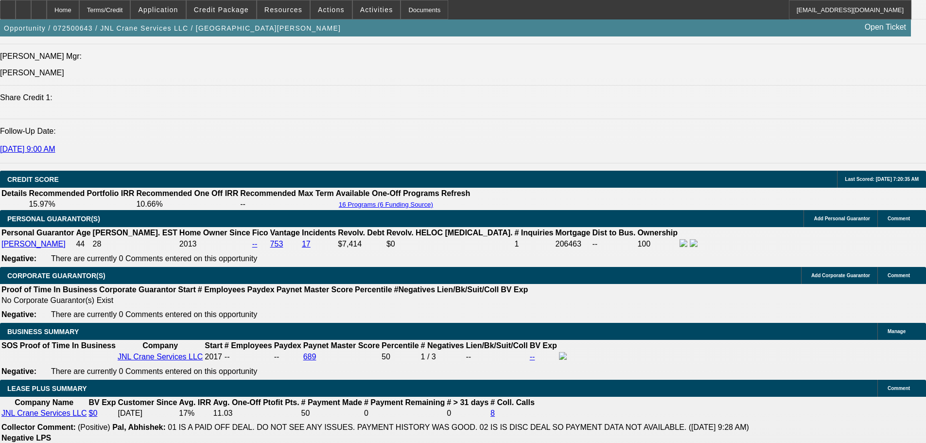
drag, startPoint x: 437, startPoint y: 380, endPoint x: 438, endPoint y: 388, distance: 7.4
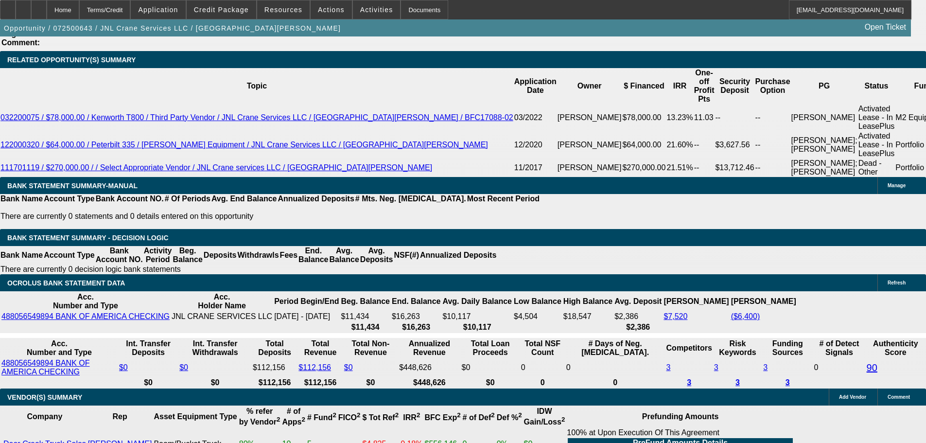
drag, startPoint x: 466, startPoint y: 421, endPoint x: 488, endPoint y: 361, distance: 64.1
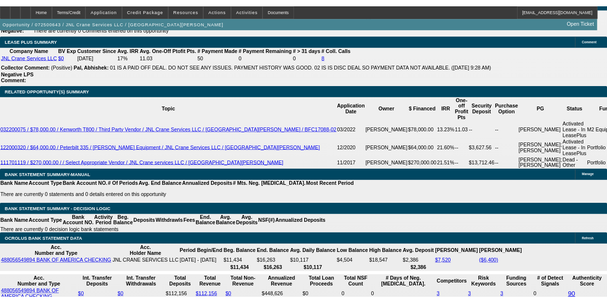
scroll to position [1980, 0]
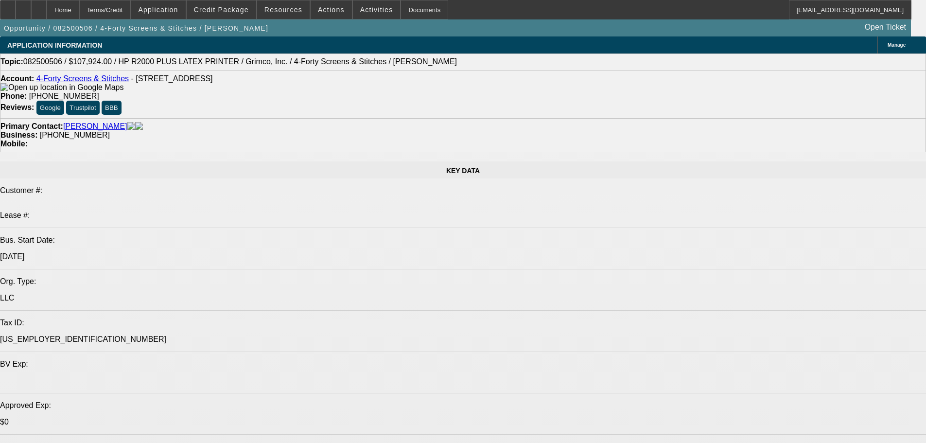
select select "0"
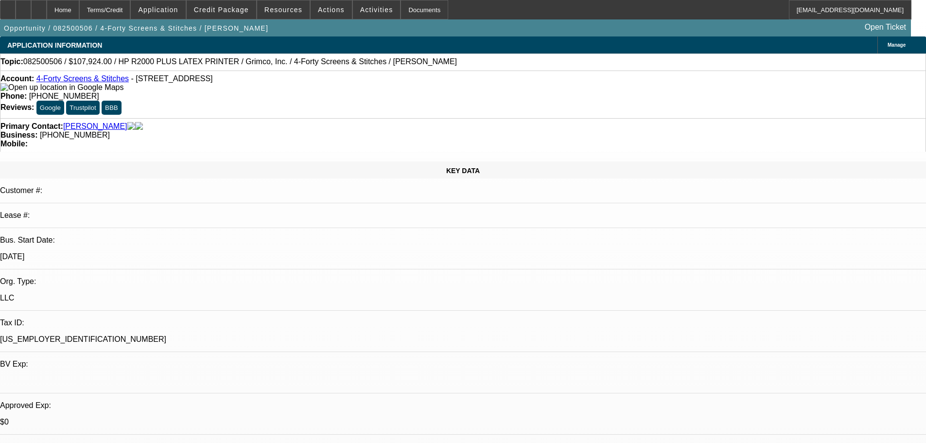
select select "0"
select select "0.1"
select select "4"
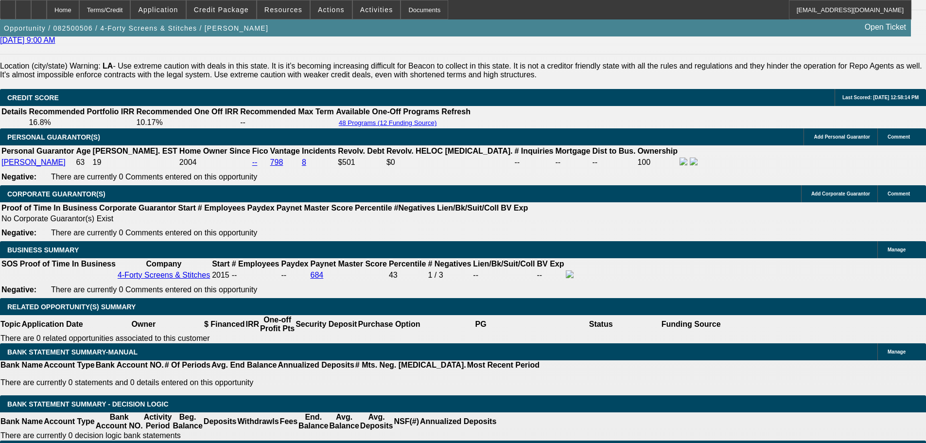
scroll to position [1362, 0]
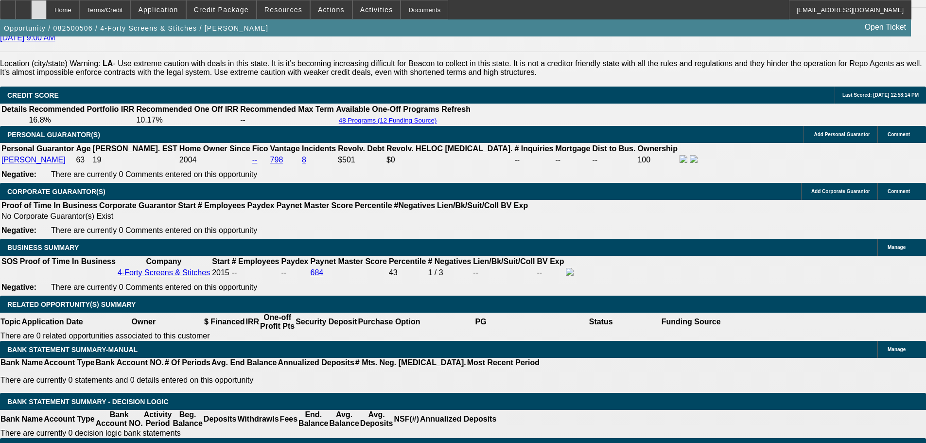
click at [47, 11] on div at bounding box center [39, 9] width 16 height 19
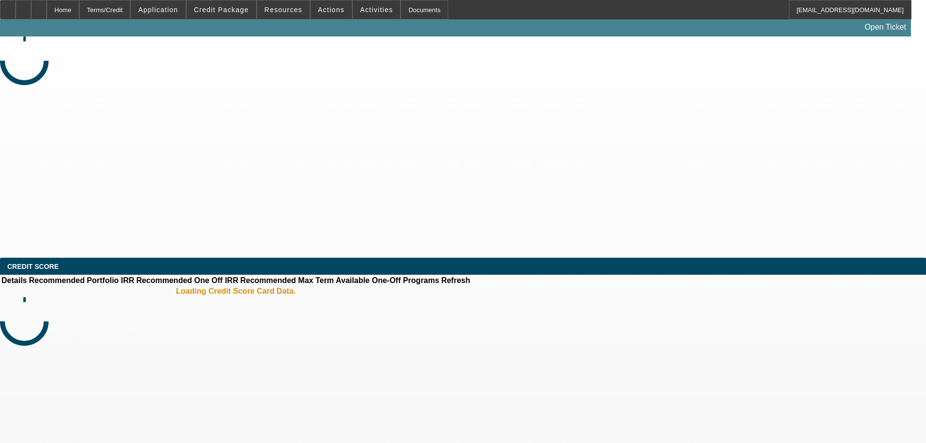
select select "0"
select select "0.1"
select select "4"
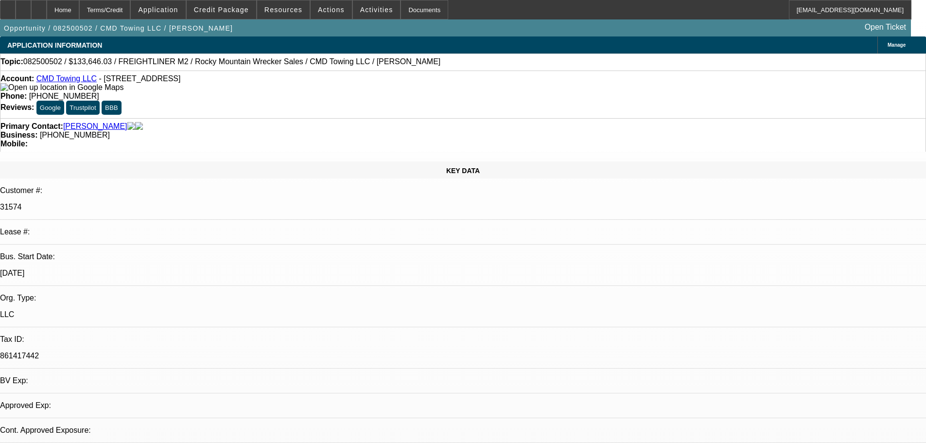
select select "0"
select select "6"
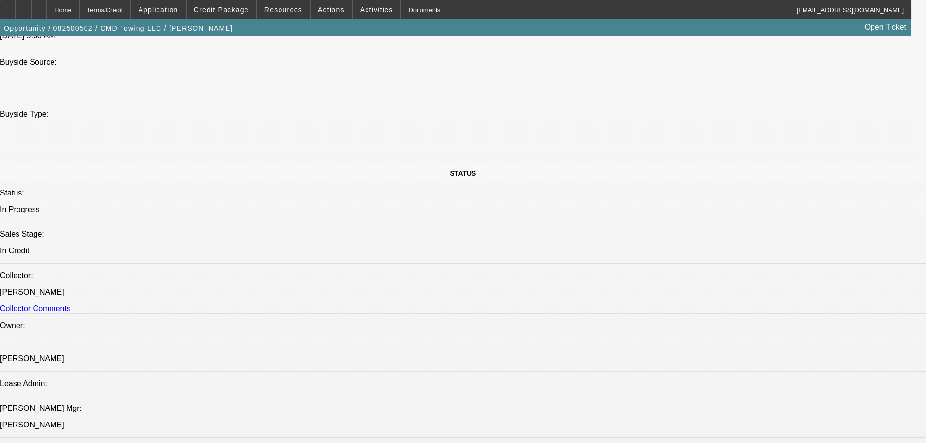
scroll to position [2004, 0]
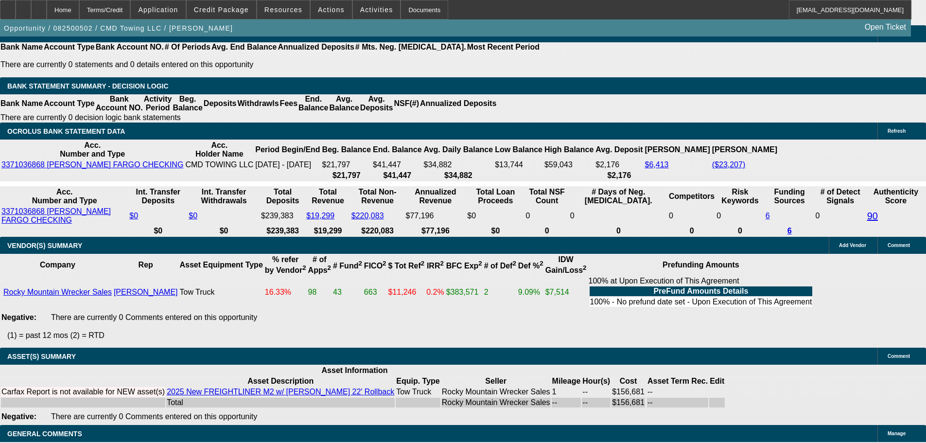
drag, startPoint x: 514, startPoint y: 419, endPoint x: 512, endPoint y: 452, distance: 33.1
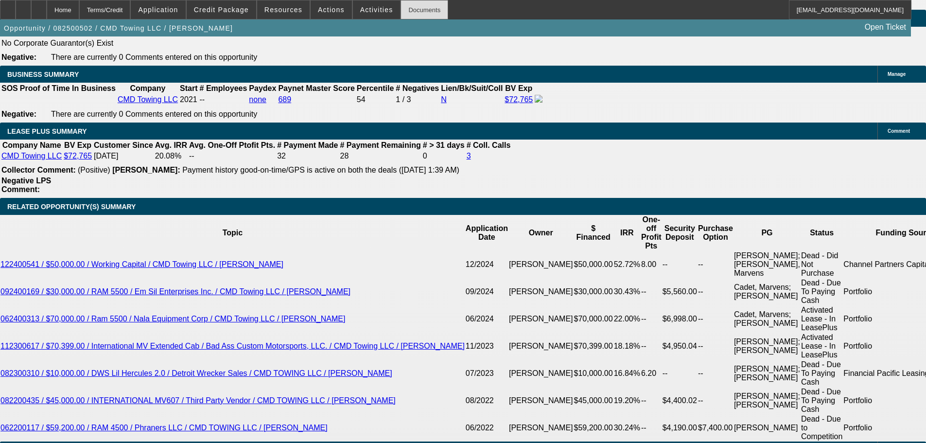
scroll to position [0, 0]
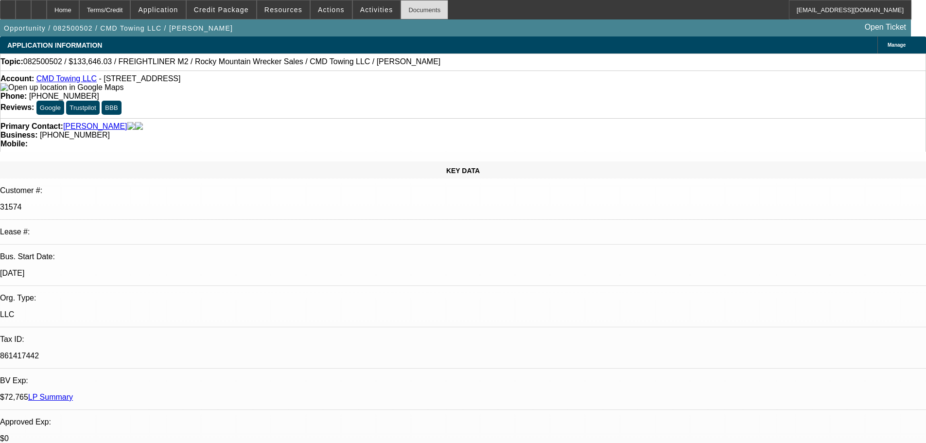
drag, startPoint x: 418, startPoint y: 276, endPoint x: 406, endPoint y: 12, distance: 263.9
click at [47, 10] on div at bounding box center [39, 9] width 16 height 19
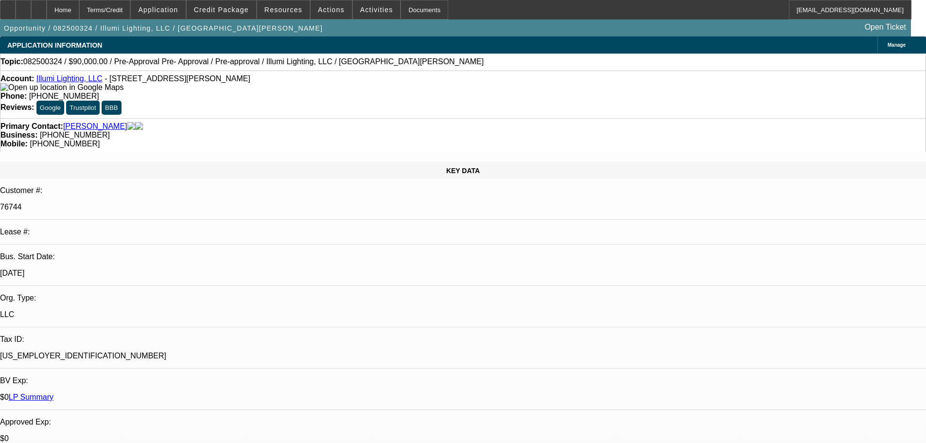
select select "0"
select select "3"
select select "0"
select select "6"
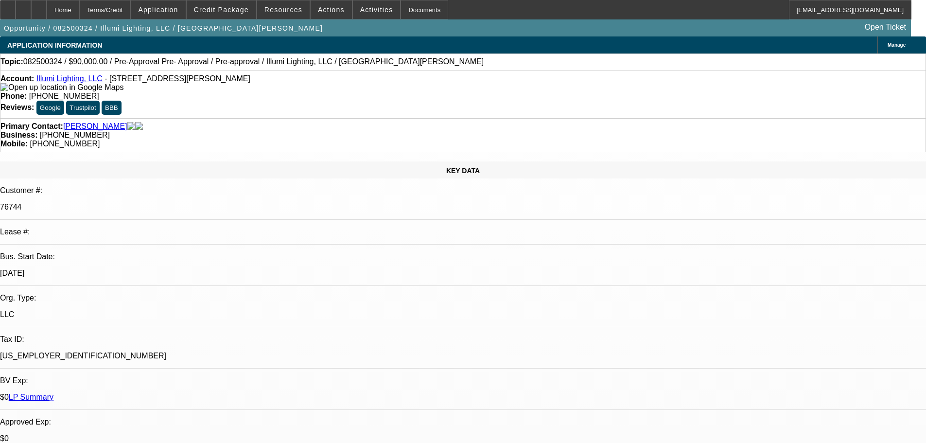
select select "0"
select select "3"
select select "0"
select select "6"
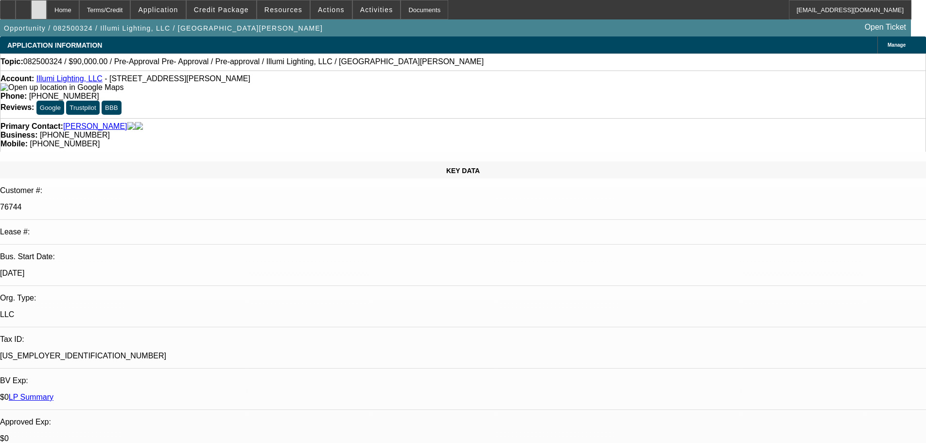
scroll to position [1758, 0]
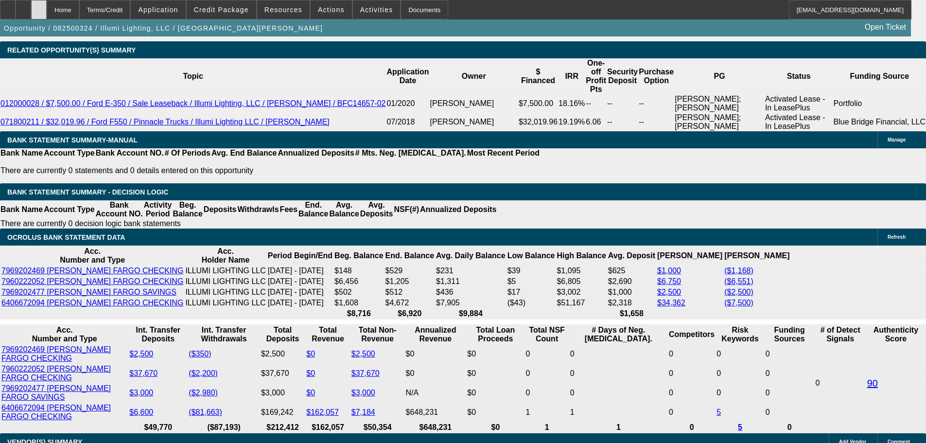
click at [47, 12] on div at bounding box center [39, 9] width 16 height 19
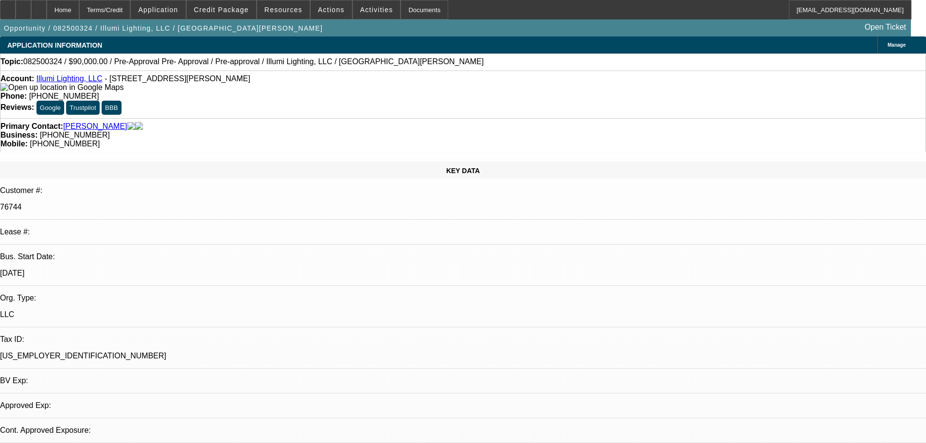
select select "0"
select select "3"
select select "0"
select select "6"
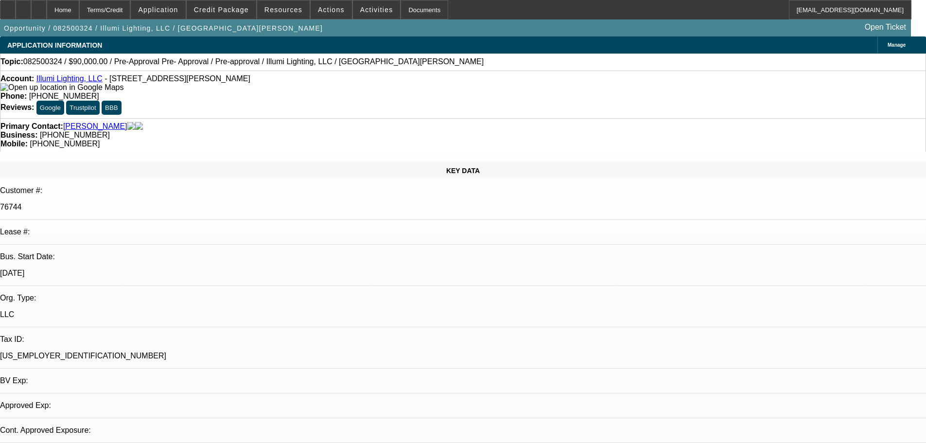
select select "0"
select select "3"
select select "0"
select select "6"
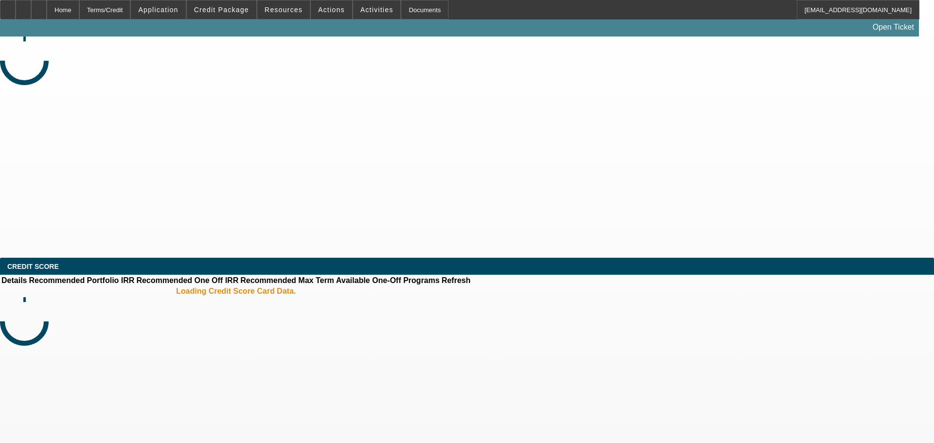
select select "0"
select select "2"
select select "0"
select select "6"
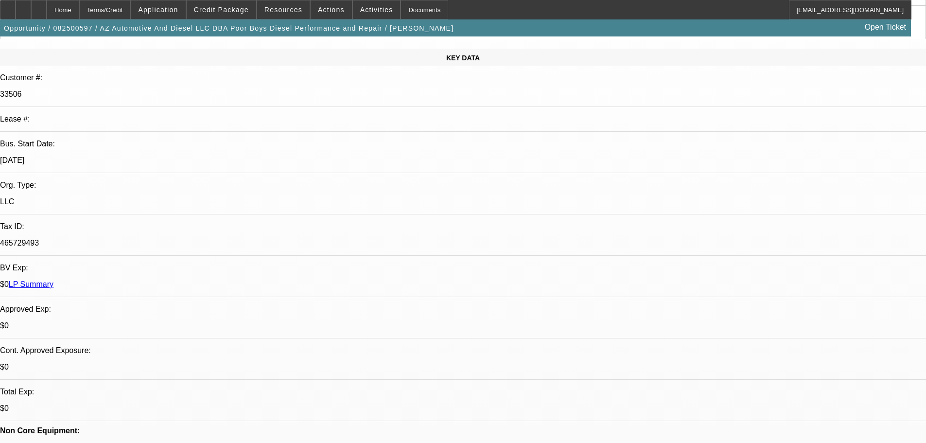
drag, startPoint x: 341, startPoint y: 313, endPoint x: 346, endPoint y: 332, distance: 19.6
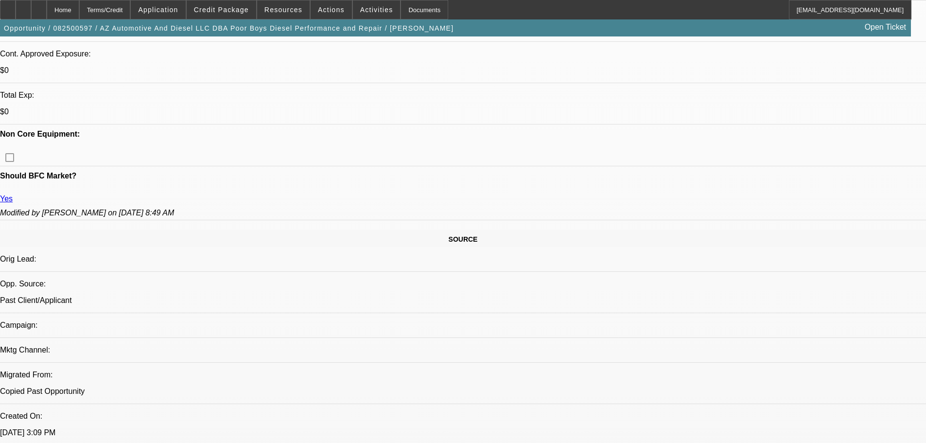
drag, startPoint x: 392, startPoint y: 334, endPoint x: 391, endPoint y: 259, distance: 74.9
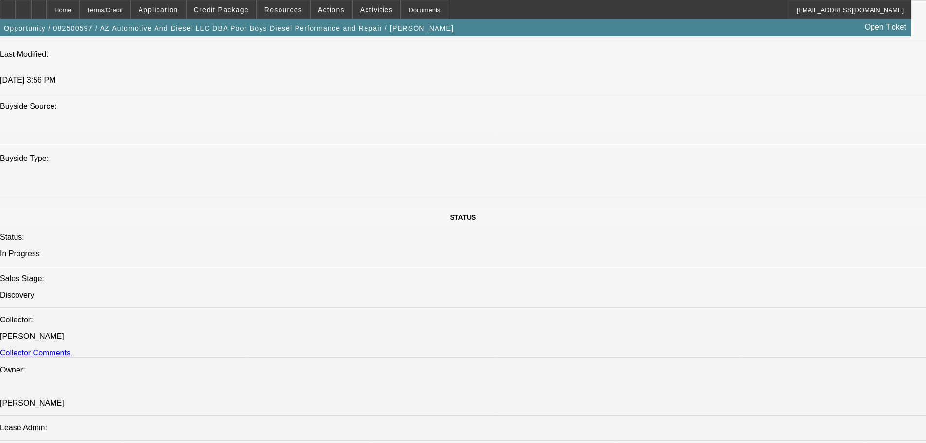
drag, startPoint x: 382, startPoint y: 229, endPoint x: 390, endPoint y: 230, distance: 7.8
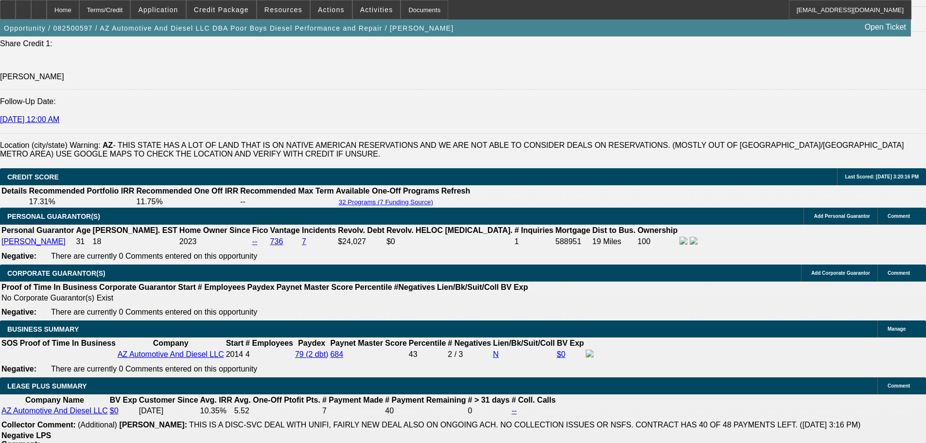
drag, startPoint x: 381, startPoint y: 393, endPoint x: 379, endPoint y: 352, distance: 40.9
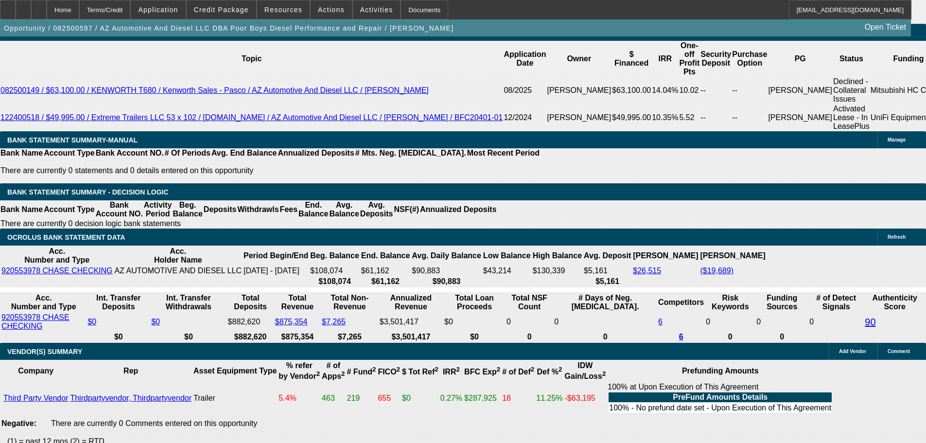
drag, startPoint x: 478, startPoint y: 289, endPoint x: 472, endPoint y: 225, distance: 64.5
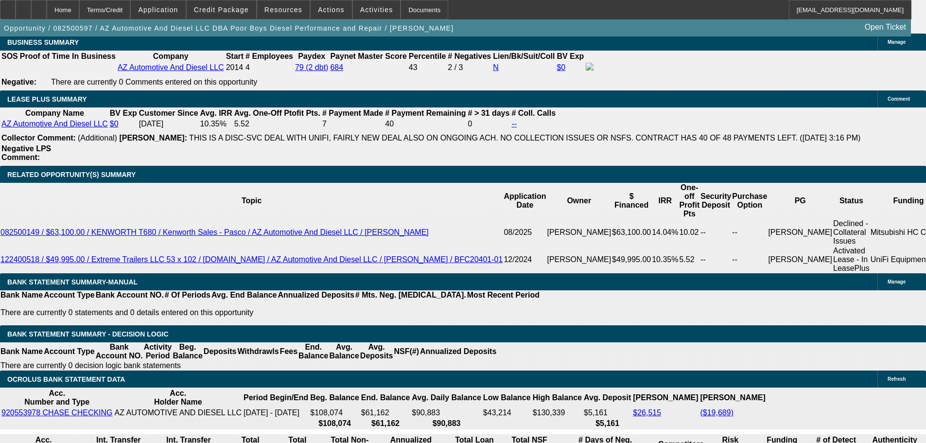
scroll to position [1694, 0]
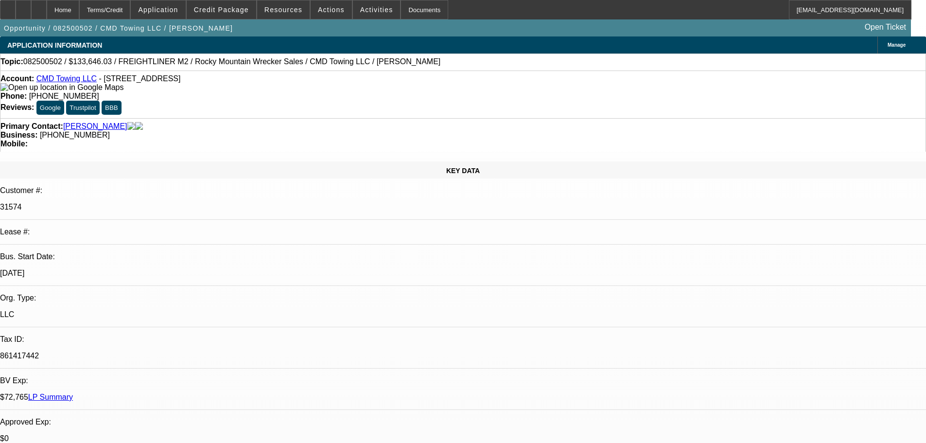
select select "0"
select select "6"
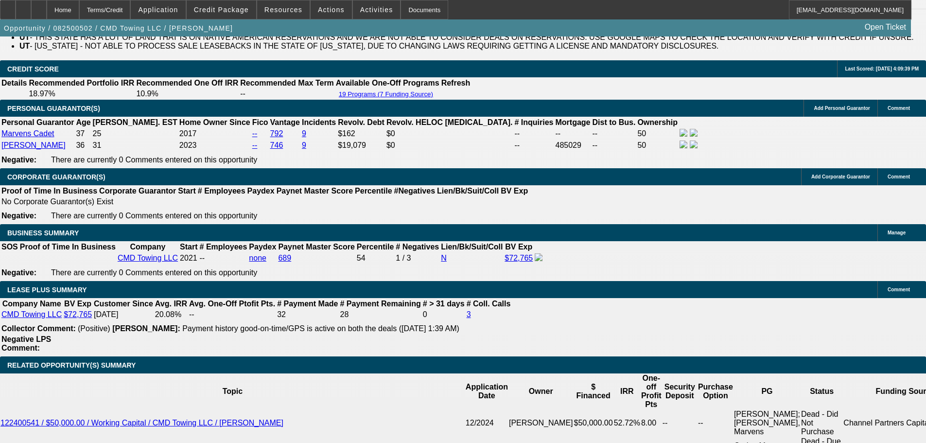
scroll to position [1605, 0]
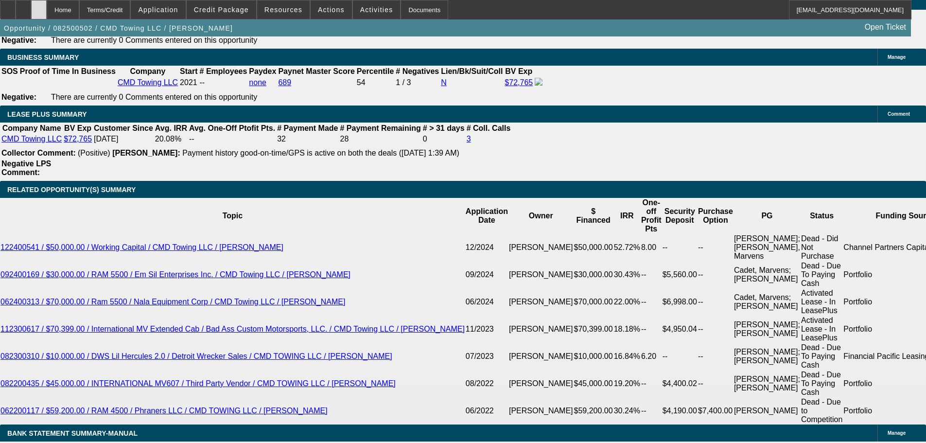
click at [47, 5] on div at bounding box center [39, 9] width 16 height 19
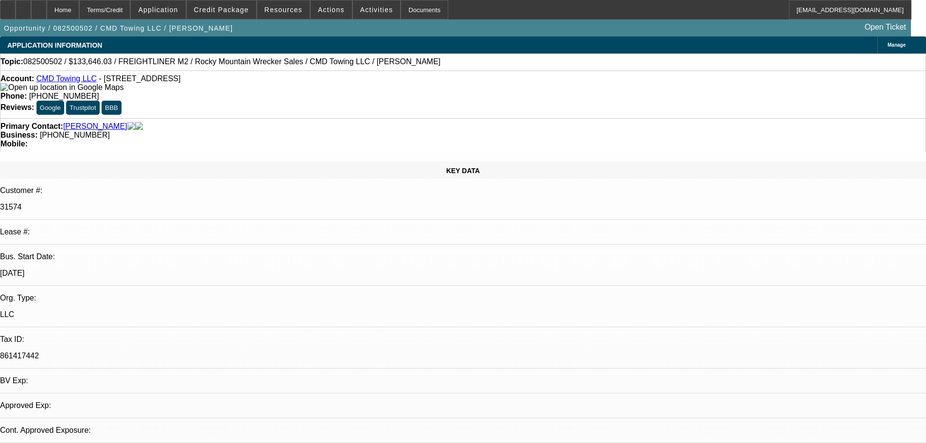
select select "0"
select select "6"
click at [47, 4] on div at bounding box center [39, 9] width 16 height 19
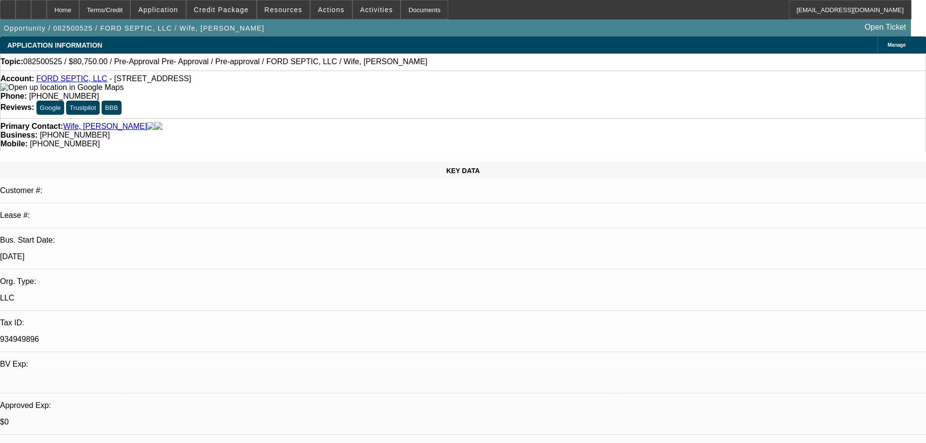
select select "0.15"
select select "2"
select select "0"
select select "6"
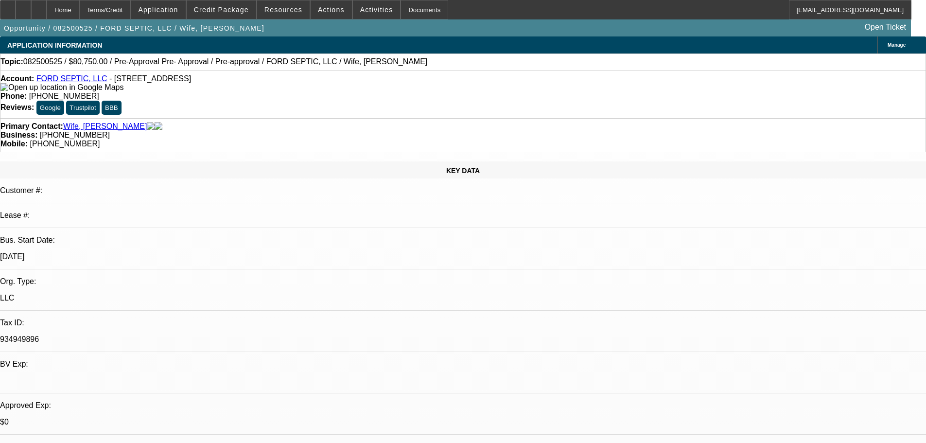
select select "0.15"
select select "2"
select select "0.1"
select select "4"
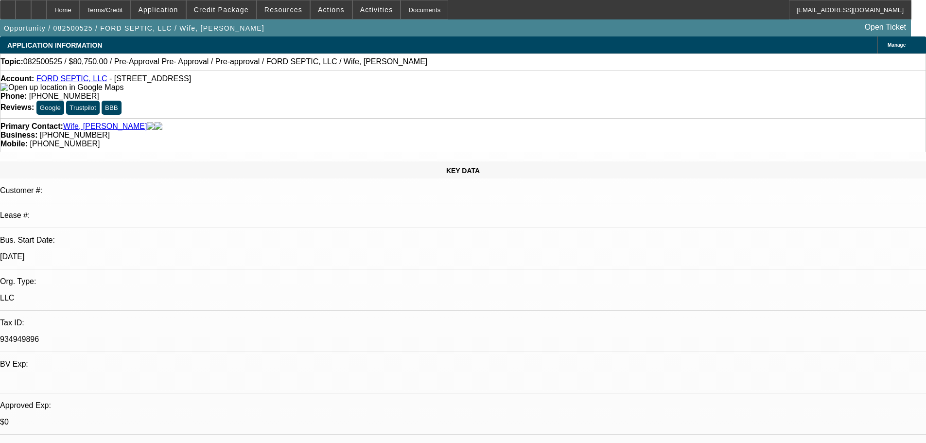
select select "0.15"
select select "2"
select select "0.1"
select select "4"
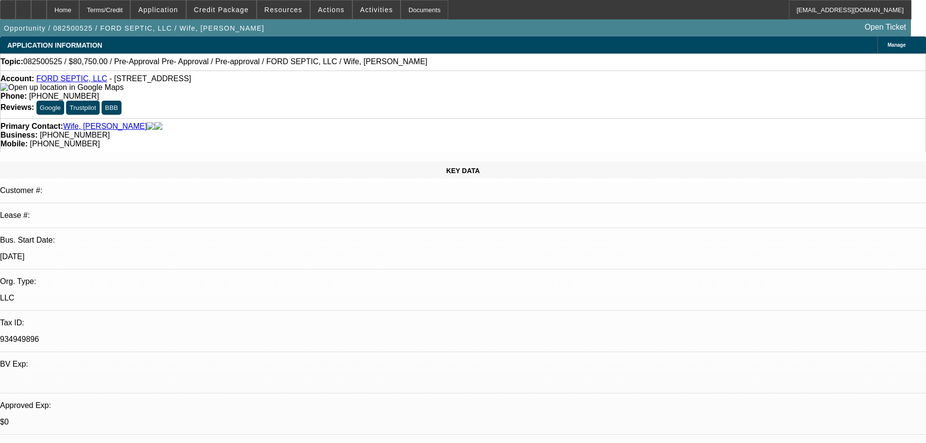
select select "0.15"
select select "2"
select select "0.1"
select select "4"
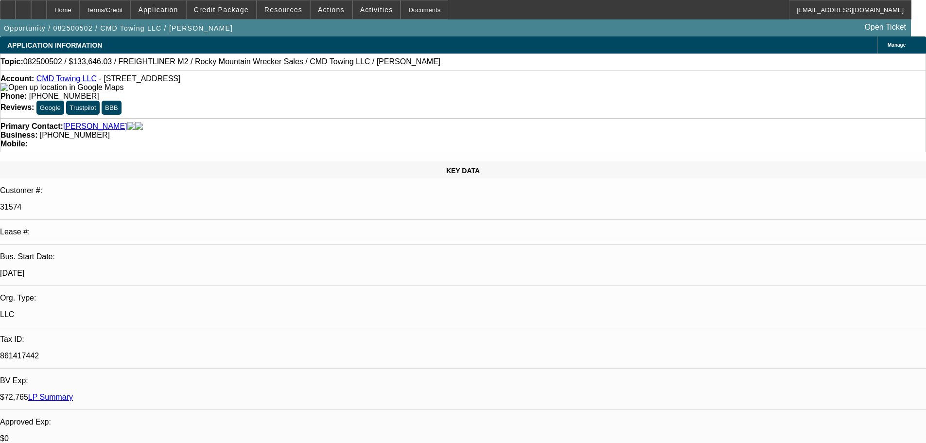
select select "0"
select select "6"
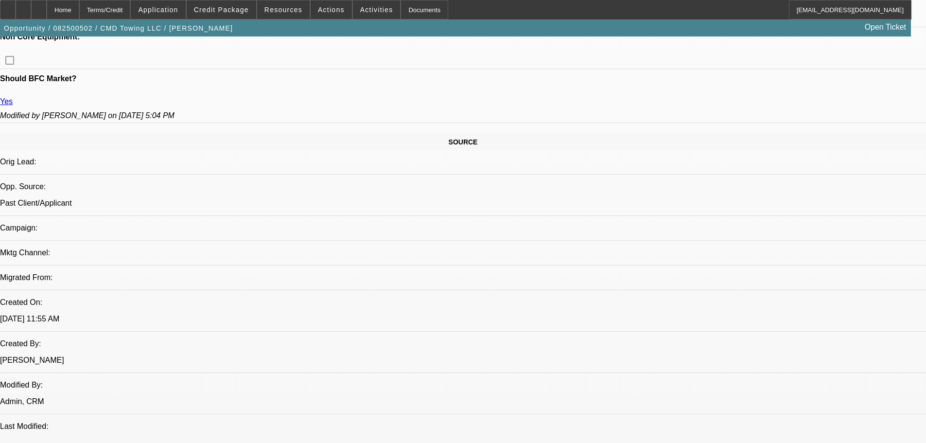
drag, startPoint x: 303, startPoint y: 155, endPoint x: 333, endPoint y: 342, distance: 189.1
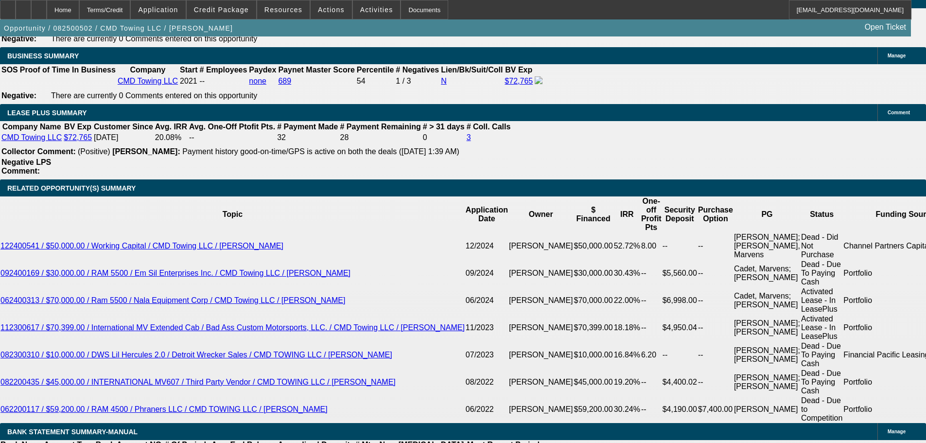
scroll to position [1685, 0]
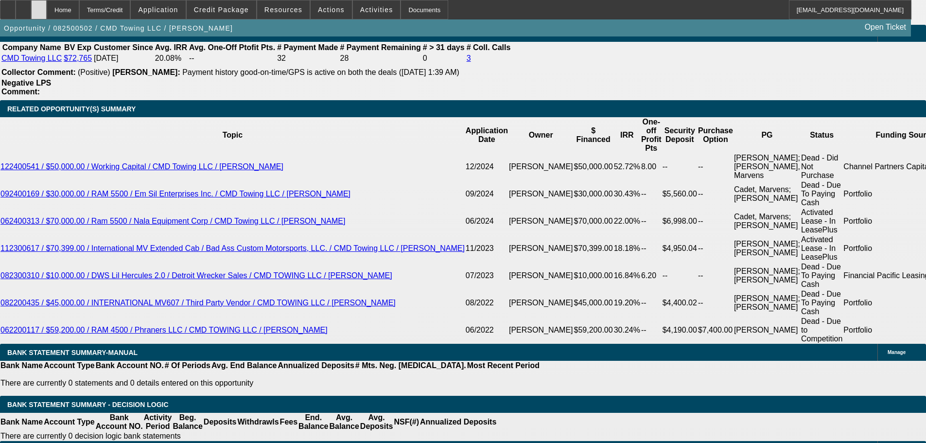
click at [47, 5] on div at bounding box center [39, 9] width 16 height 19
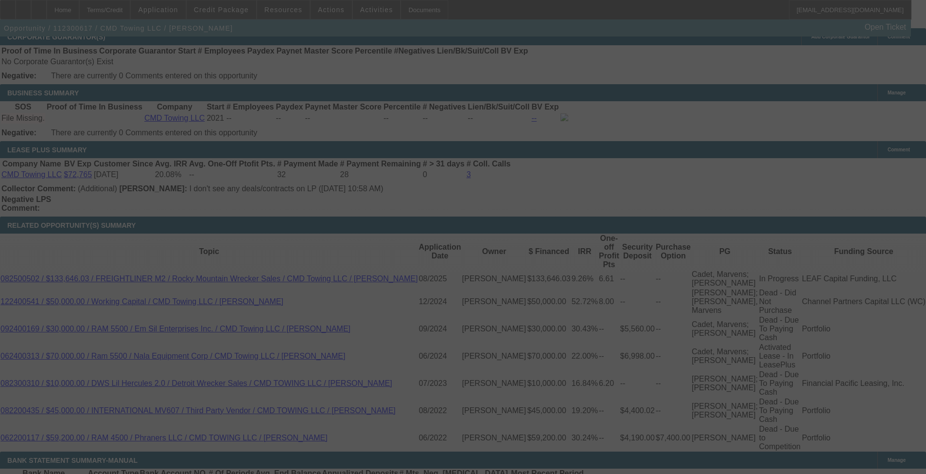
drag, startPoint x: 396, startPoint y: 388, endPoint x: 396, endPoint y: 351, distance: 37.4
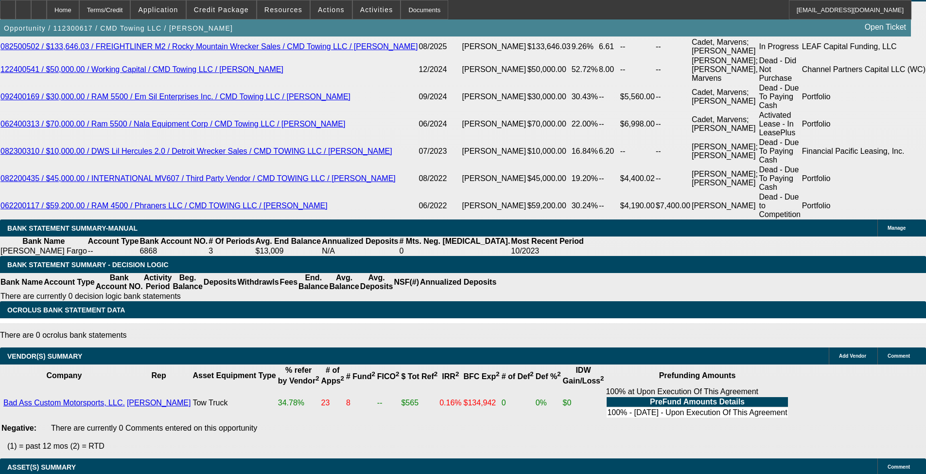
select select "0"
select select "2"
select select "0"
select select "6"
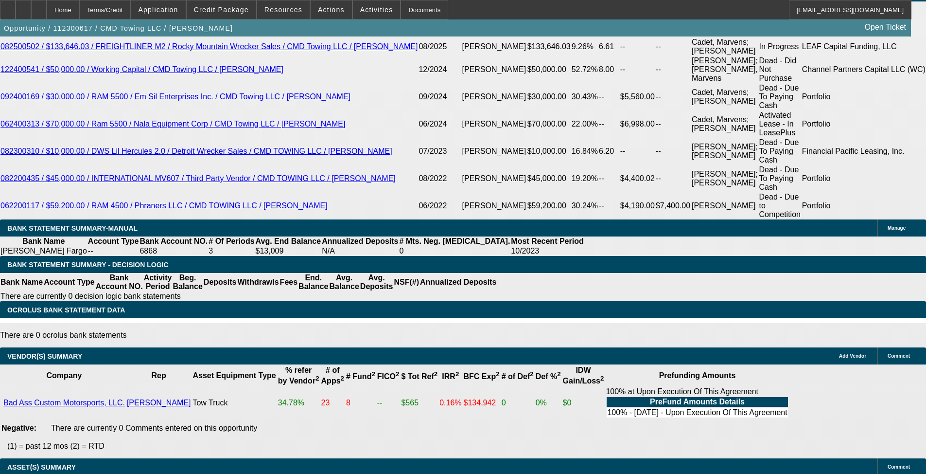
select select "0"
select select "2"
select select "0"
select select "6"
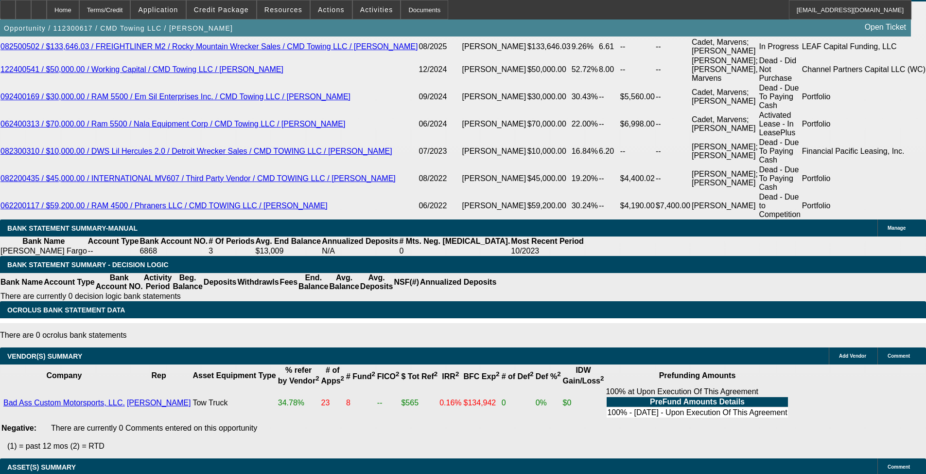
select select "0"
select select "2"
select select "0"
select select "6"
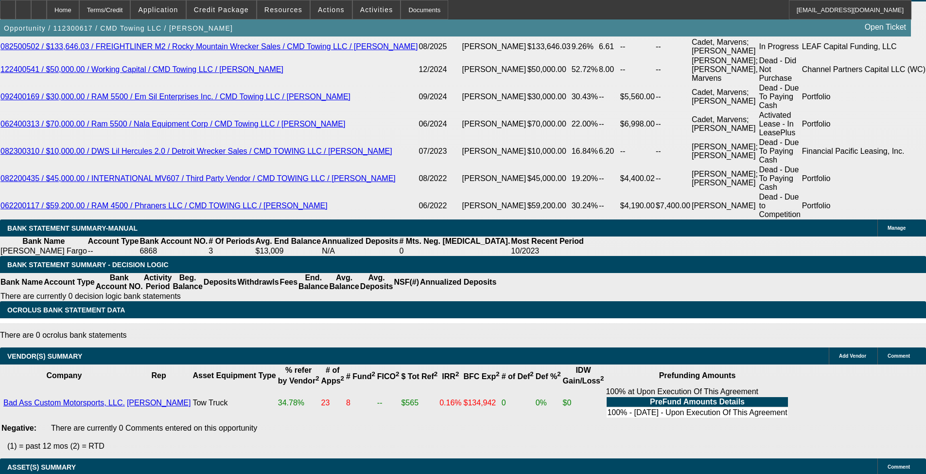
select select "0"
select select "2"
select select "0"
select select "6"
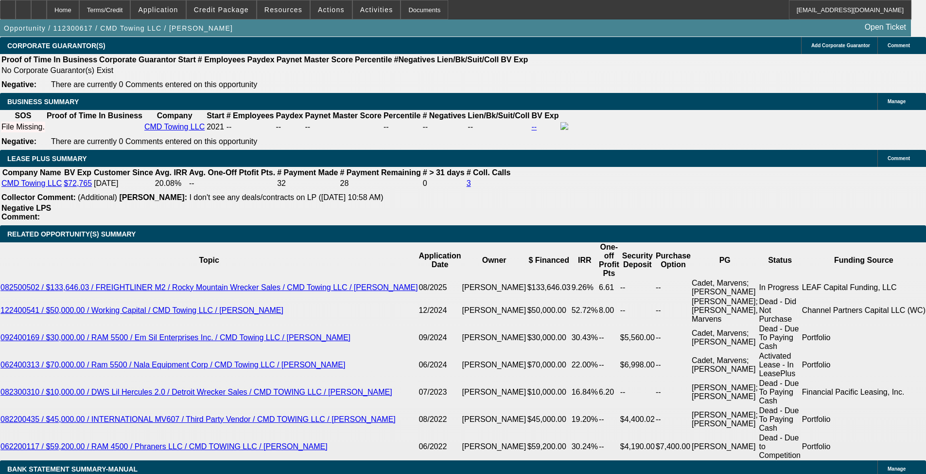
scroll to position [1559, 0]
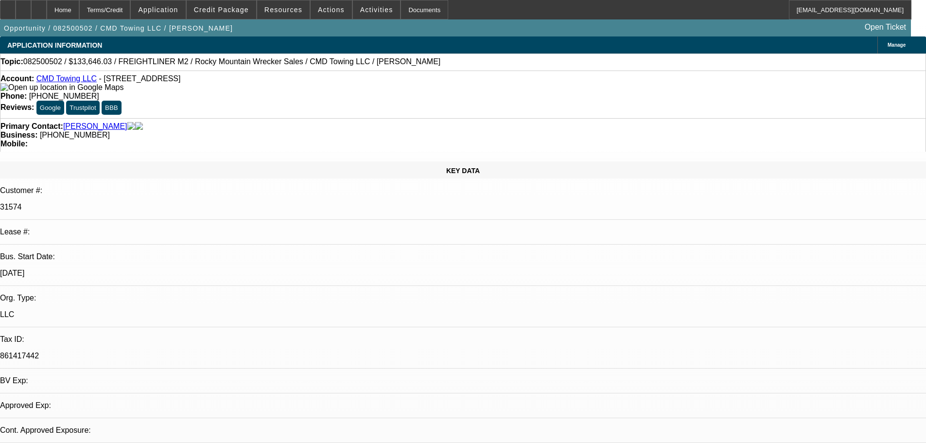
select select "0"
select select "6"
click at [39, 6] on icon at bounding box center [39, 6] width 0 height 0
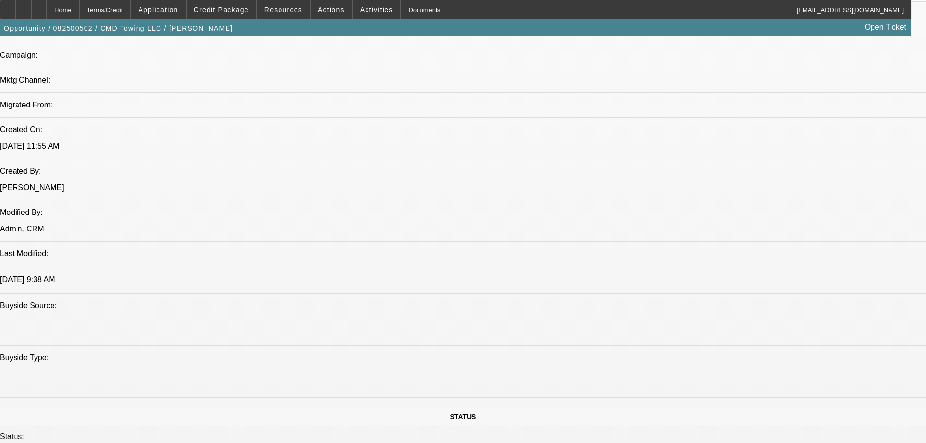
select select "0"
select select "6"
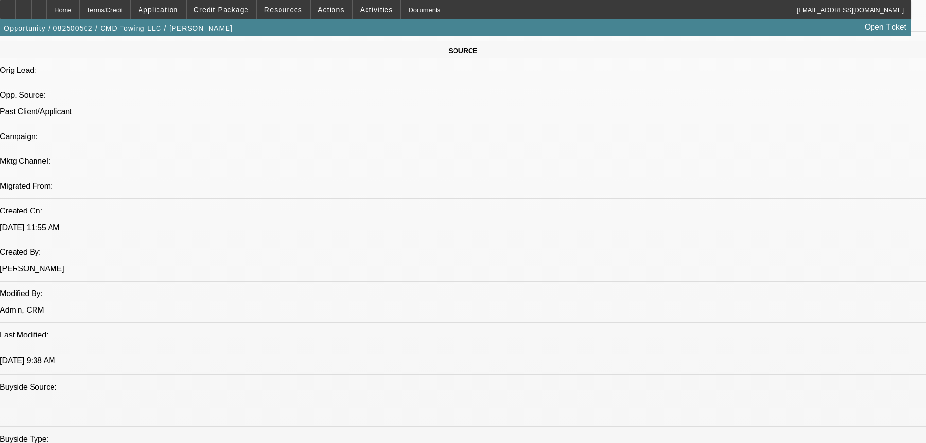
drag, startPoint x: 412, startPoint y: 62, endPoint x: 388, endPoint y: 30, distance: 40.2
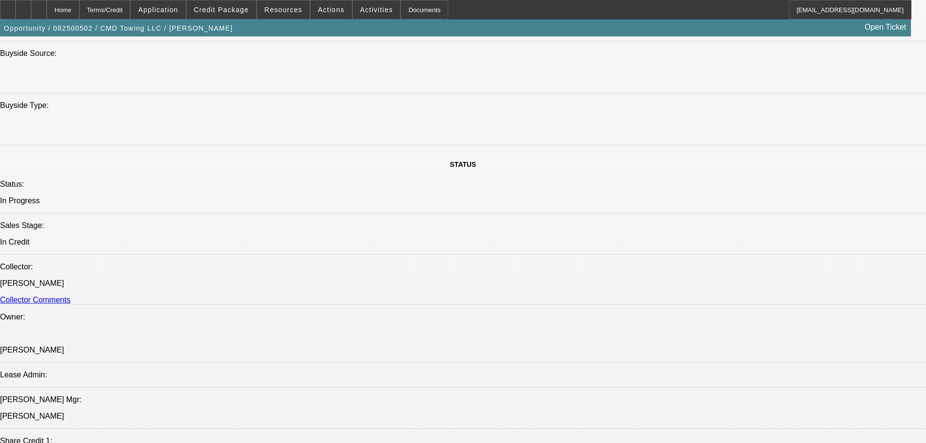
scroll to position [829, 0]
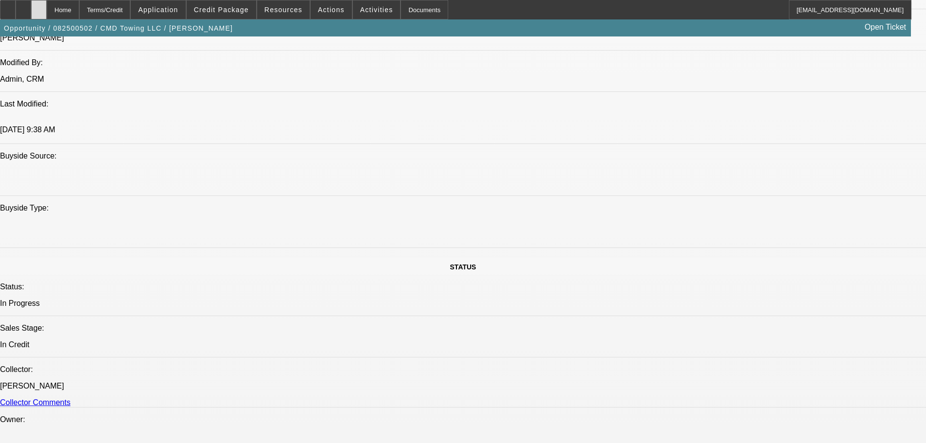
click at [47, 11] on div at bounding box center [39, 9] width 16 height 19
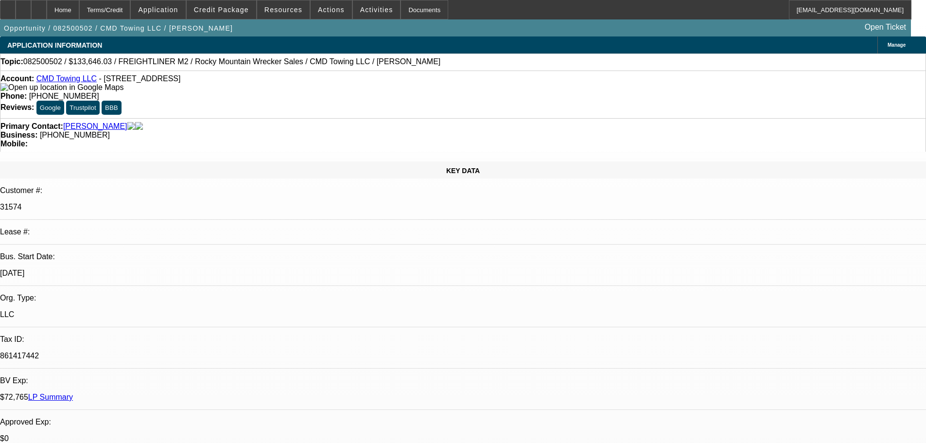
select select "0"
select select "6"
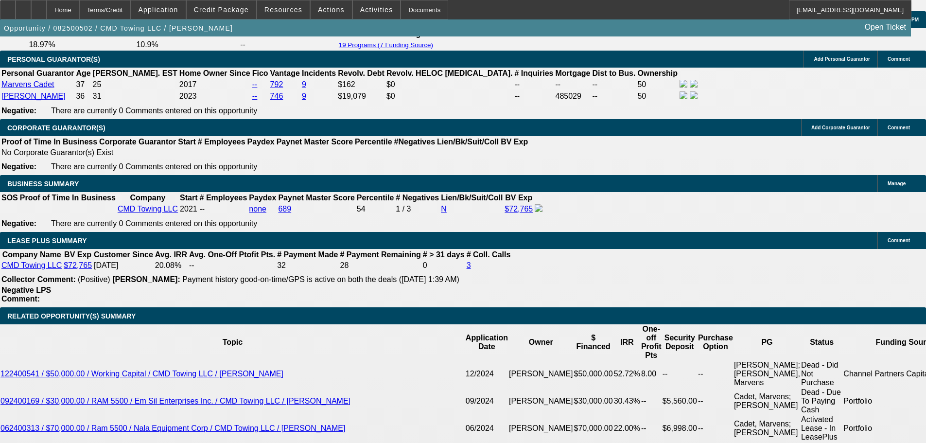
drag, startPoint x: 372, startPoint y: 271, endPoint x: 381, endPoint y: 346, distance: 75.0
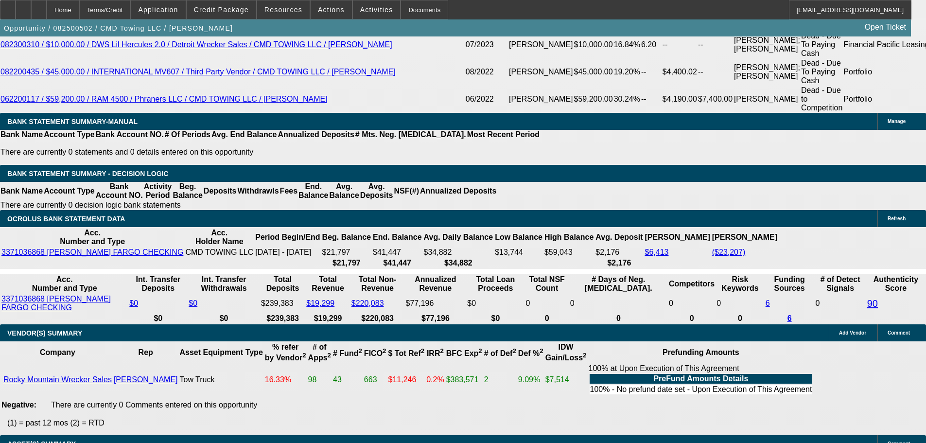
scroll to position [1809, 0]
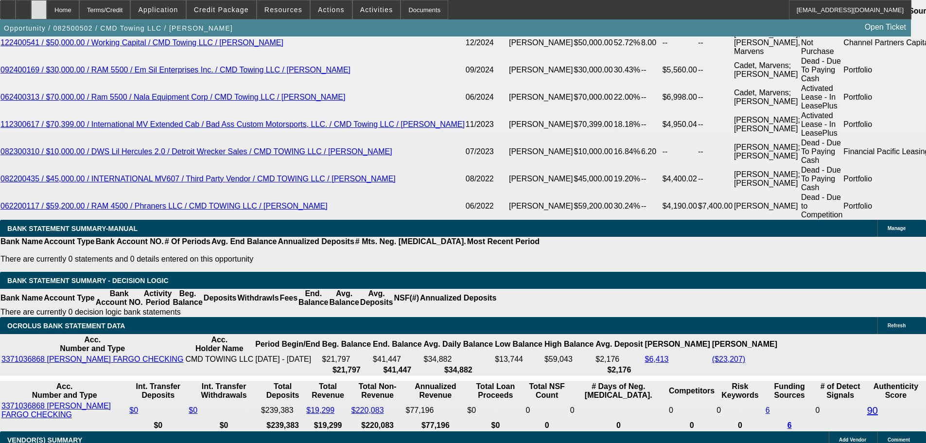
click at [47, 6] on div at bounding box center [39, 9] width 16 height 19
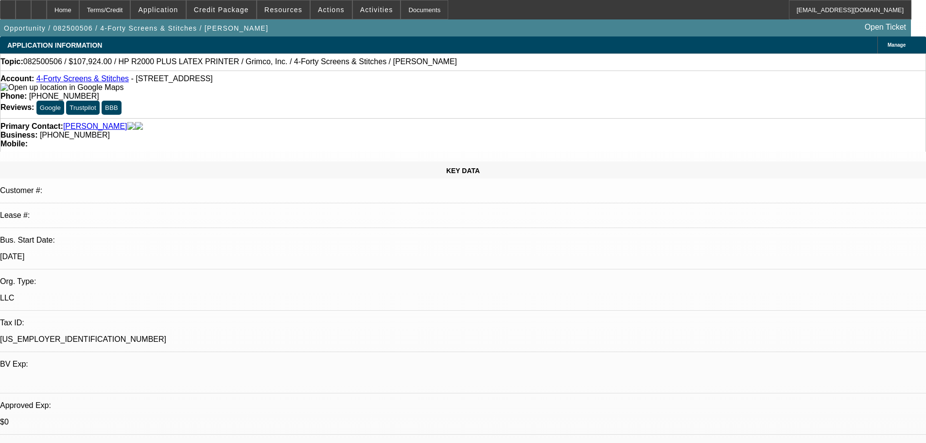
select select "0"
select select "0.1"
select select "1"
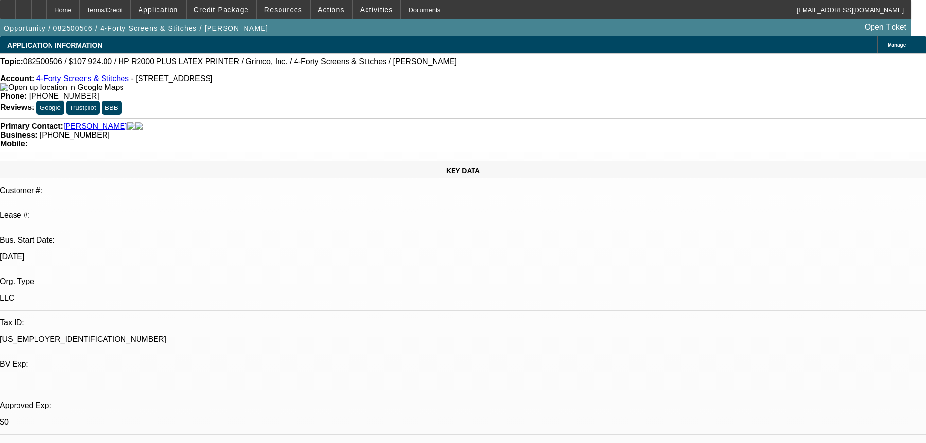
select select "4"
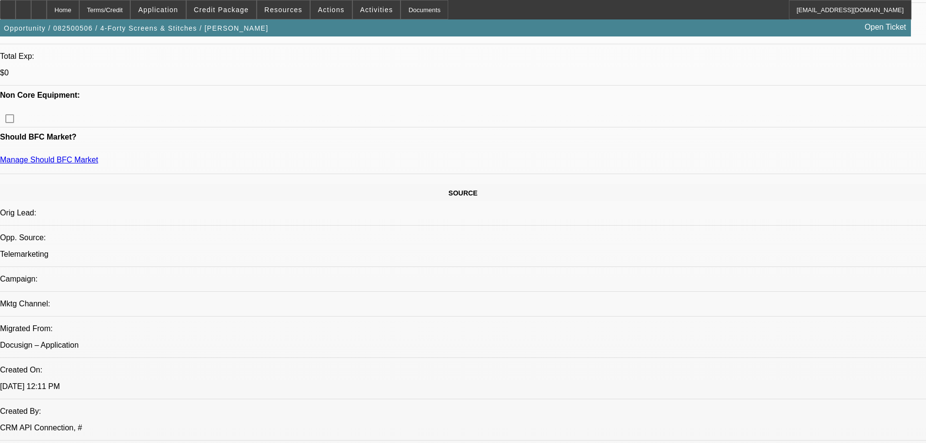
drag, startPoint x: 255, startPoint y: 226, endPoint x: 290, endPoint y: 394, distance: 171.9
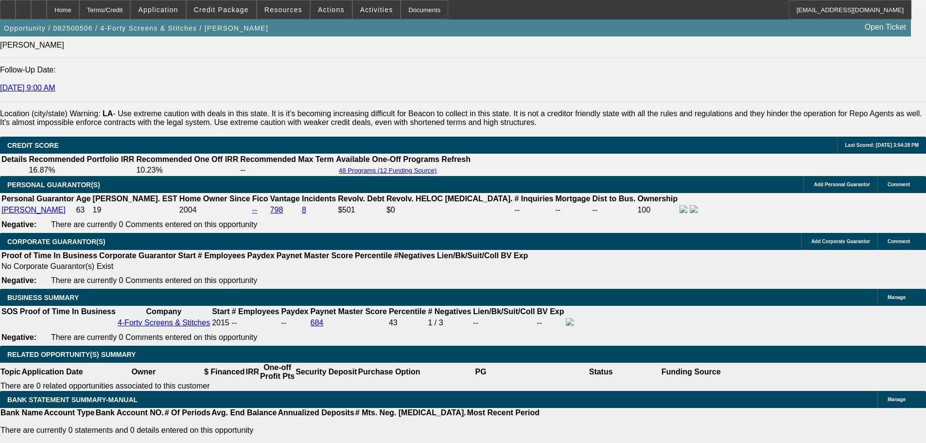
drag, startPoint x: 336, startPoint y: 301, endPoint x: 336, endPoint y: 171, distance: 130.8
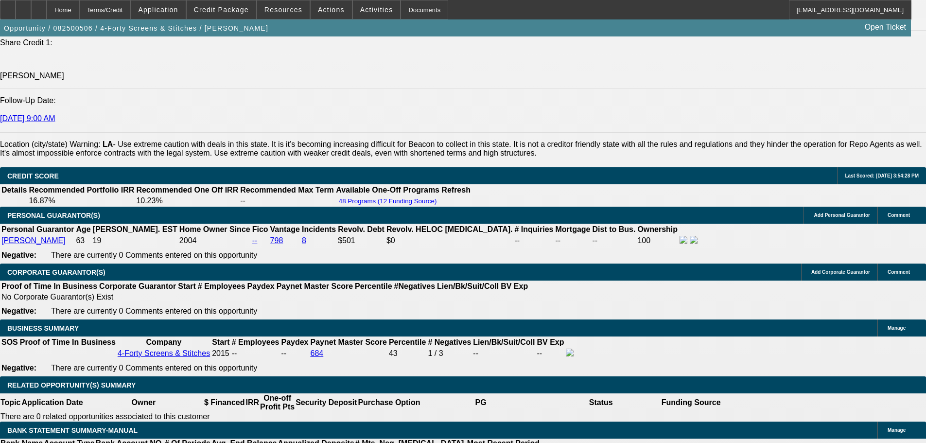
scroll to position [1358, 0]
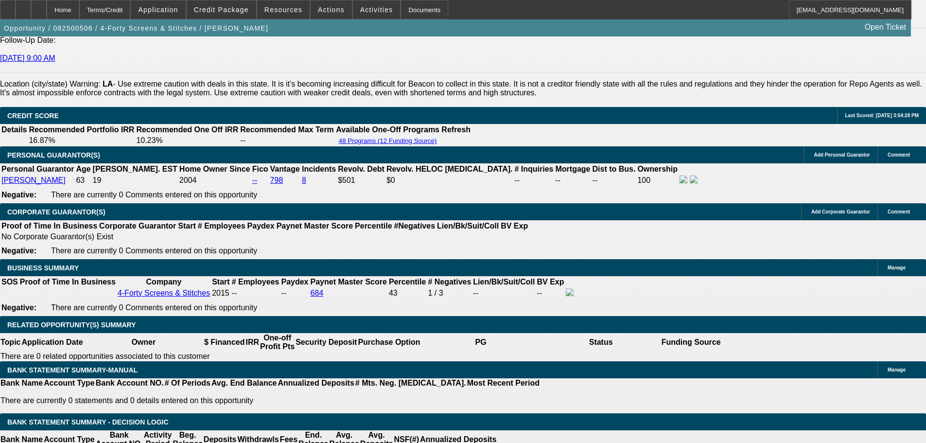
drag, startPoint x: 674, startPoint y: 313, endPoint x: 764, endPoint y: 324, distance: 90.6
drag, startPoint x: 756, startPoint y: 312, endPoint x: 802, endPoint y: 334, distance: 51.3
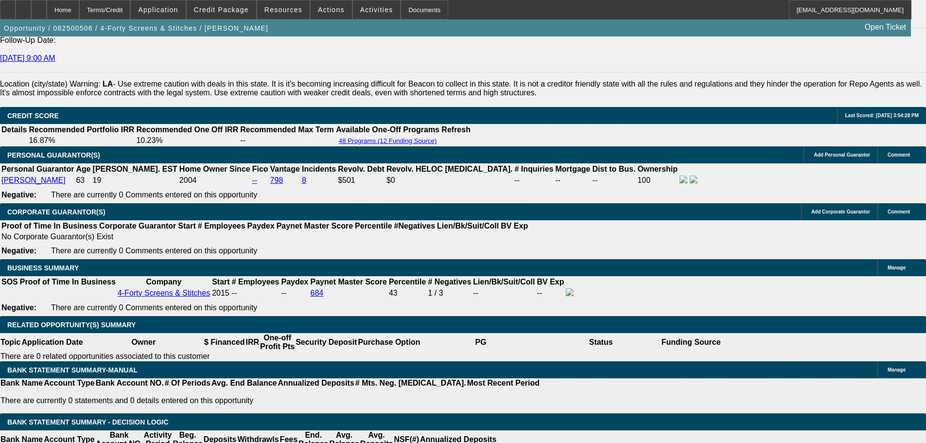
click at [240, 0] on span at bounding box center [222, 9] width 70 height 23
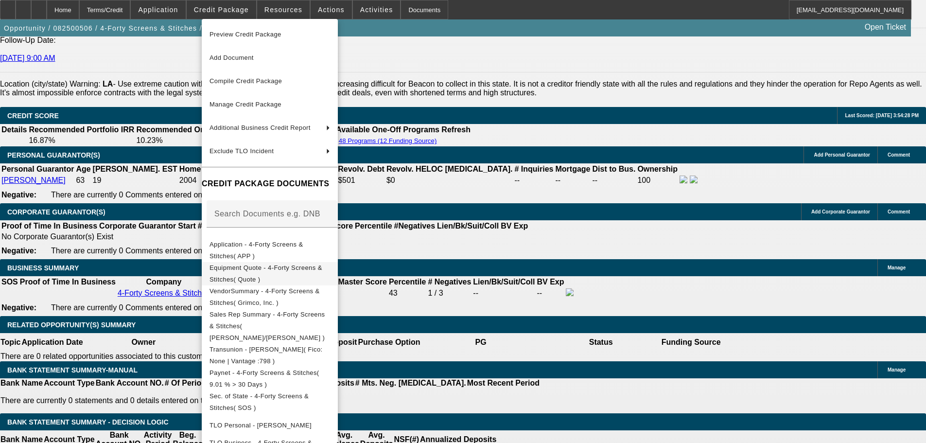
click at [315, 266] on span "Equipment Quote - 4-Forty Screens & Stitches( Quote )" at bounding box center [270, 273] width 121 height 23
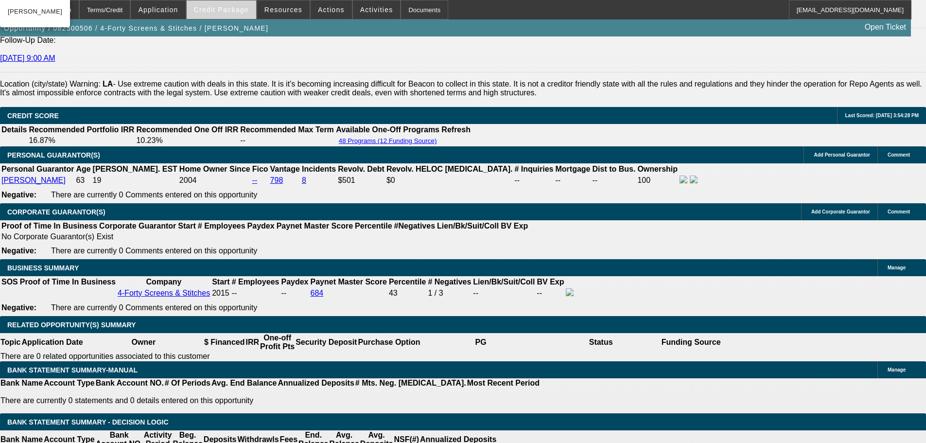
click at [232, 4] on span at bounding box center [222, 9] width 70 height 23
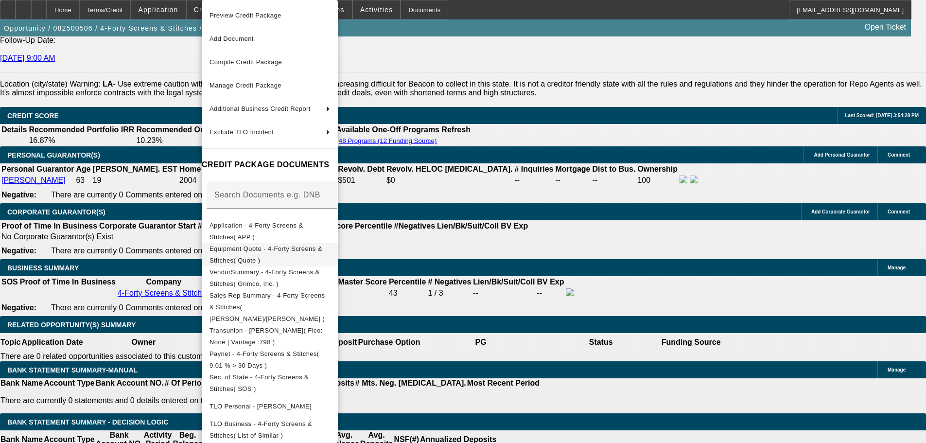
click at [307, 249] on span "Equipment Quote - 4-Forty Screens & Stitches( Quote )" at bounding box center [266, 254] width 113 height 19
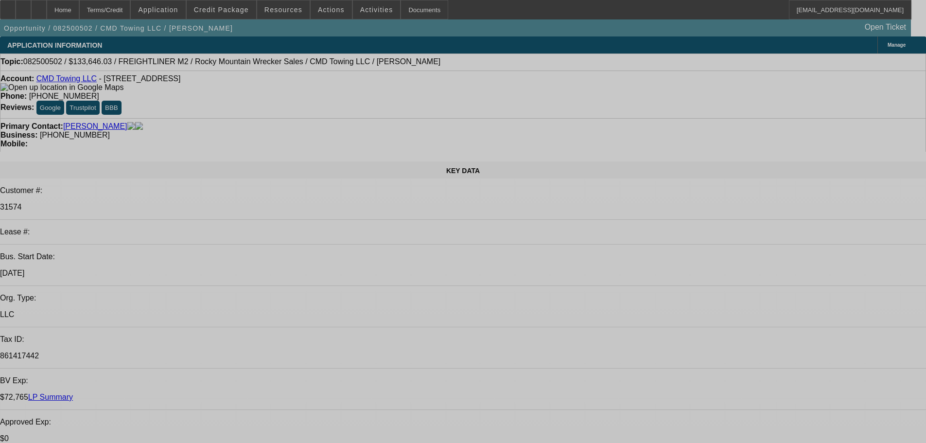
select select "0"
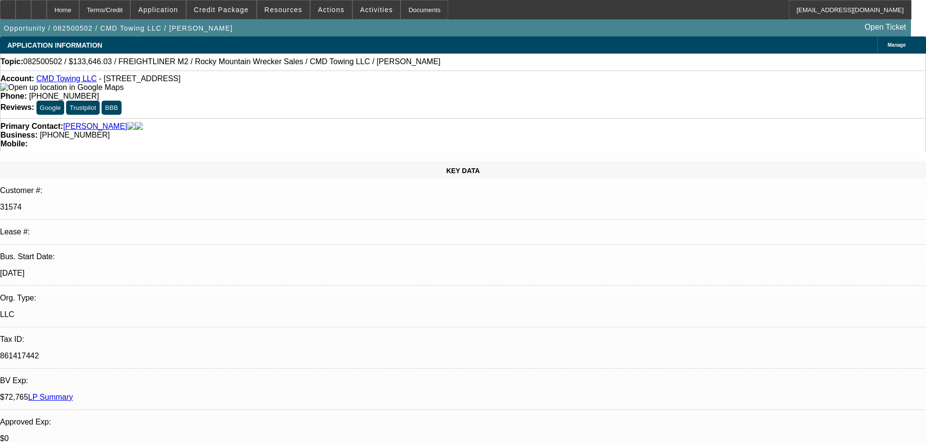
select select "0"
select select "6"
click at [47, 12] on div at bounding box center [39, 9] width 16 height 19
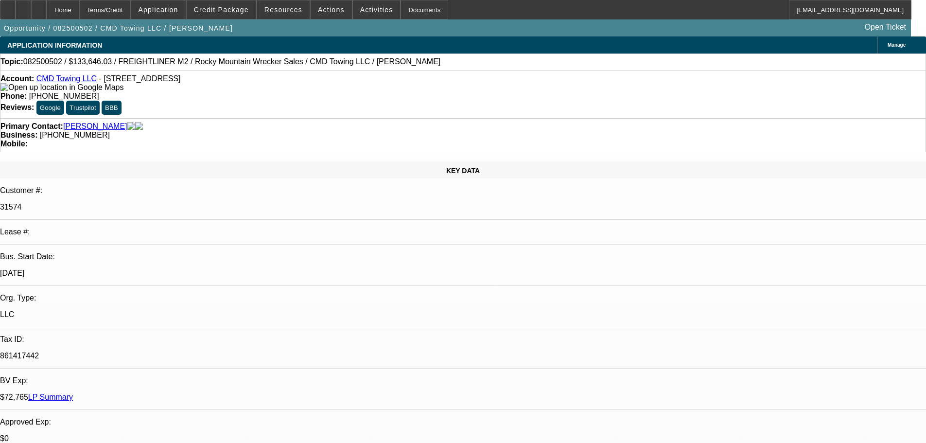
select select "0"
select select "6"
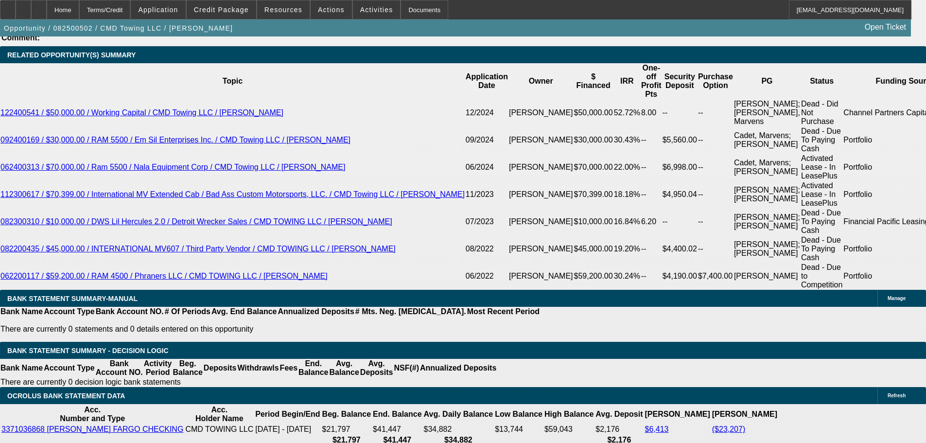
drag, startPoint x: 372, startPoint y: 440, endPoint x: 380, endPoint y: 466, distance: 26.9
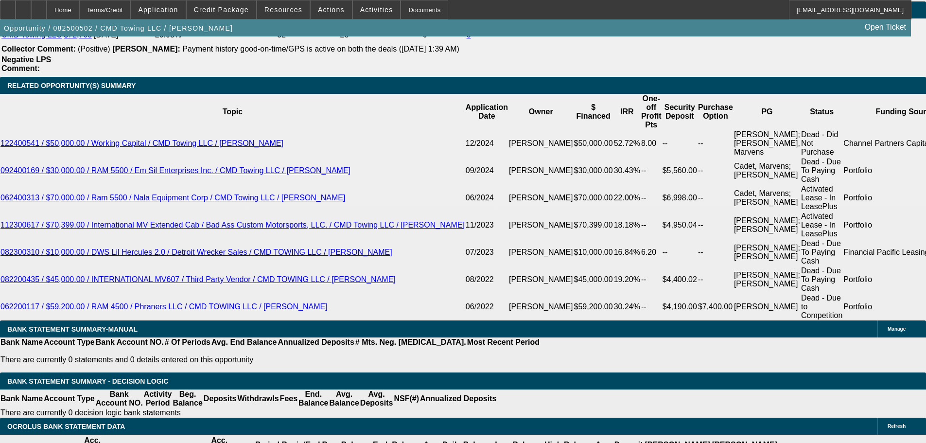
scroll to position [1619, 0]
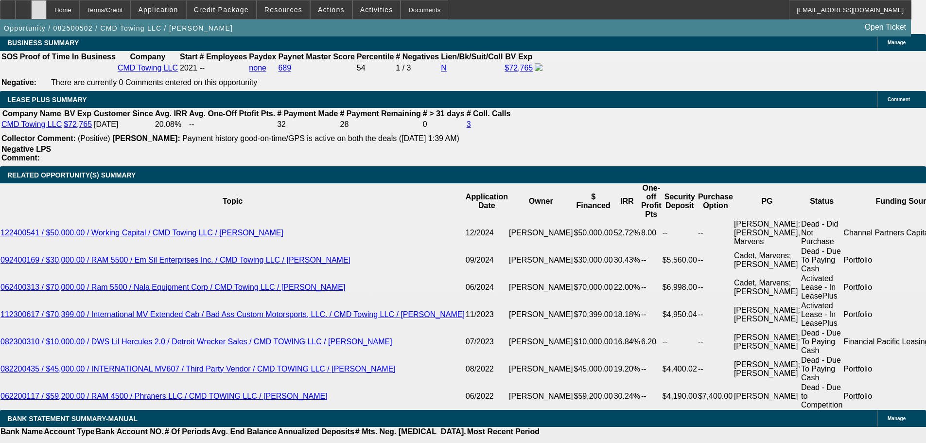
click at [47, 12] on div at bounding box center [39, 9] width 16 height 19
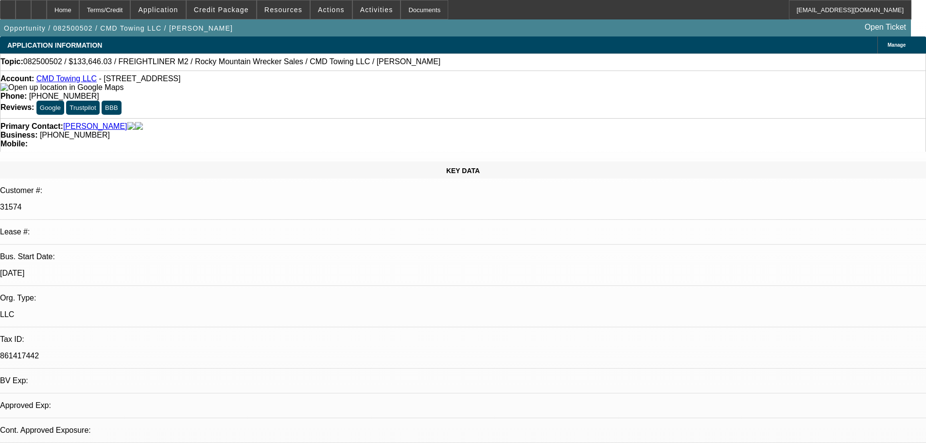
select select "0"
select select "6"
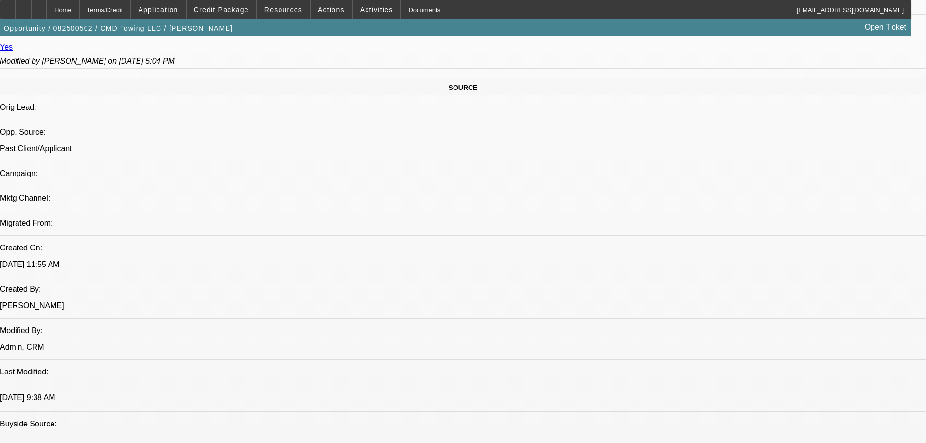
drag, startPoint x: 292, startPoint y: 280, endPoint x: 300, endPoint y: 466, distance: 185.9
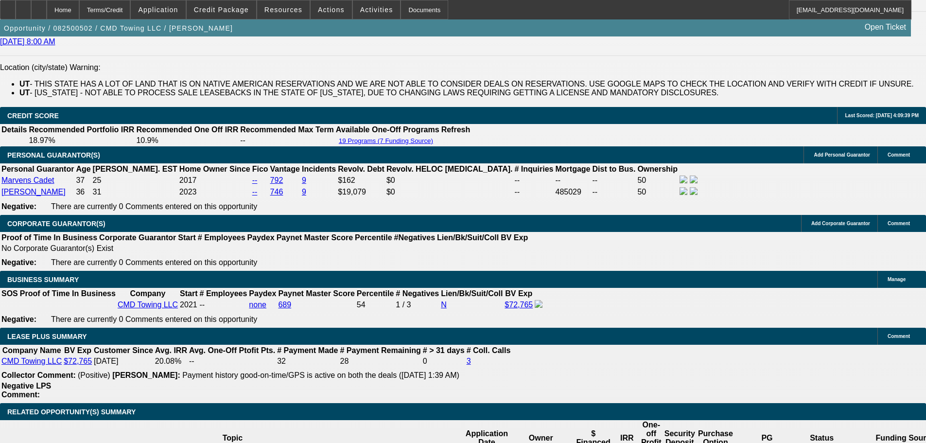
scroll to position [1415, 0]
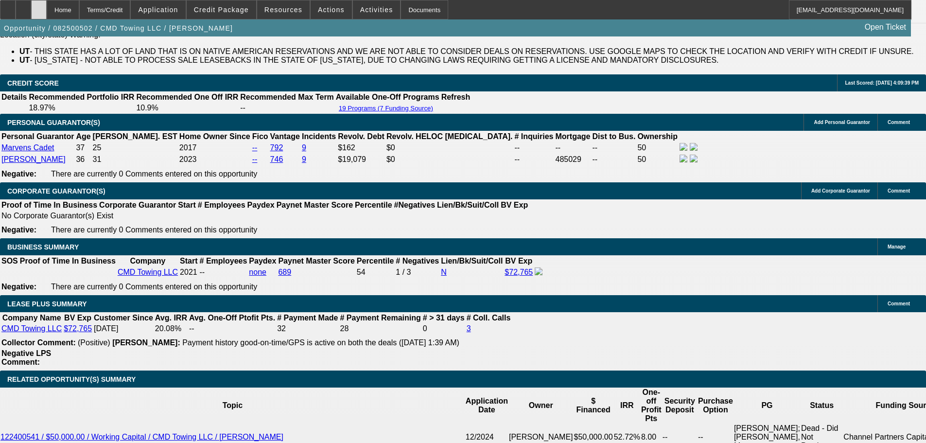
click at [47, 13] on div at bounding box center [39, 9] width 16 height 19
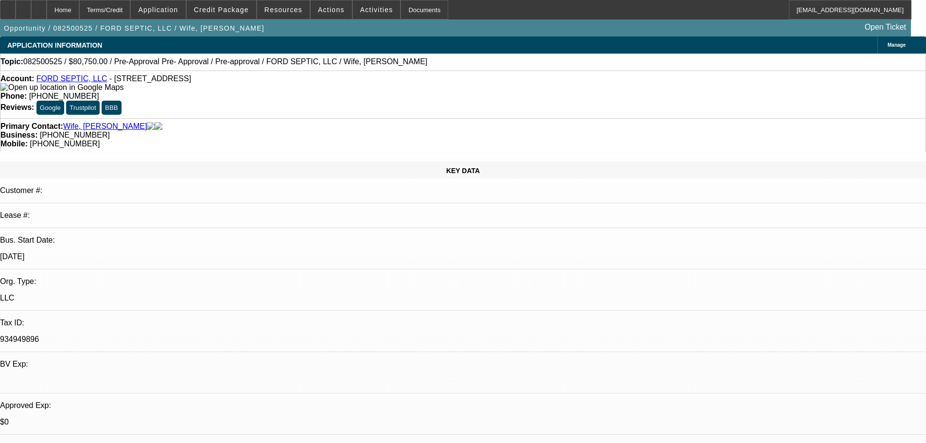
select select "0.15"
select select "2"
select select "0"
select select "6"
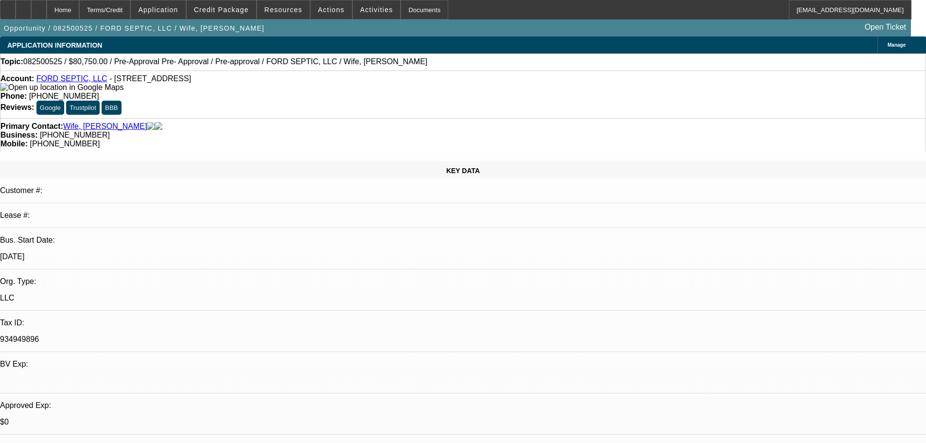
select select "0.15"
select select "2"
select select "0.1"
select select "4"
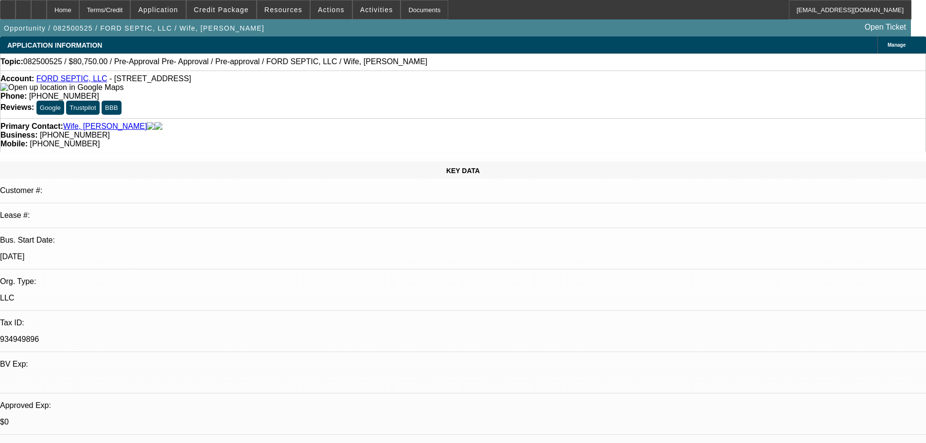
select select "0.15"
select select "2"
select select "0.1"
select select "4"
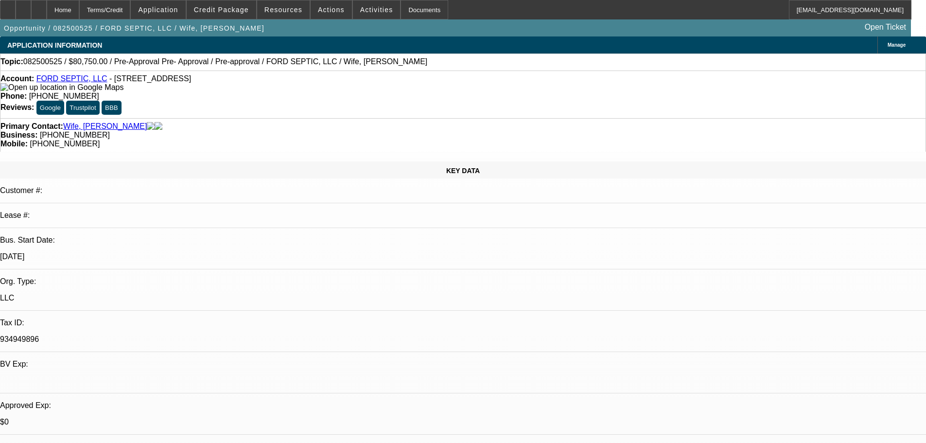
select select "0.15"
select select "2"
select select "0.1"
select select "4"
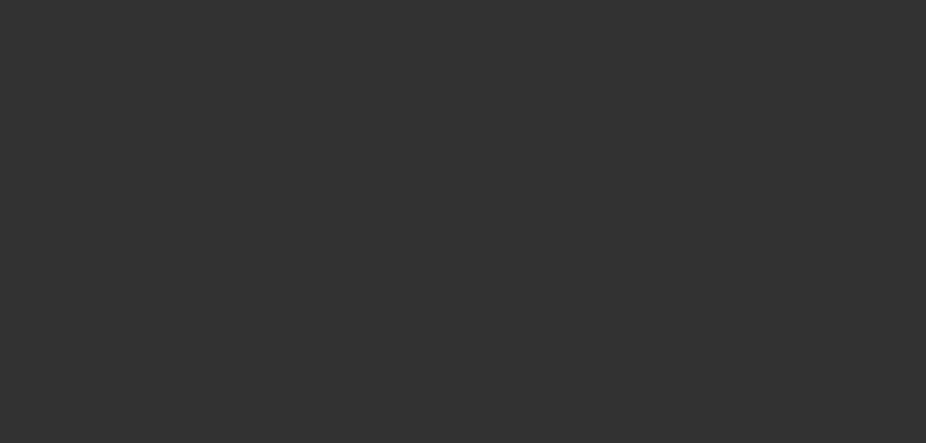
click at [449, 207] on span "Open calendar" at bounding box center [460, 195] width 23 height 23
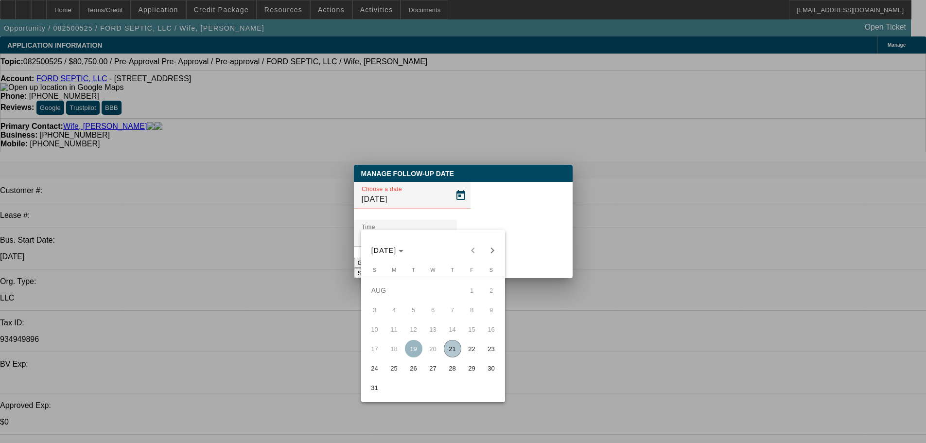
click at [470, 353] on span "22" at bounding box center [472, 349] width 18 height 18
type input "8/22/2025"
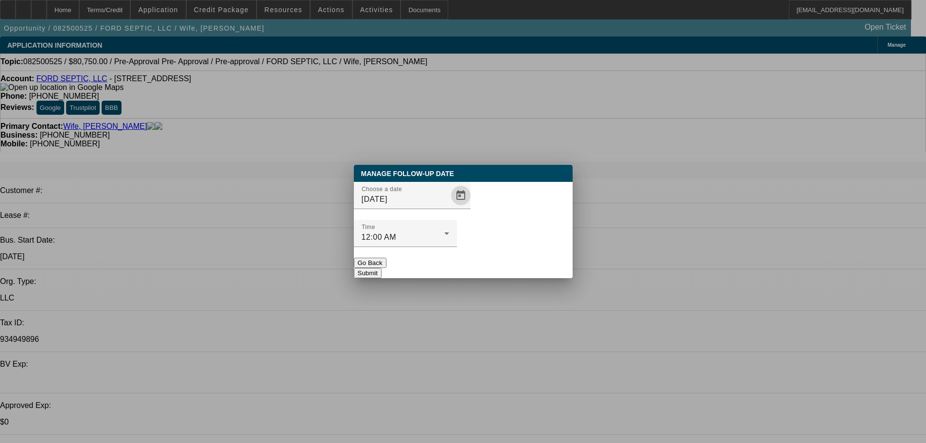
click at [382, 268] on button "Submit" at bounding box center [368, 273] width 28 height 10
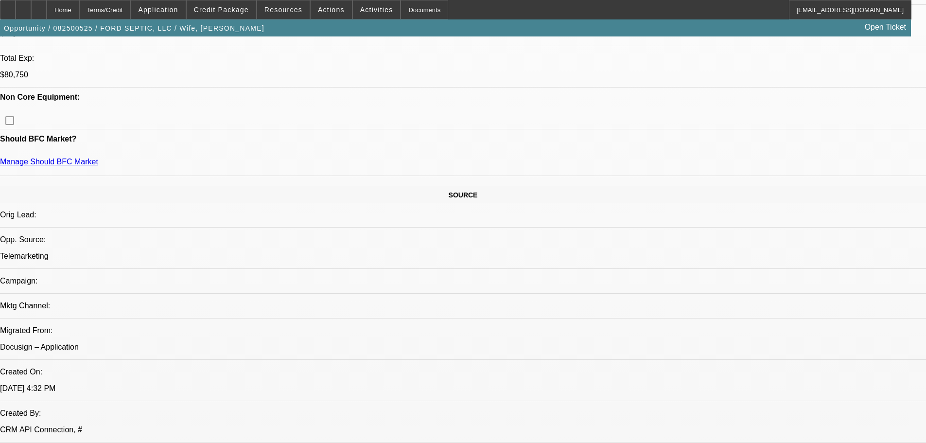
drag, startPoint x: 400, startPoint y: 298, endPoint x: 388, endPoint y: 375, distance: 78.3
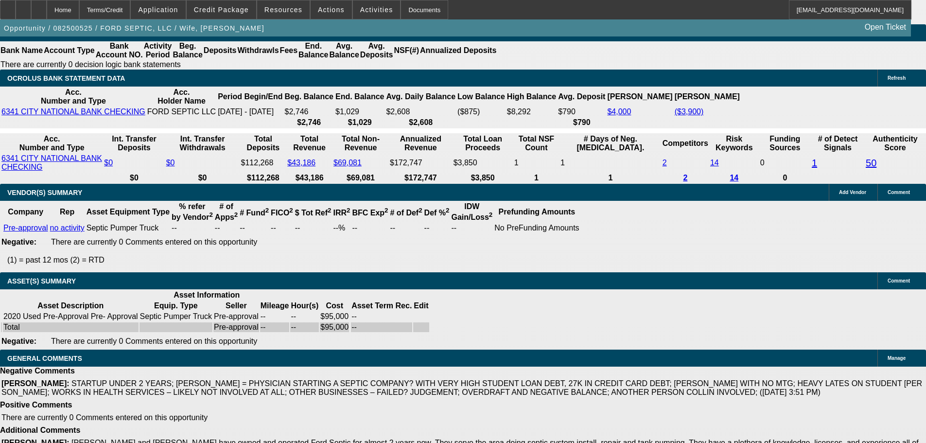
drag, startPoint x: 340, startPoint y: 246, endPoint x: 393, endPoint y: 423, distance: 184.4
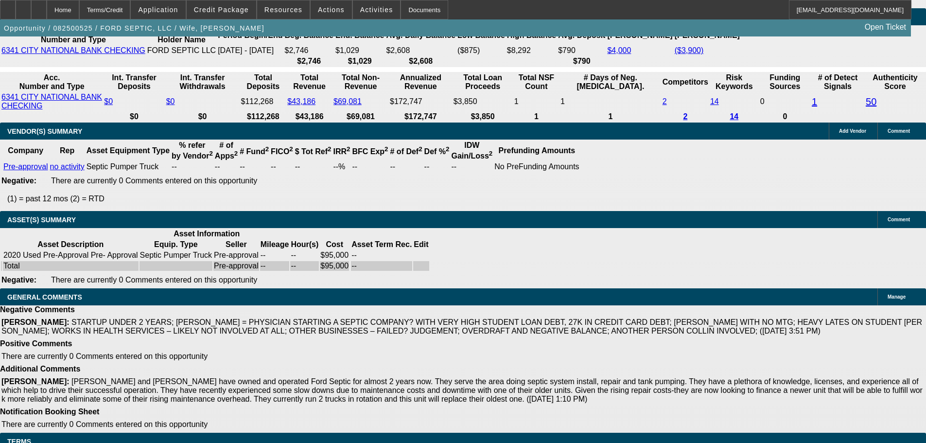
scroll to position [0, 0]
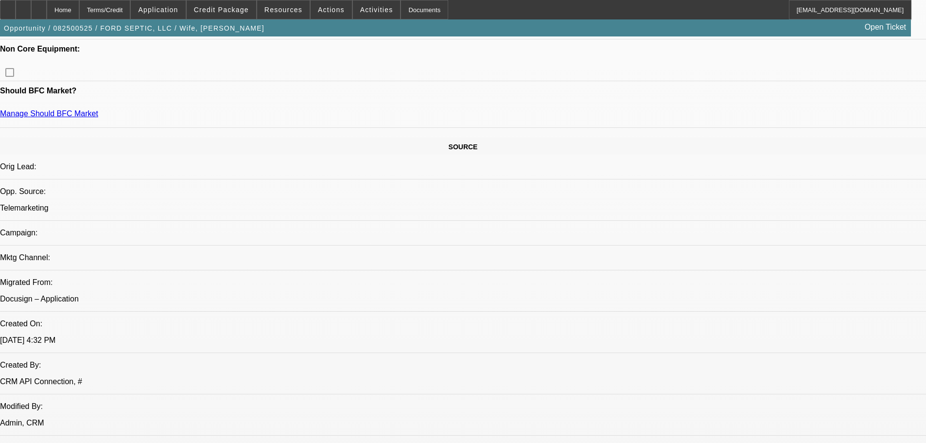
drag, startPoint x: 385, startPoint y: 379, endPoint x: 385, endPoint y: 237, distance: 142.0
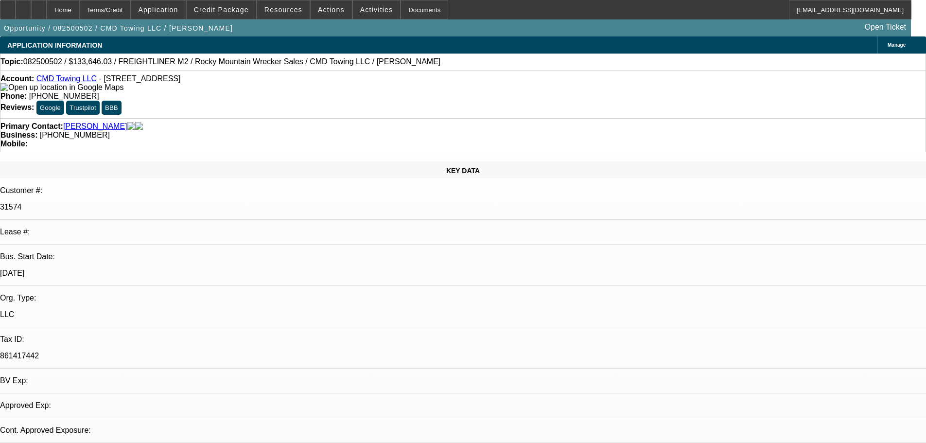
select select "0"
select select "6"
click at [47, 6] on div at bounding box center [39, 9] width 16 height 19
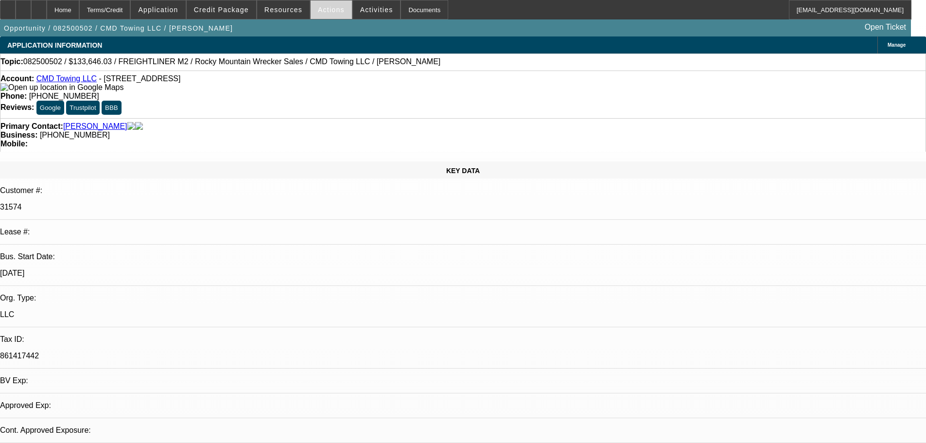
select select "0"
select select "6"
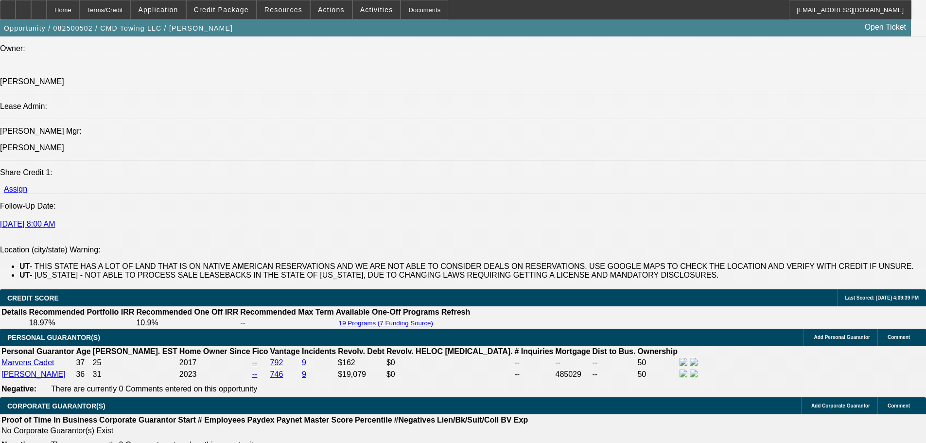
drag, startPoint x: 384, startPoint y: 402, endPoint x: 385, endPoint y: 371, distance: 31.1
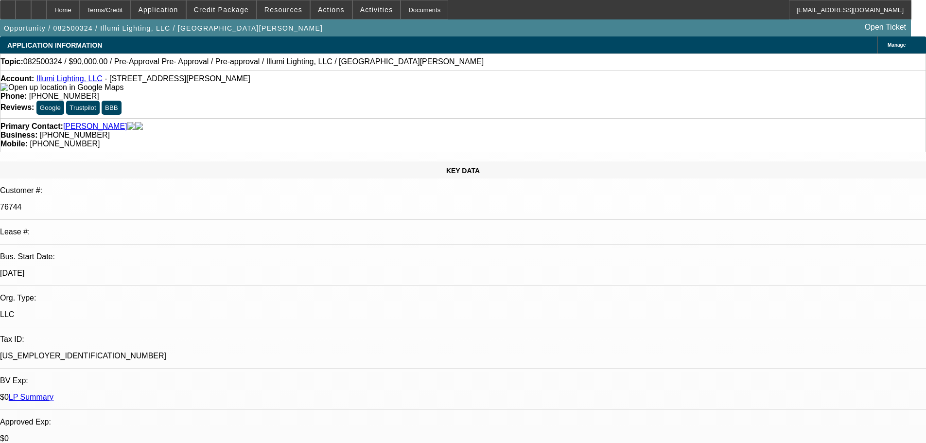
select select "0"
select select "3"
select select "0"
select select "6"
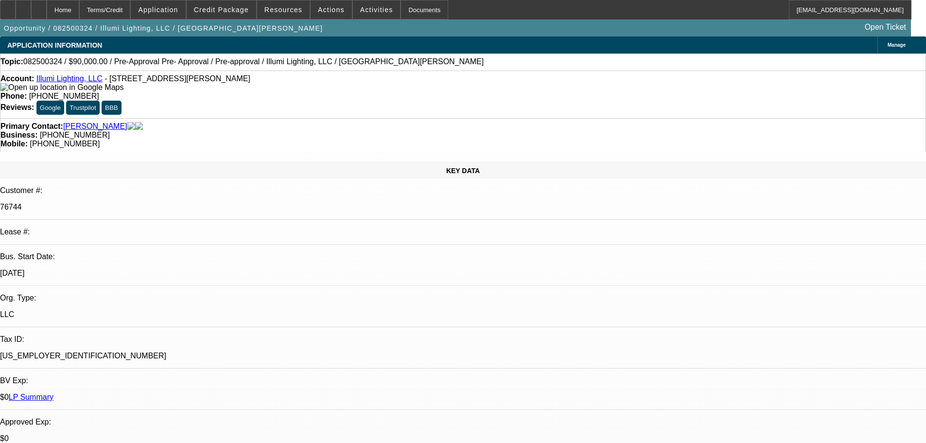
select select "0"
select select "3"
select select "0"
select select "6"
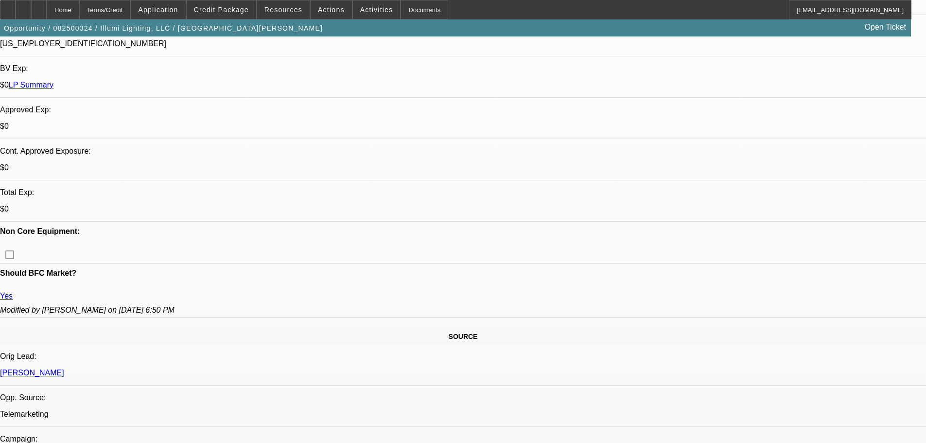
scroll to position [2020, 0]
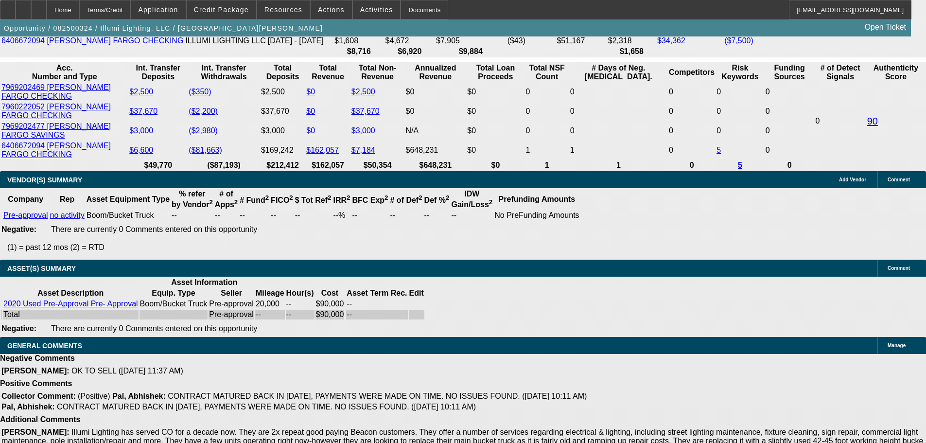
drag, startPoint x: 417, startPoint y: 248, endPoint x: 453, endPoint y: 357, distance: 115.8
